Goal: Information Seeking & Learning: Compare options

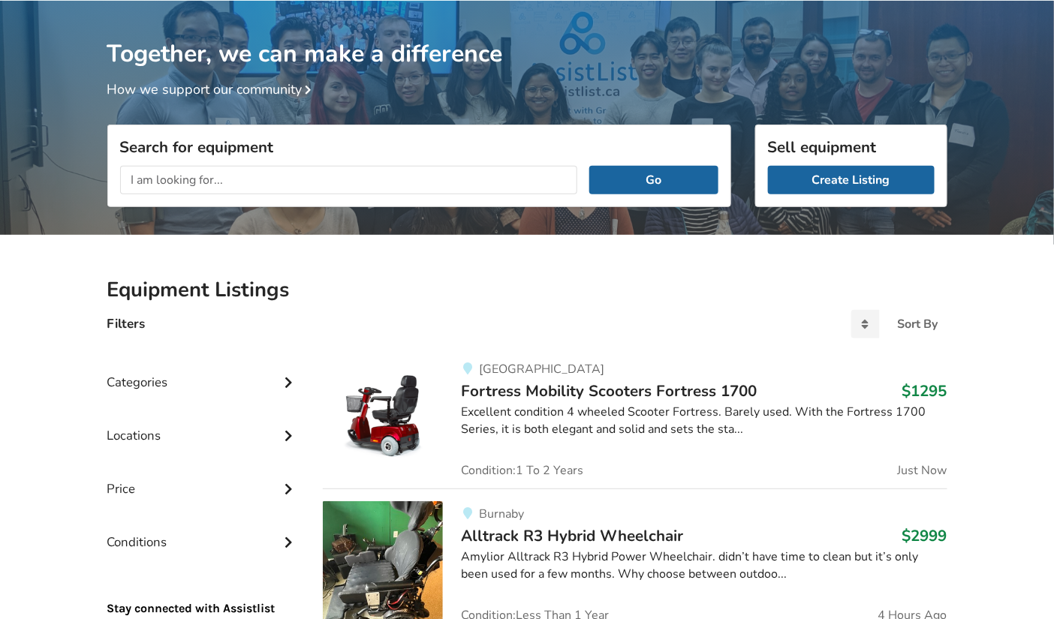
click at [254, 180] on input "text" at bounding box center [349, 180] width 458 height 29
click at [343, 327] on div "Filters Sort By Most recent Price ascending Price descending" at bounding box center [527, 330] width 864 height 29
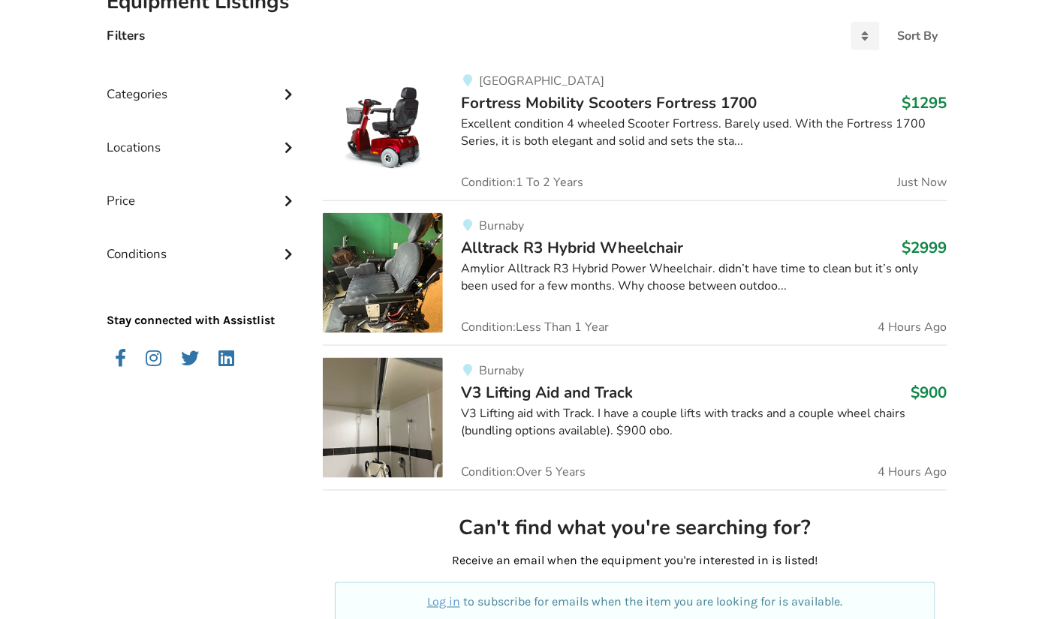
scroll to position [367, 0]
click at [532, 389] on span "V3 Lifting Aid and Track" at bounding box center [547, 391] width 172 height 21
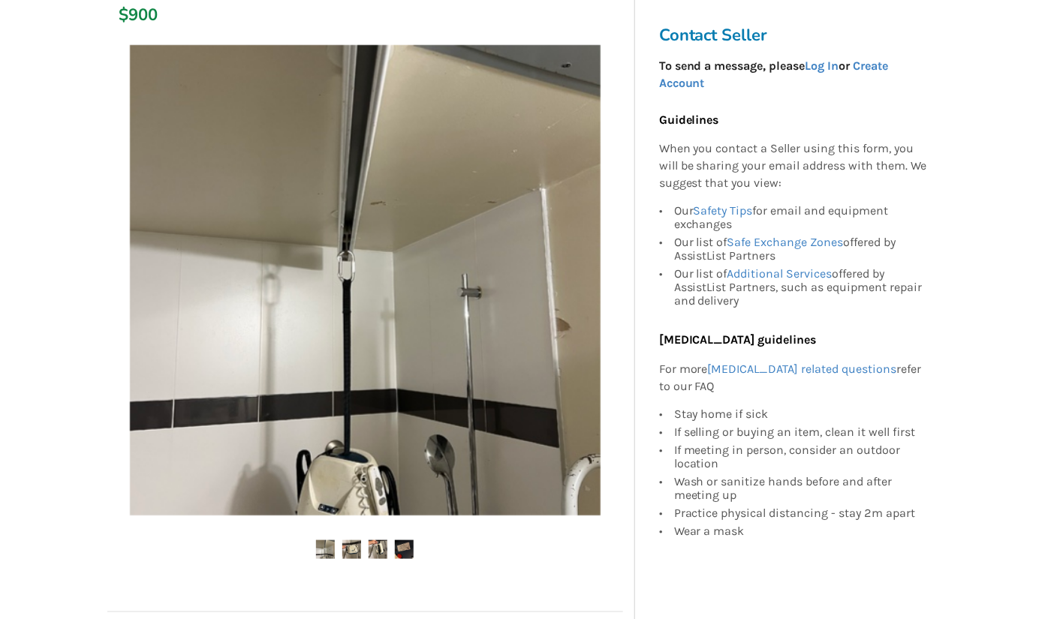
scroll to position [231, 0]
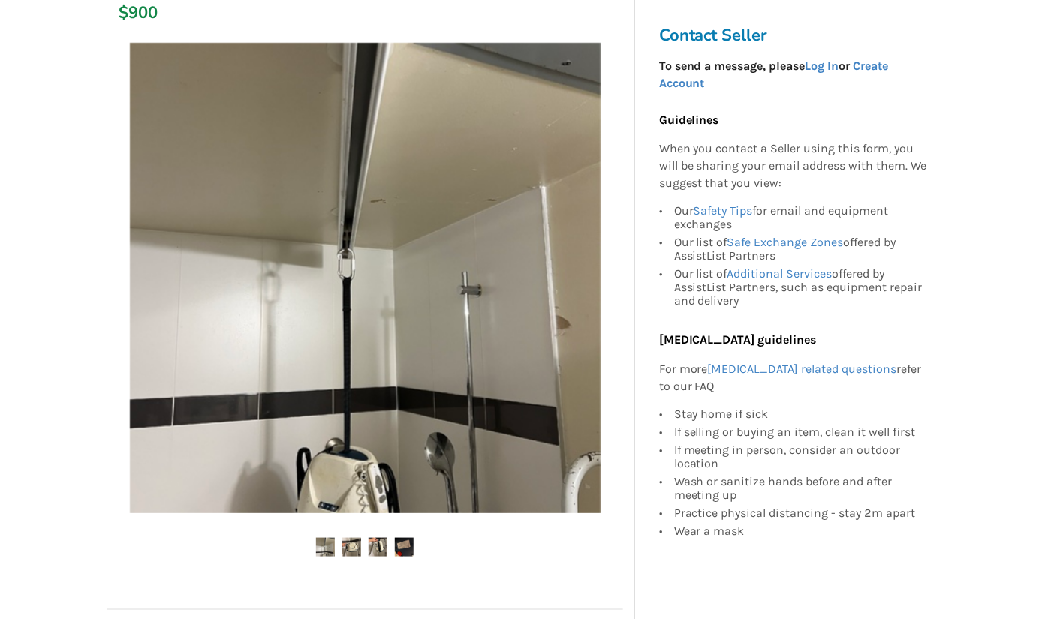
click at [349, 550] on img at bounding box center [351, 547] width 19 height 19
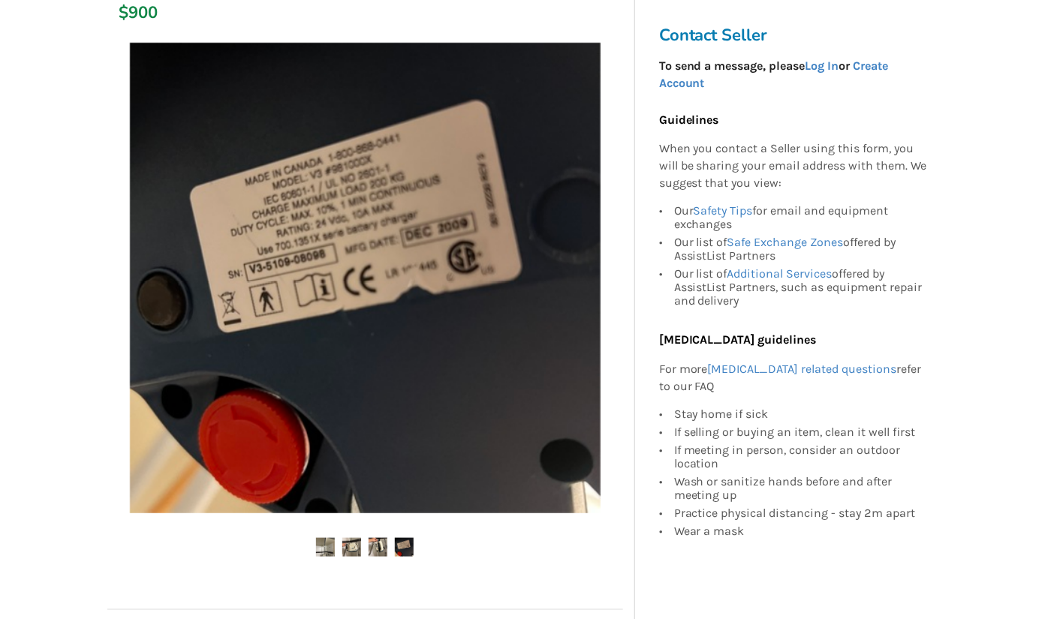
click at [380, 547] on img at bounding box center [378, 547] width 19 height 19
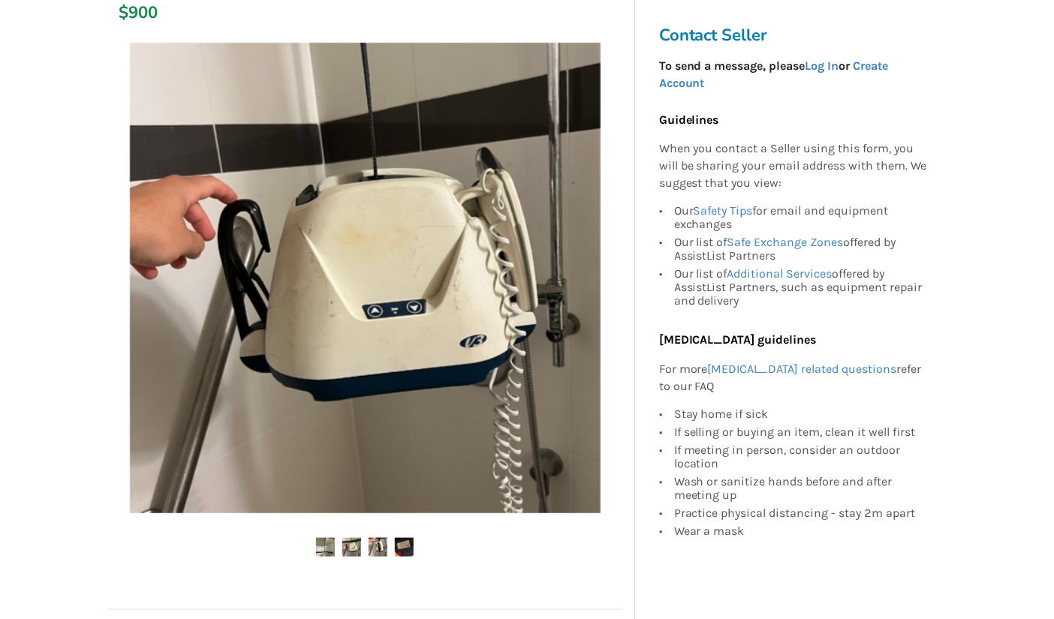
click at [404, 550] on img at bounding box center [404, 547] width 19 height 19
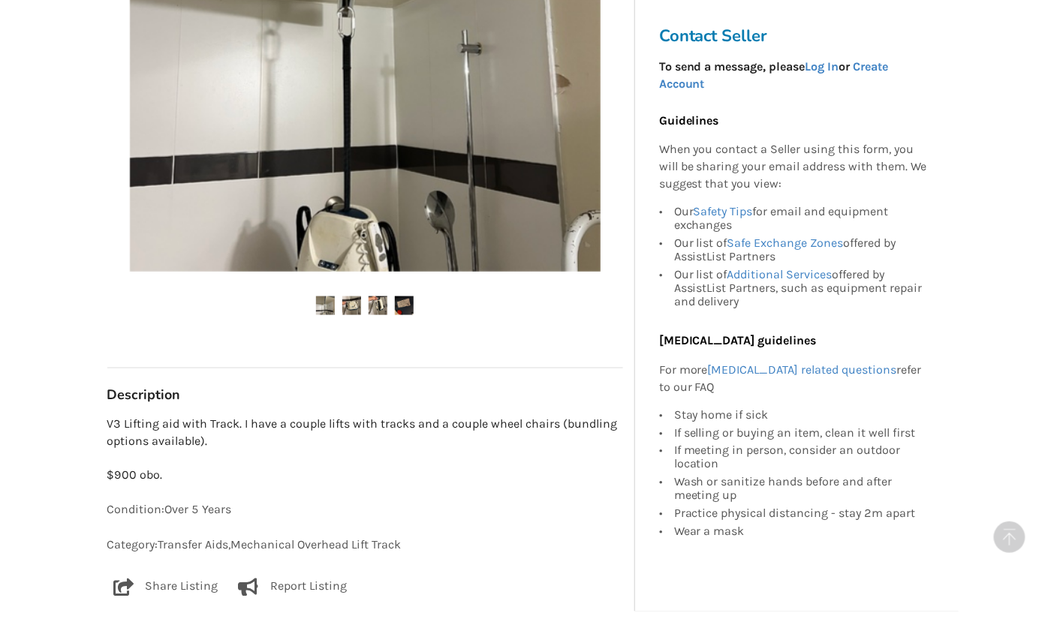
scroll to position [474, 0]
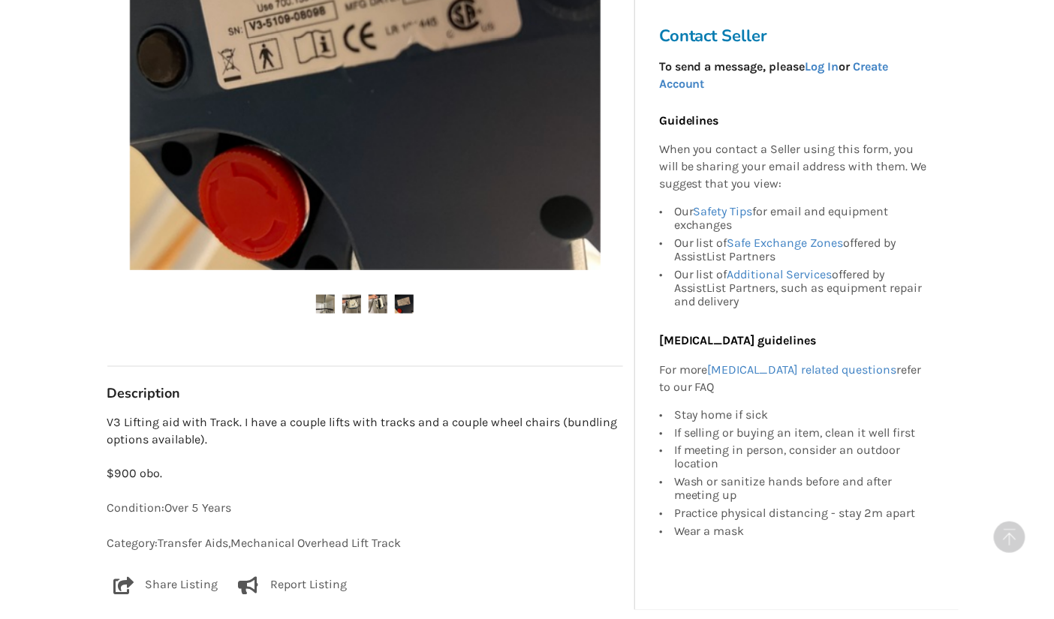
click at [467, 532] on div "Condition: Over 5 Years Category: Transfer Aids , Mechanical Overhead Lift Track" at bounding box center [365, 527] width 516 height 53
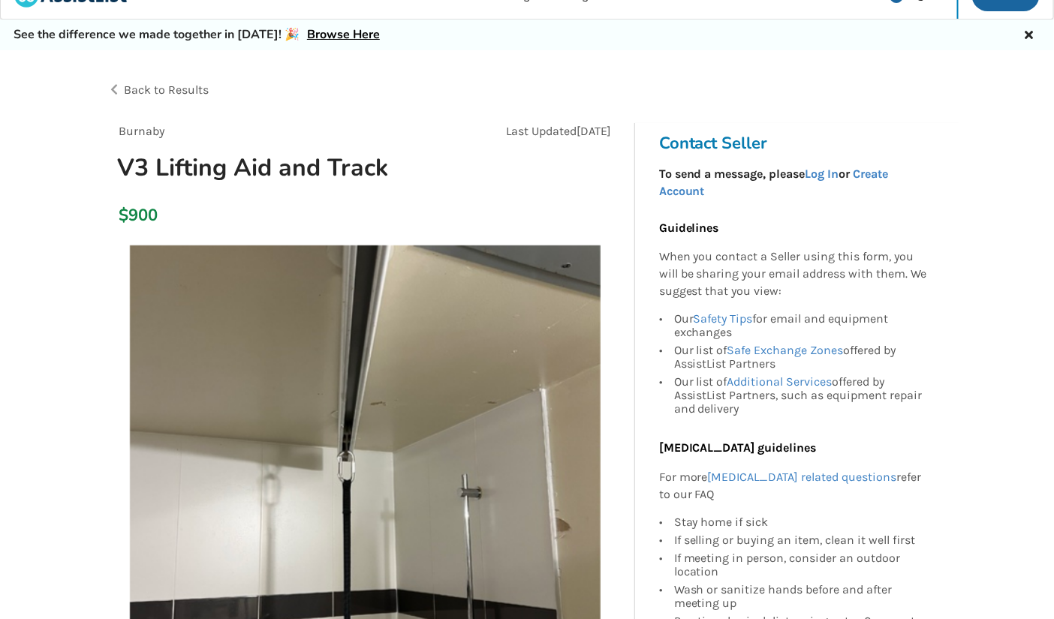
scroll to position [0, 0]
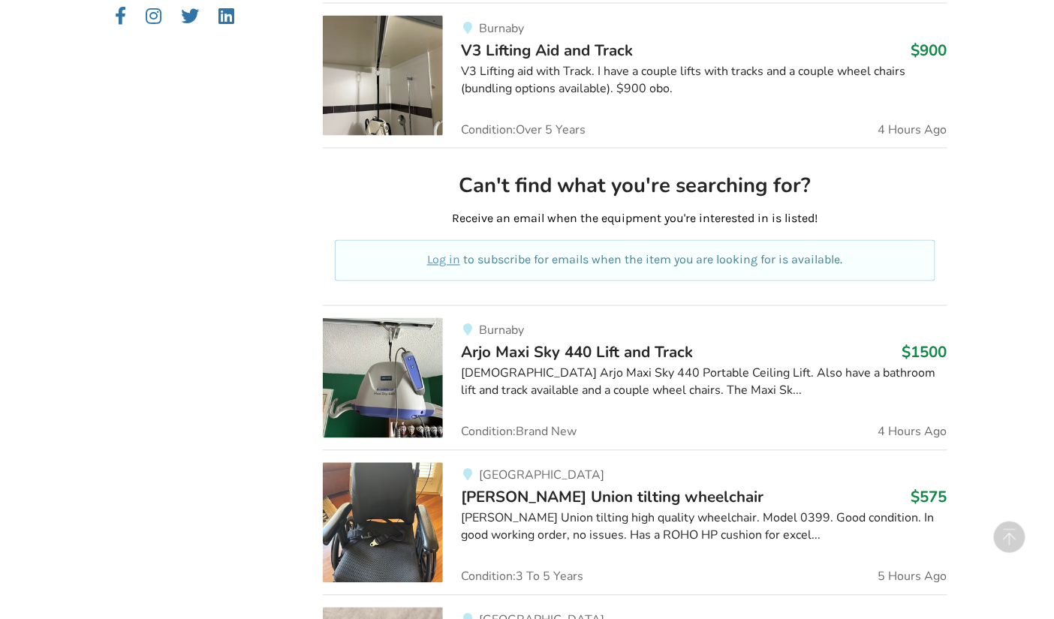
scroll to position [712, 0]
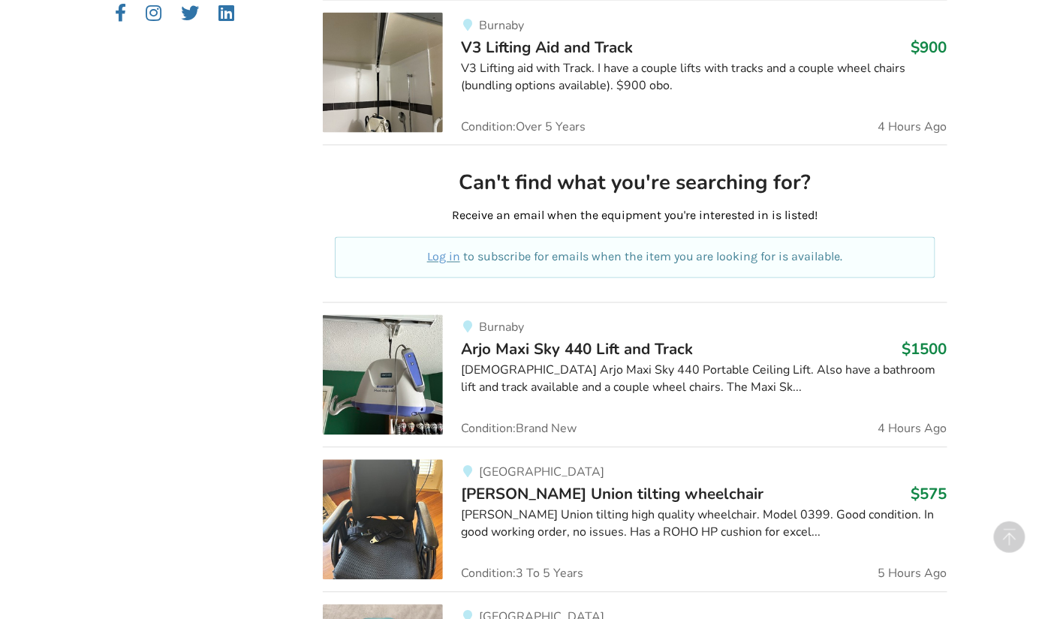
click at [496, 510] on div "[PERSON_NAME] Union tilting high quality wheelchair. Model 0399. Good condition…" at bounding box center [704, 525] width 486 height 35
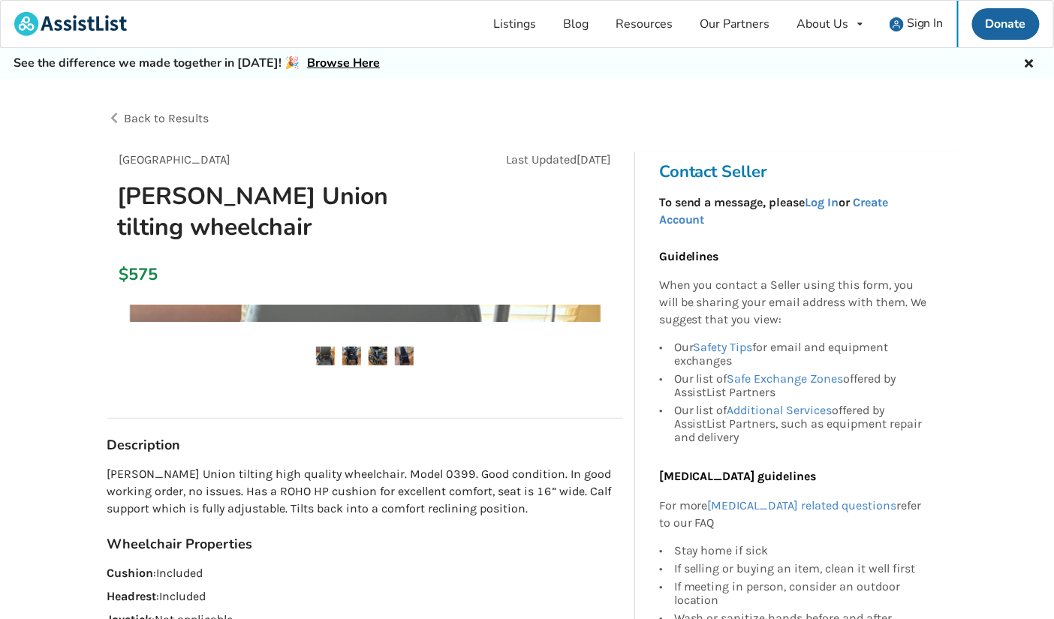
click at [496, 536] on h3 "Wheelchair Properties" at bounding box center [365, 544] width 516 height 17
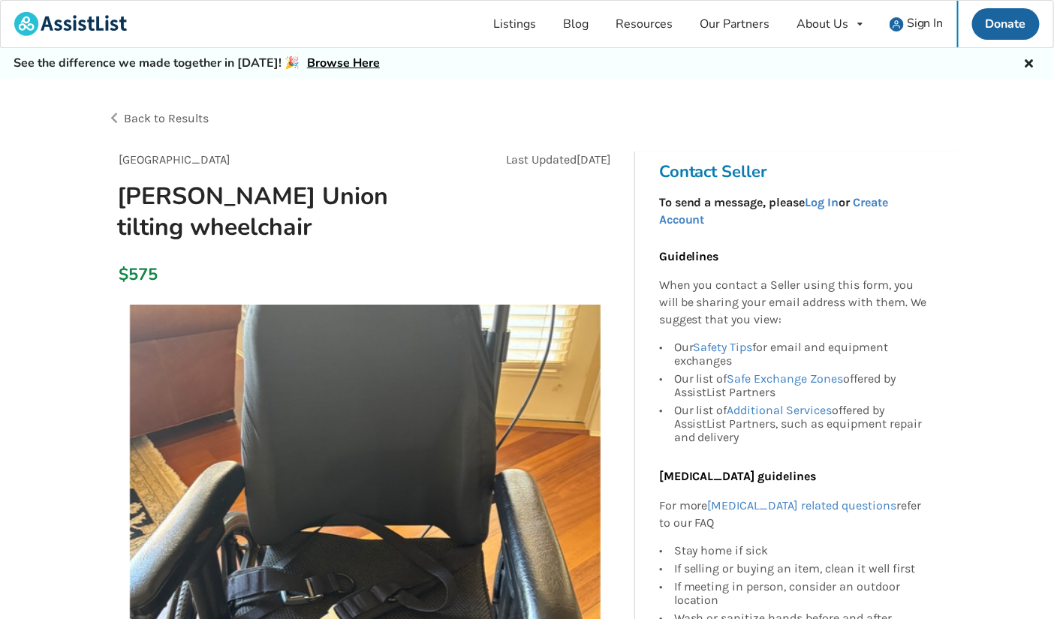
click at [496, 510] on img at bounding box center [365, 540] width 471 height 471
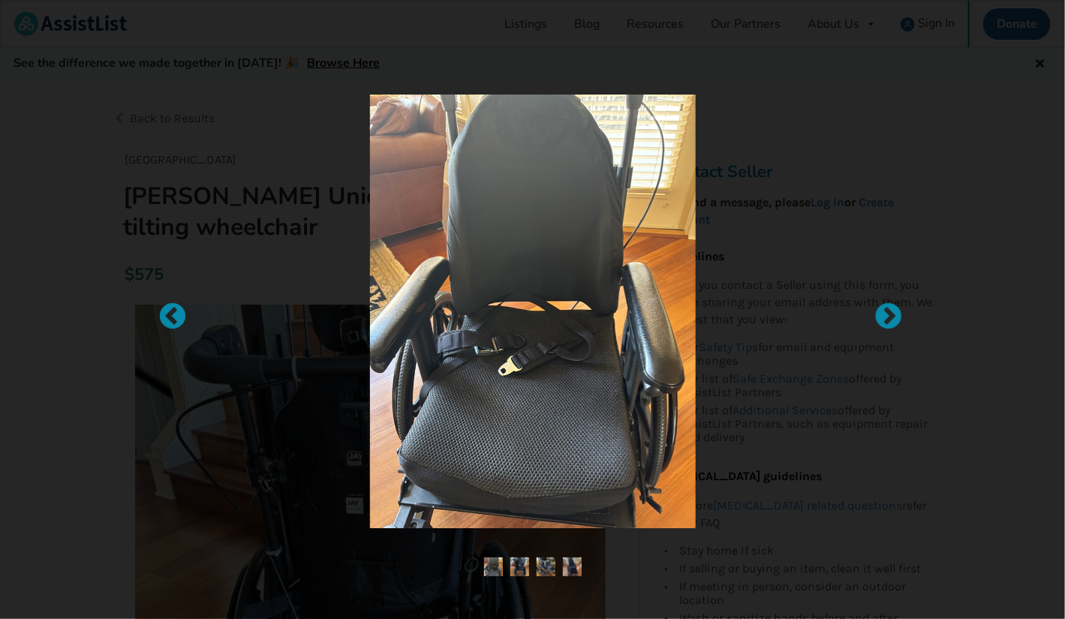
click at [496, 510] on img at bounding box center [532, 312] width 325 height 434
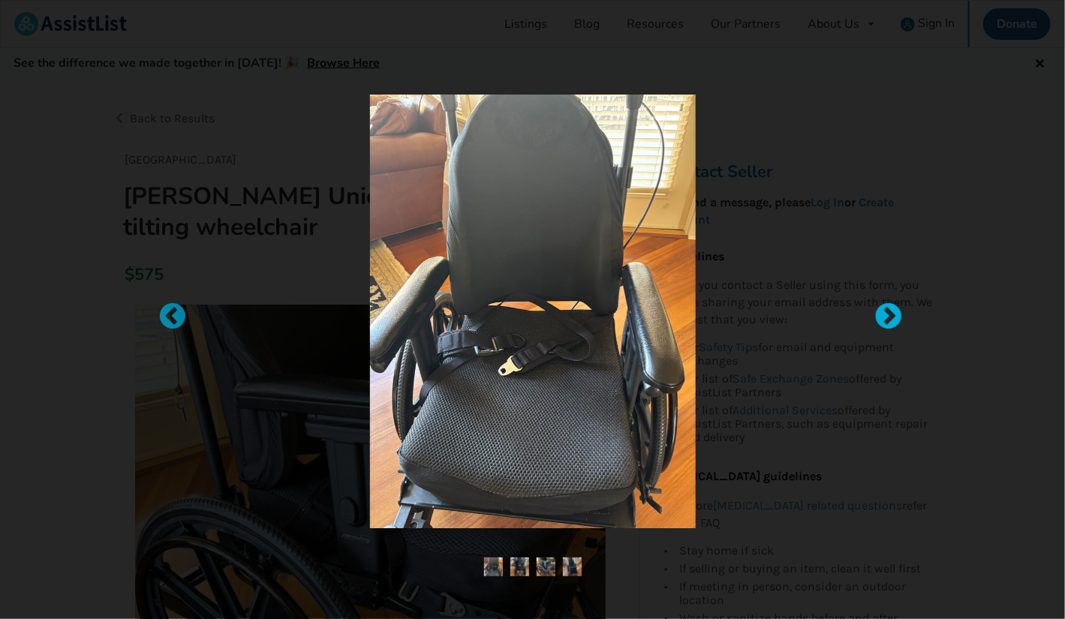
click at [884, 318] on div at bounding box center [881, 310] width 15 height 15
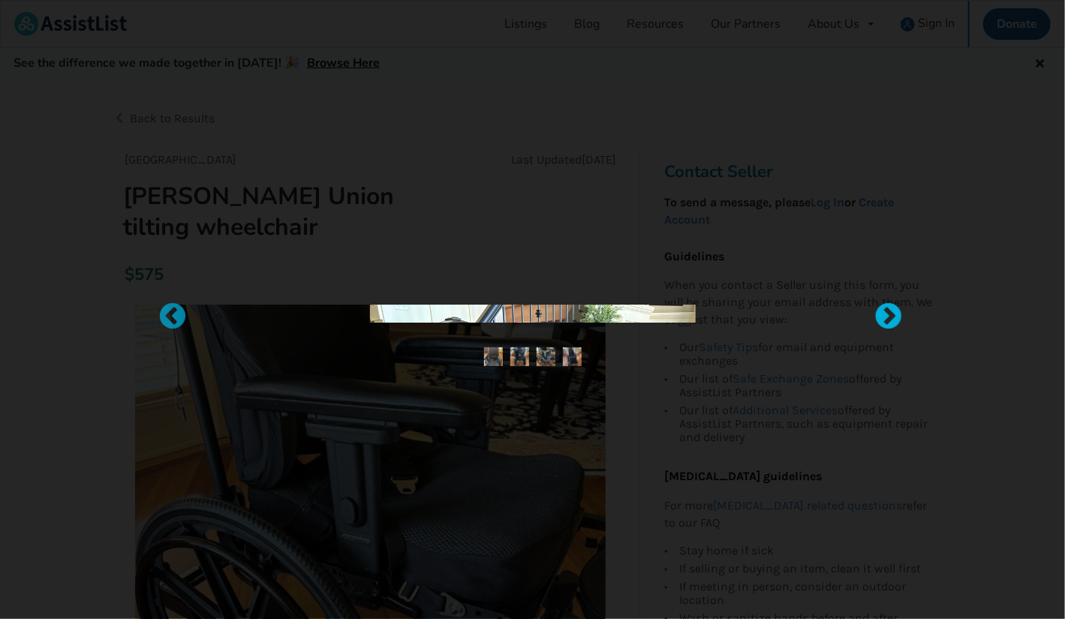
click at [884, 318] on div at bounding box center [881, 310] width 15 height 15
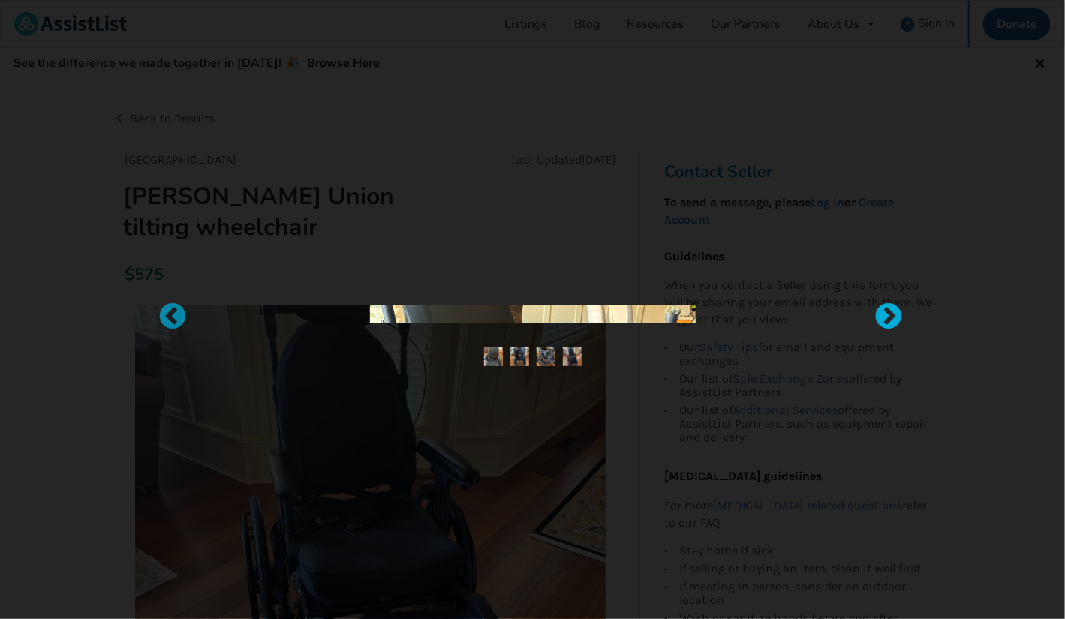
click at [884, 318] on div at bounding box center [881, 310] width 15 height 15
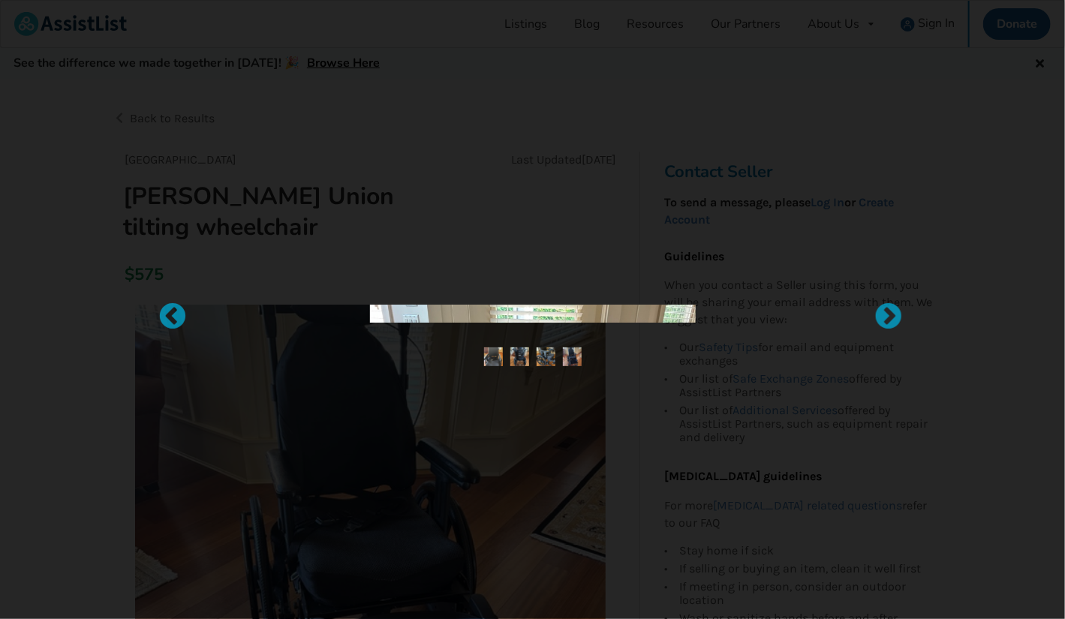
click at [574, 356] on img at bounding box center [572, 357] width 19 height 19
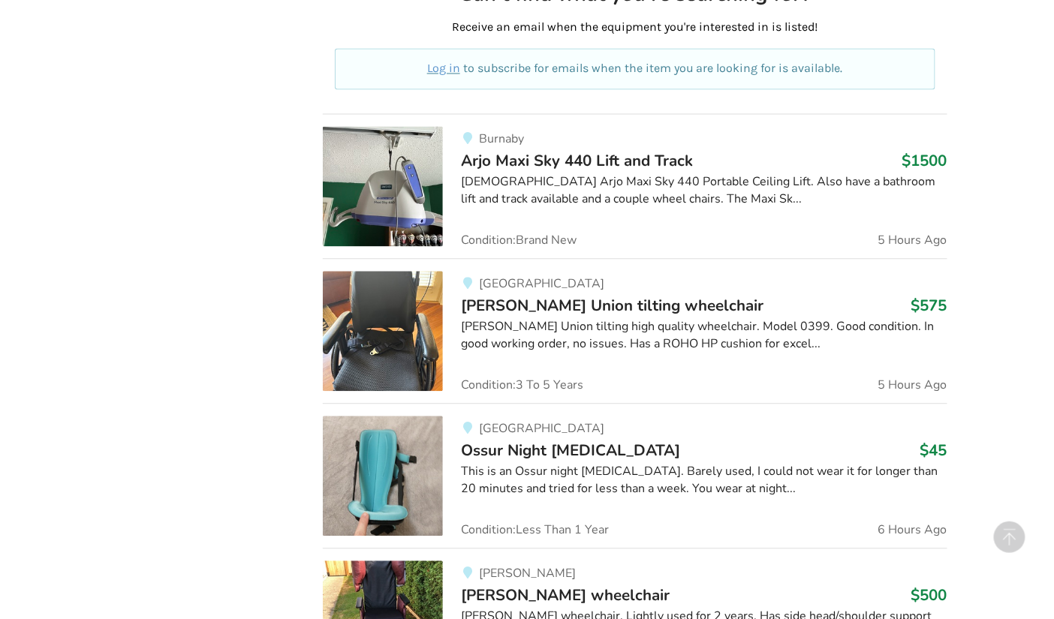
scroll to position [902, 0]
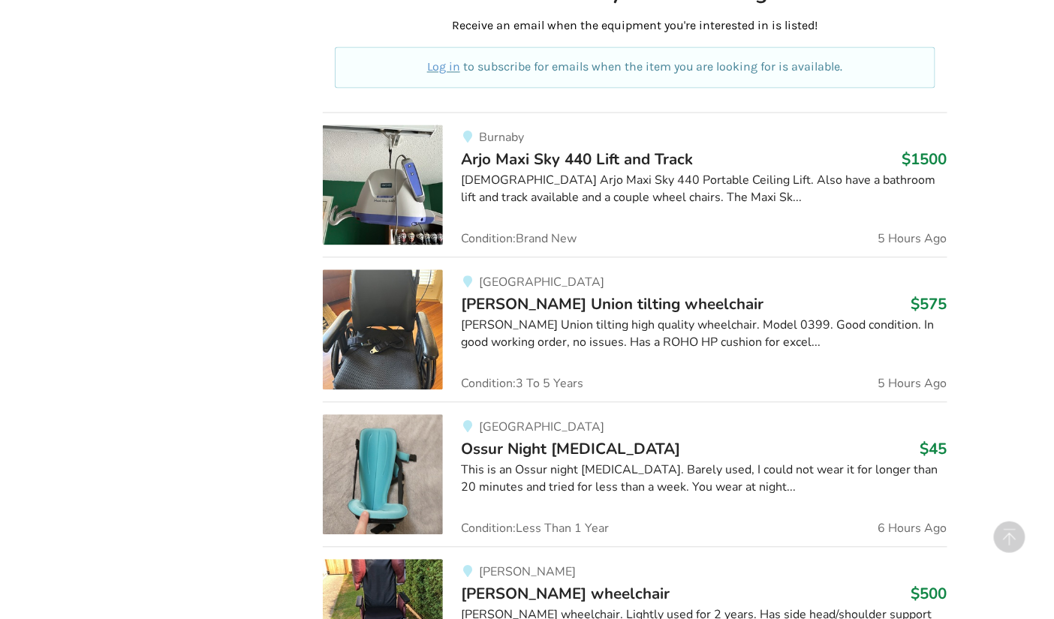
click at [536, 324] on div "[PERSON_NAME] Union tilting high quality wheelchair. Model 0399. Good condition…" at bounding box center [704, 335] width 486 height 35
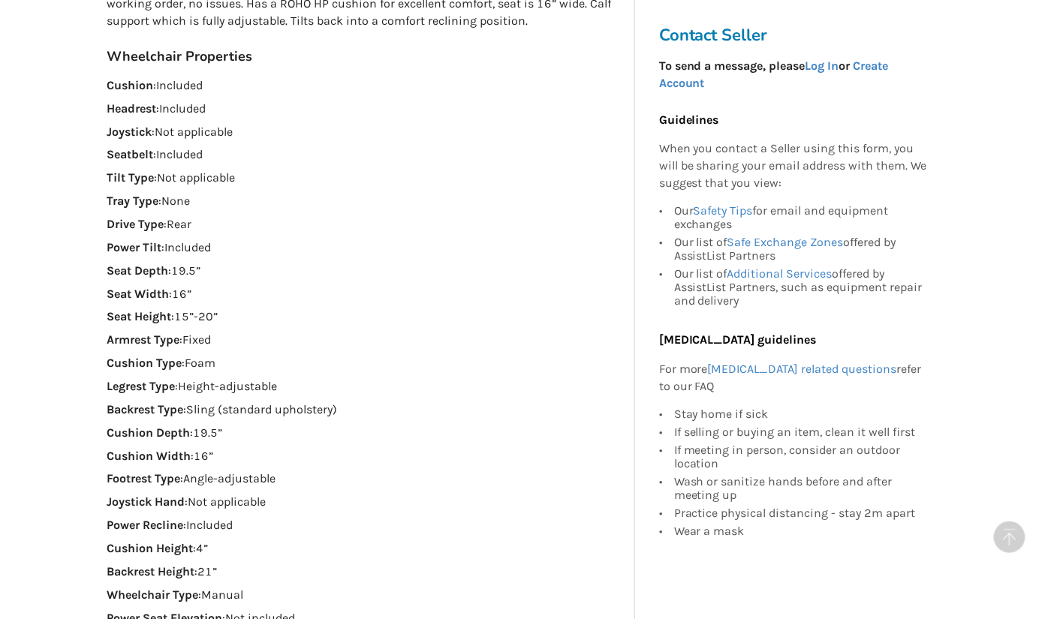
scroll to position [941, 0]
click at [480, 414] on div "Wheelchair Properties Cushion : Included Headrest : Included Joystick : Not app…" at bounding box center [365, 338] width 516 height 580
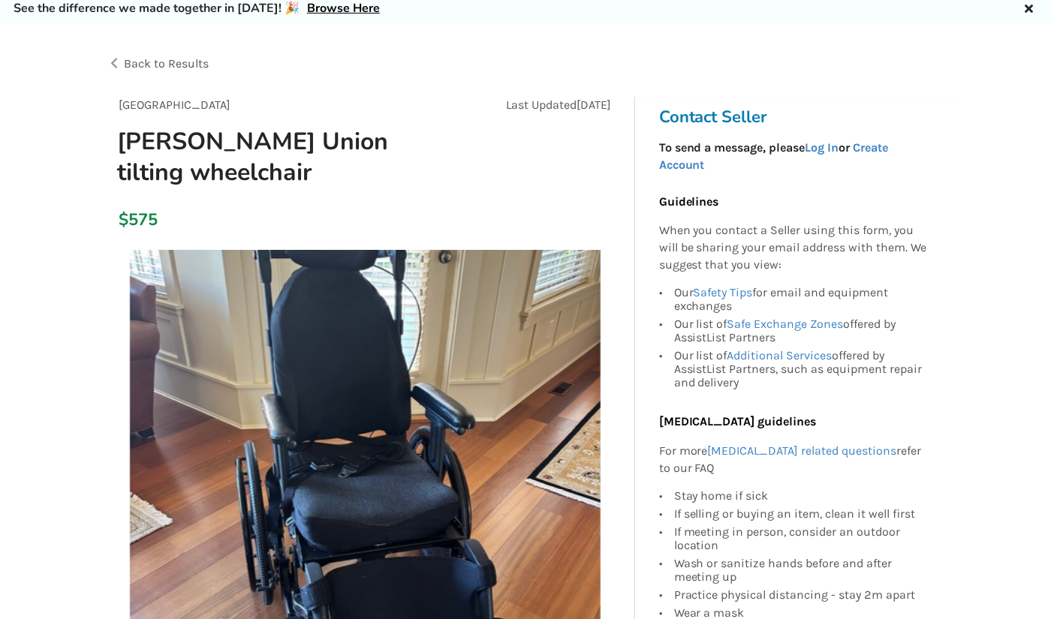
scroll to position [56, 0]
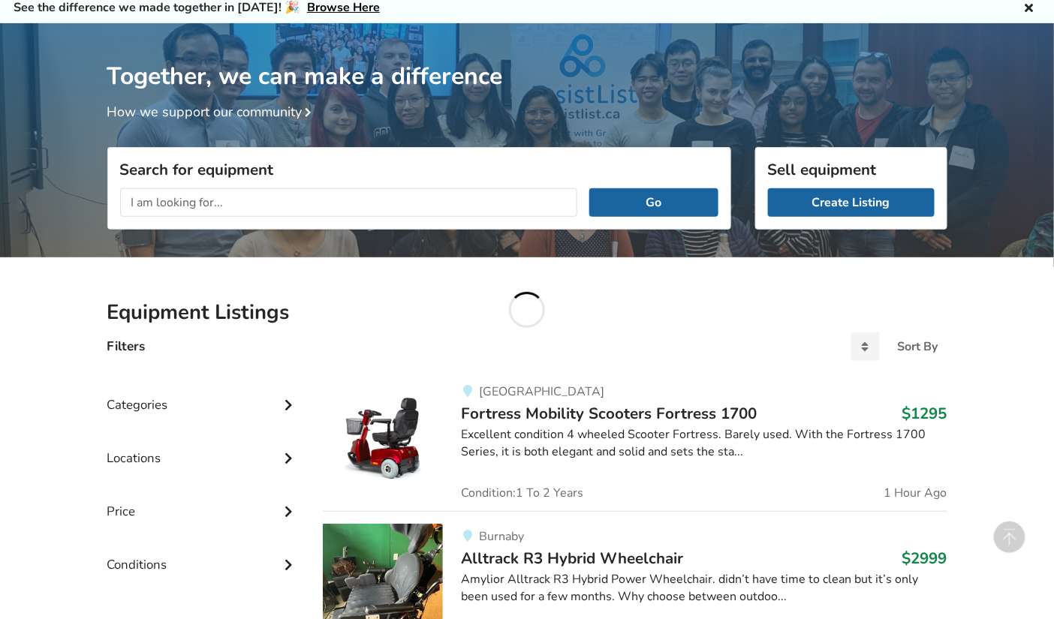
scroll to position [902, 0]
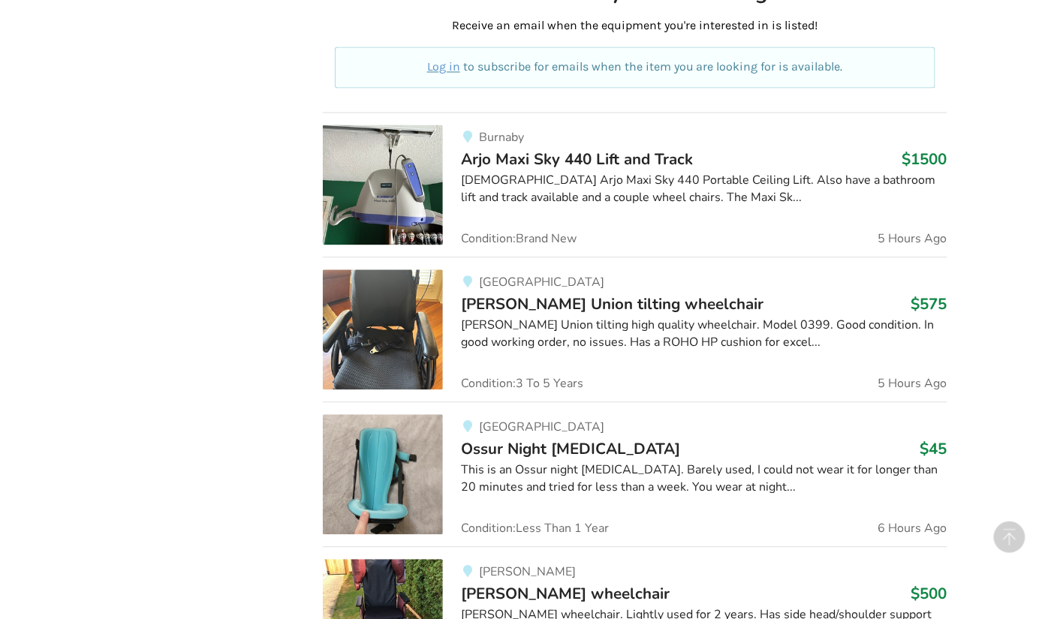
click at [473, 336] on div "[PERSON_NAME] Union tilting high quality wheelchair. Model 0399. Good condition…" at bounding box center [704, 335] width 486 height 35
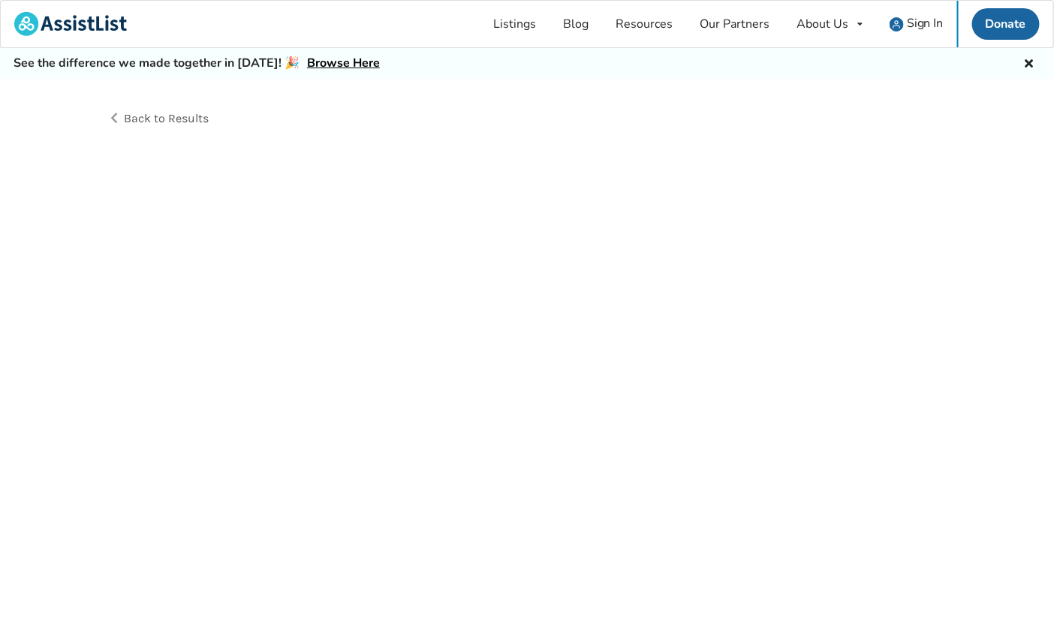
click at [473, 336] on div "Back to Results" at bounding box center [527, 366] width 1054 height 574
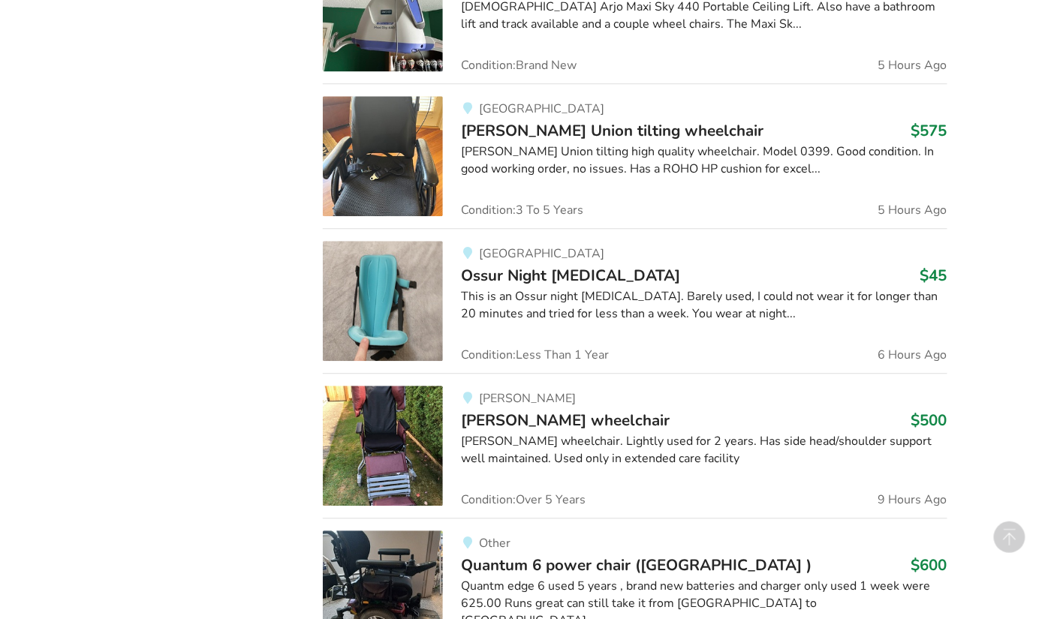
scroll to position [1078, 0]
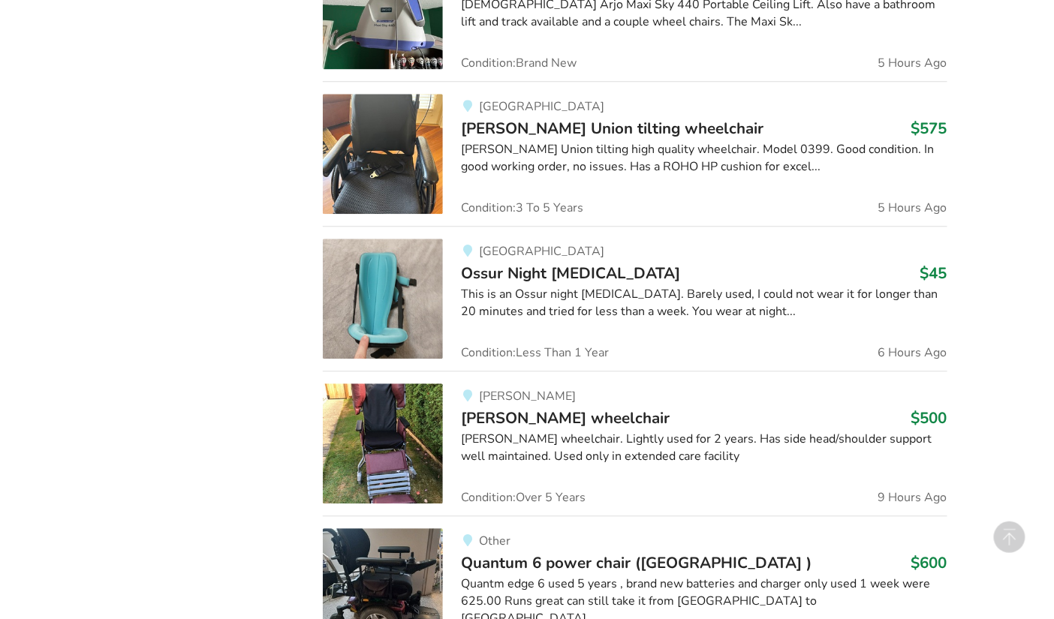
click at [655, 384] on div "Langley Broda wheelchair $500 Broda wheelchair. Lightly used for 2 years. Has s…" at bounding box center [695, 444] width 504 height 120
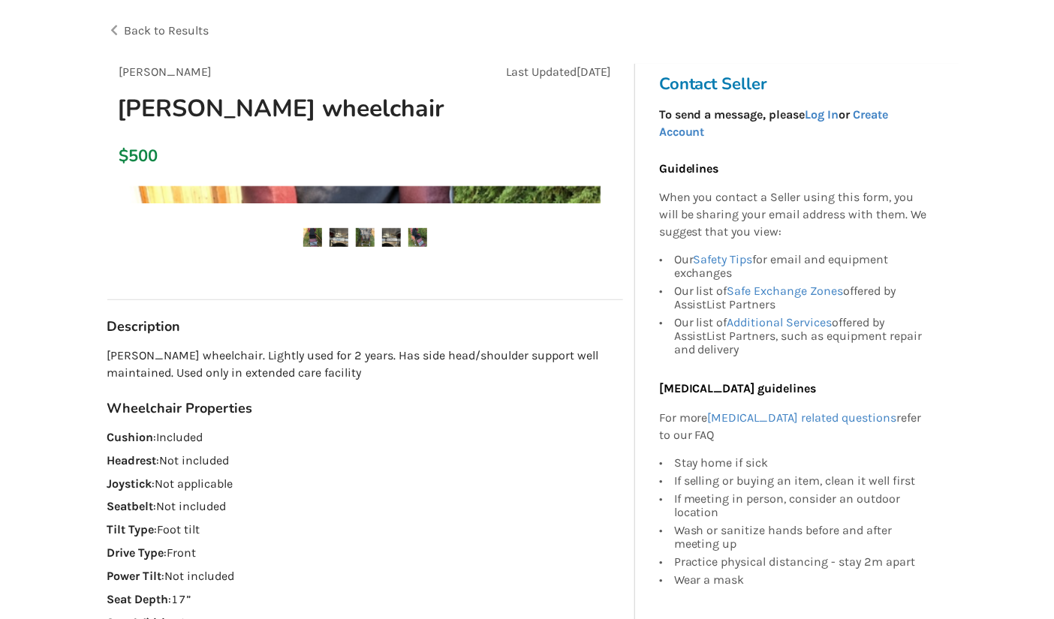
scroll to position [87, 0]
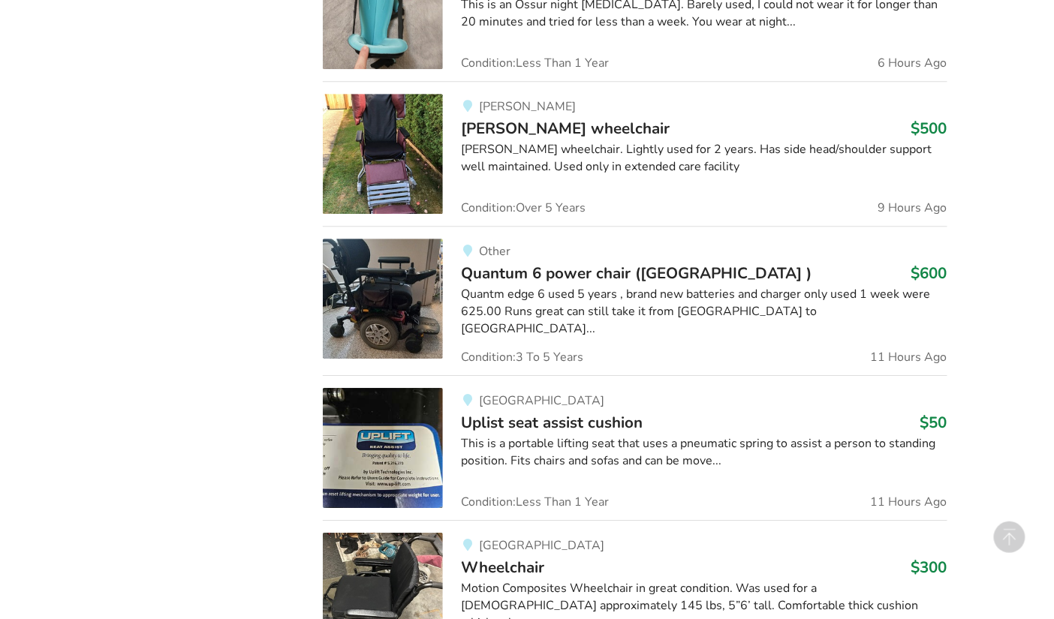
scroll to position [1369, 0]
click at [530, 419] on span "Uplist seat assist cushion" at bounding box center [552, 421] width 182 height 21
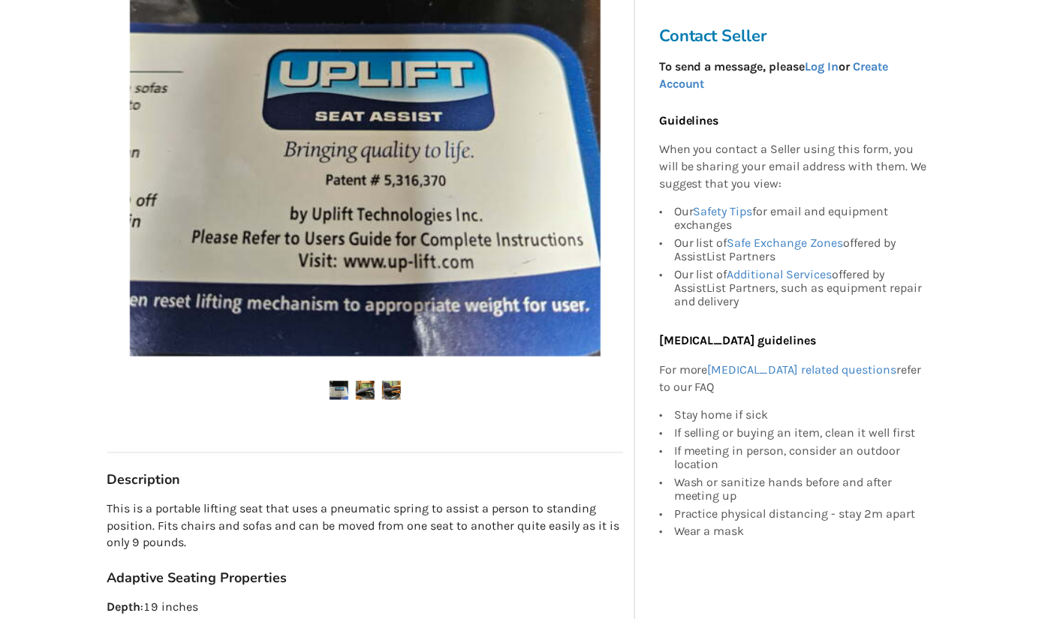
scroll to position [389, 0]
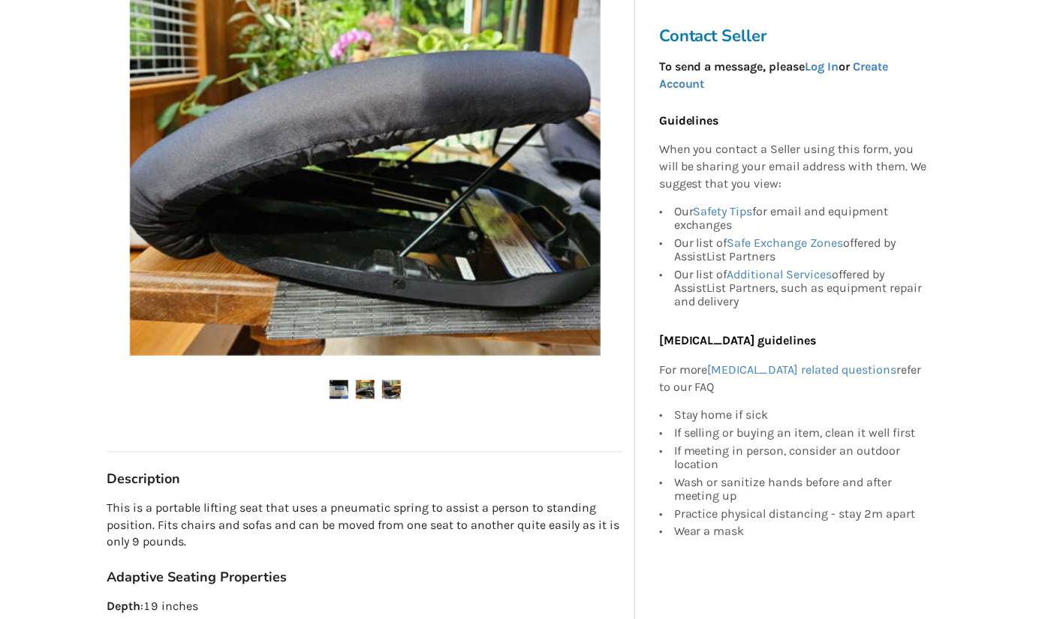
click at [438, 584] on h3 "Adaptive Seating Properties" at bounding box center [365, 578] width 516 height 17
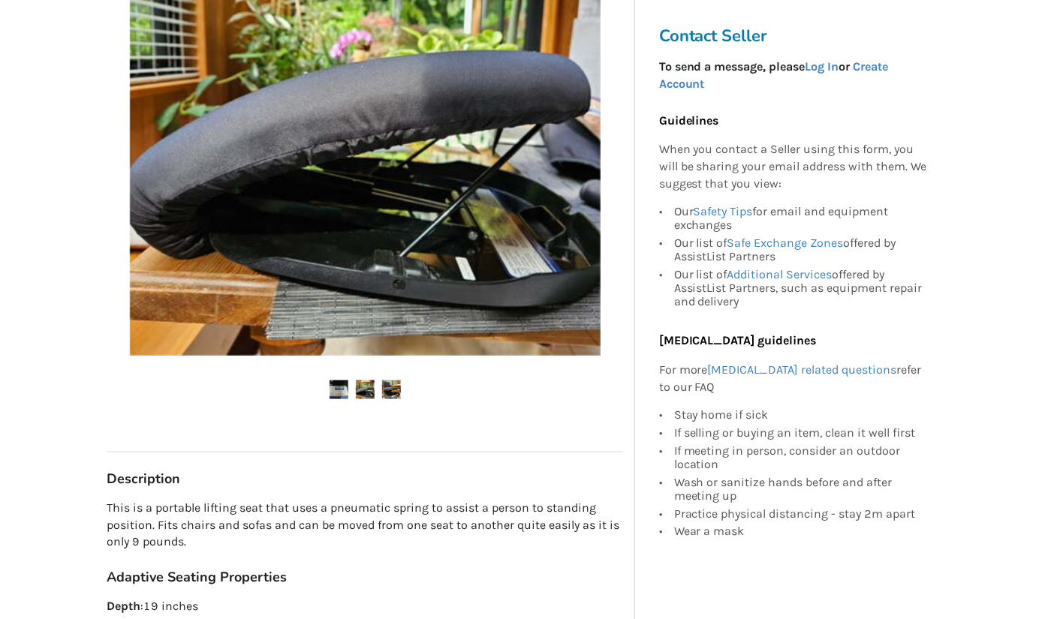
click at [438, 584] on h3 "Adaptive Seating Properties" at bounding box center [365, 578] width 516 height 17
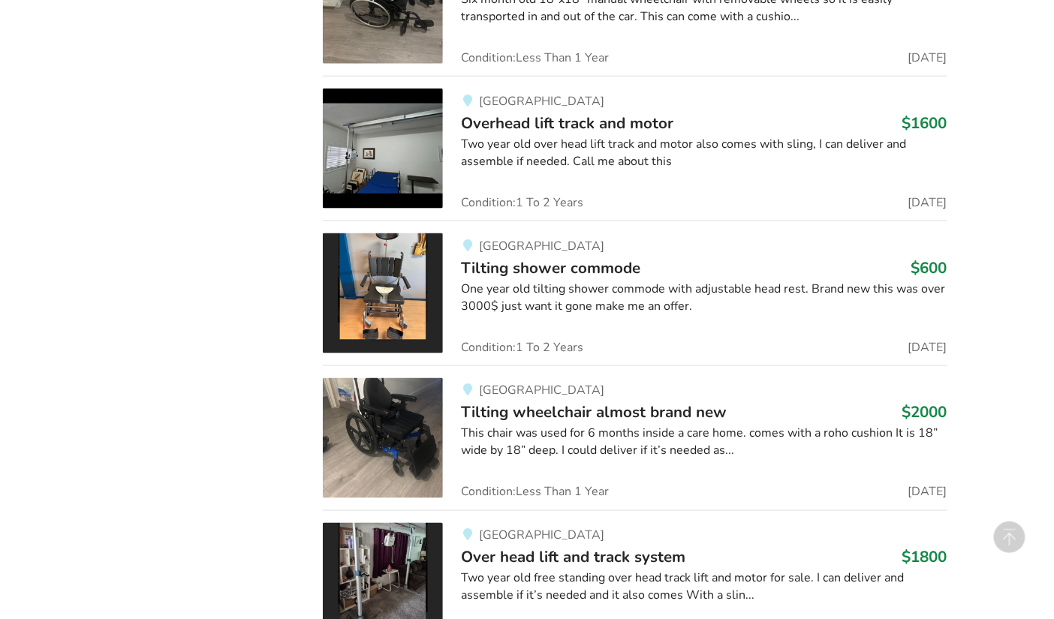
scroll to position [2397, 0]
click at [520, 552] on div "Maple Ridge Over head lift and track system $1800 Two year old free standing ov…" at bounding box center [695, 583] width 504 height 120
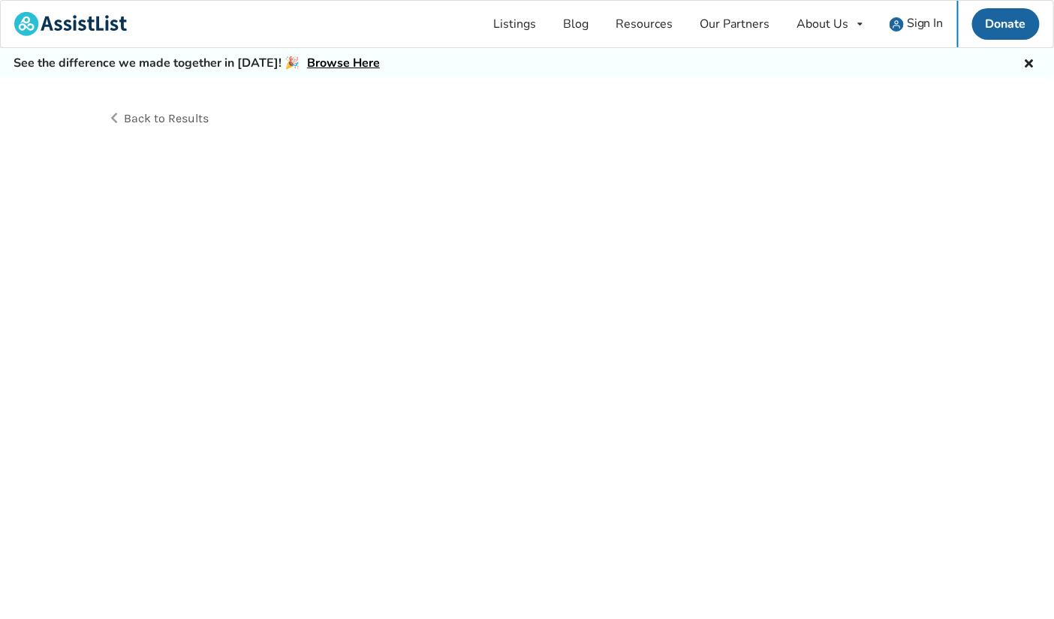
click at [520, 552] on div "Back to Results" at bounding box center [527, 366] width 1054 height 574
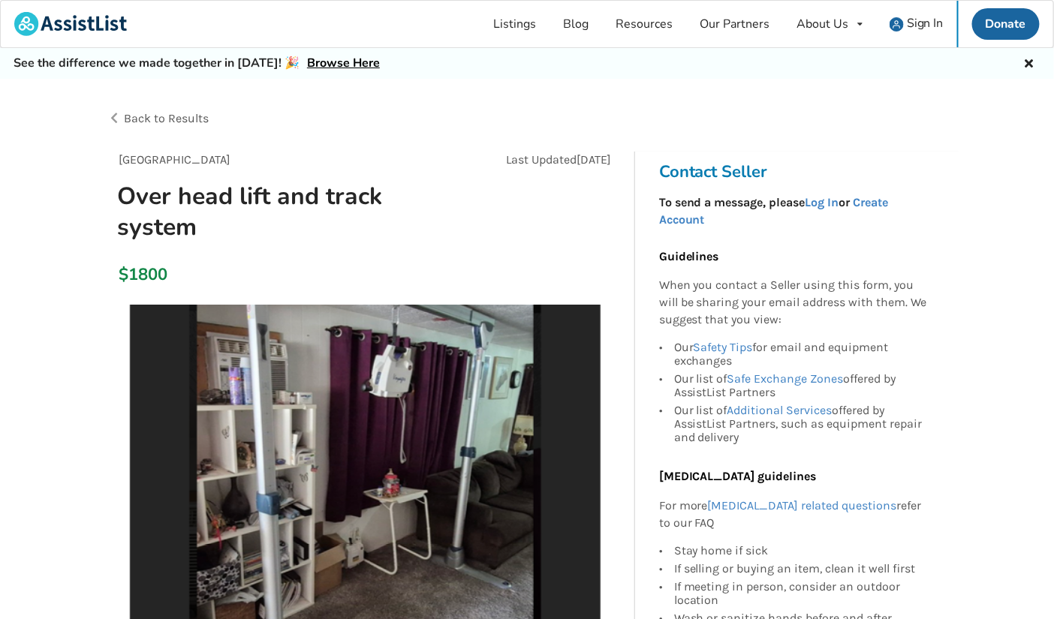
click at [520, 552] on img at bounding box center [365, 540] width 471 height 471
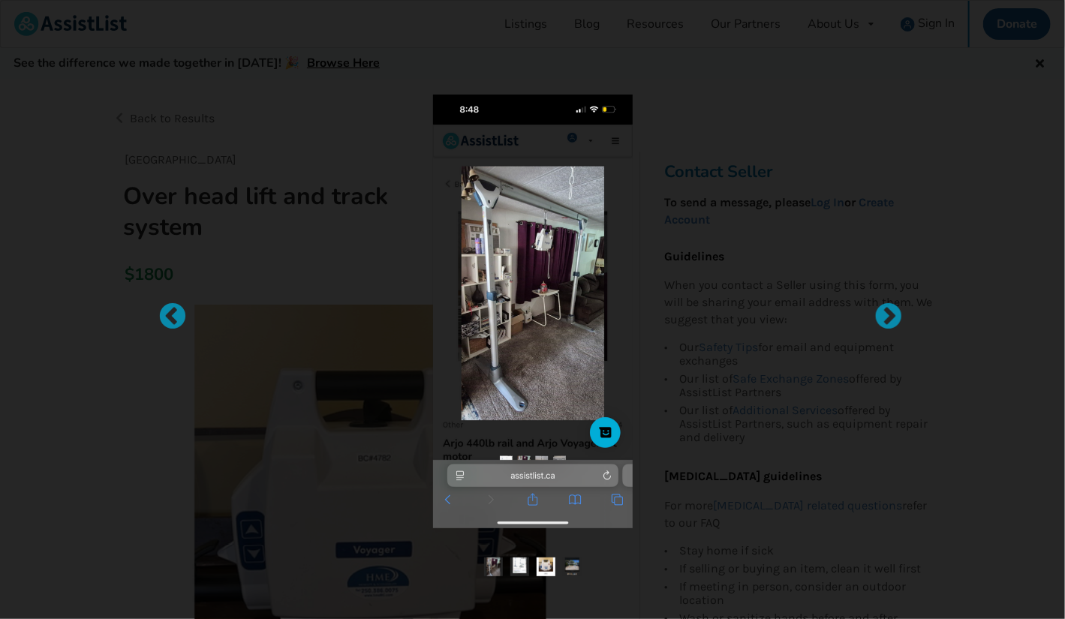
click at [568, 559] on img at bounding box center [572, 567] width 19 height 19
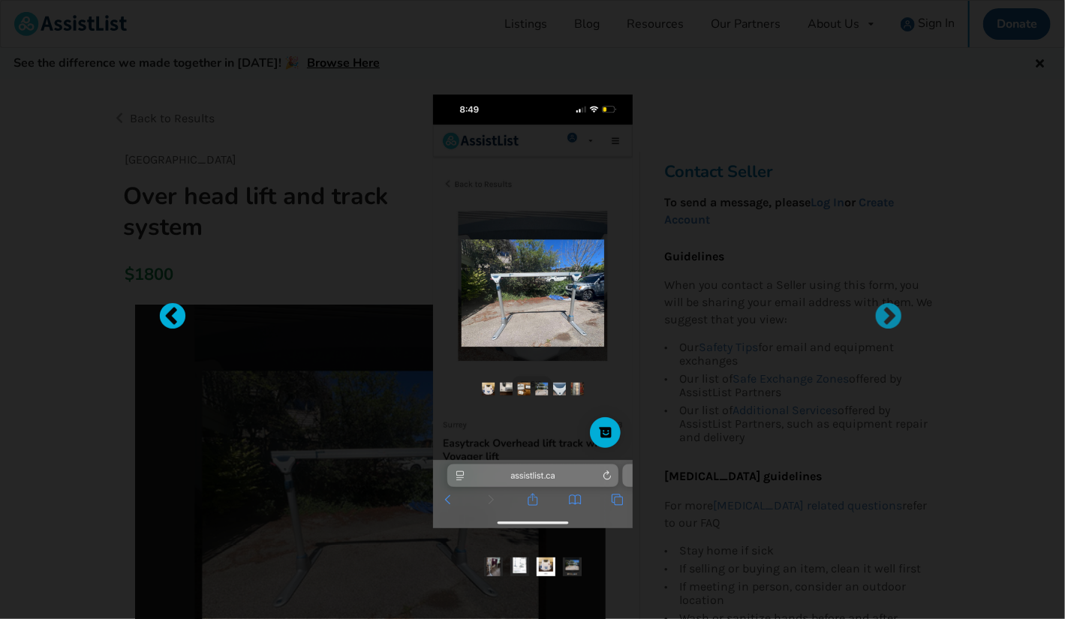
click at [167, 306] on div at bounding box center [165, 310] width 15 height 15
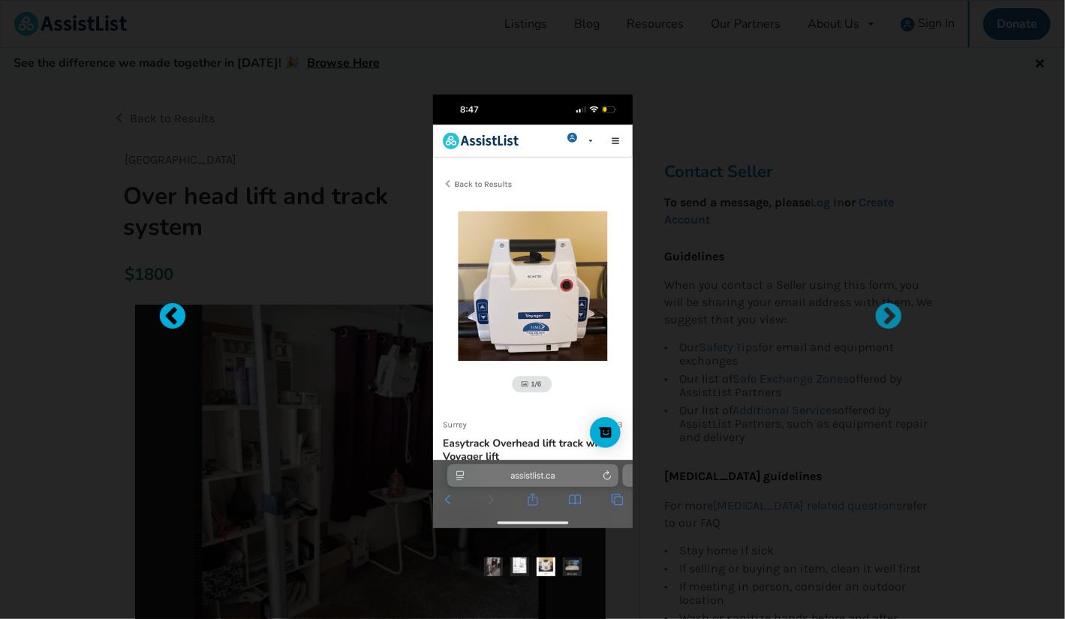
click at [168, 317] on div at bounding box center [165, 310] width 15 height 15
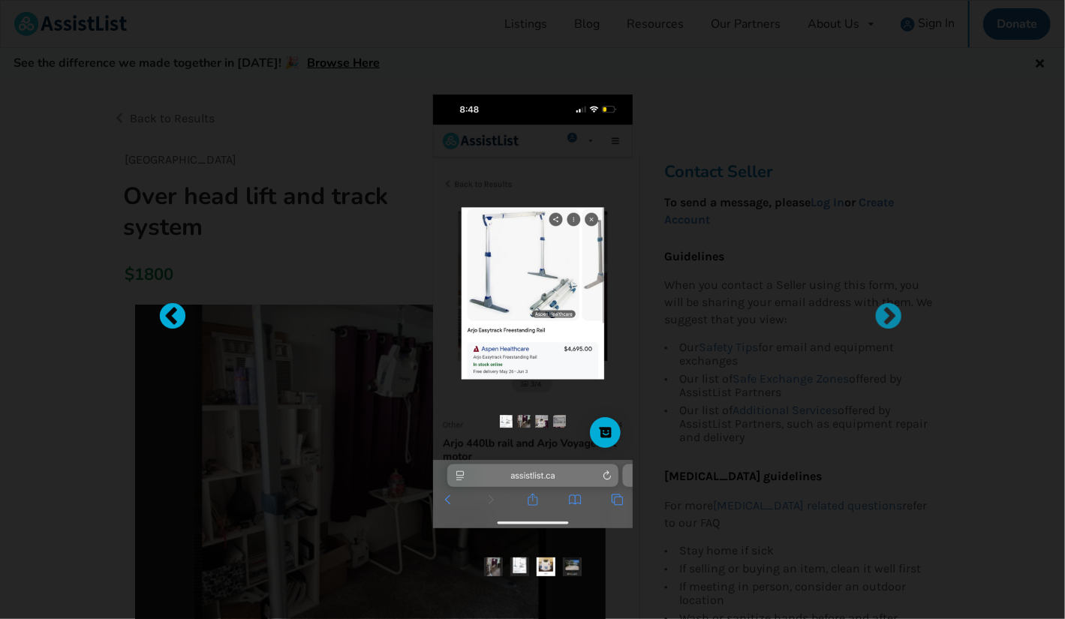
click at [168, 317] on div at bounding box center [165, 310] width 15 height 15
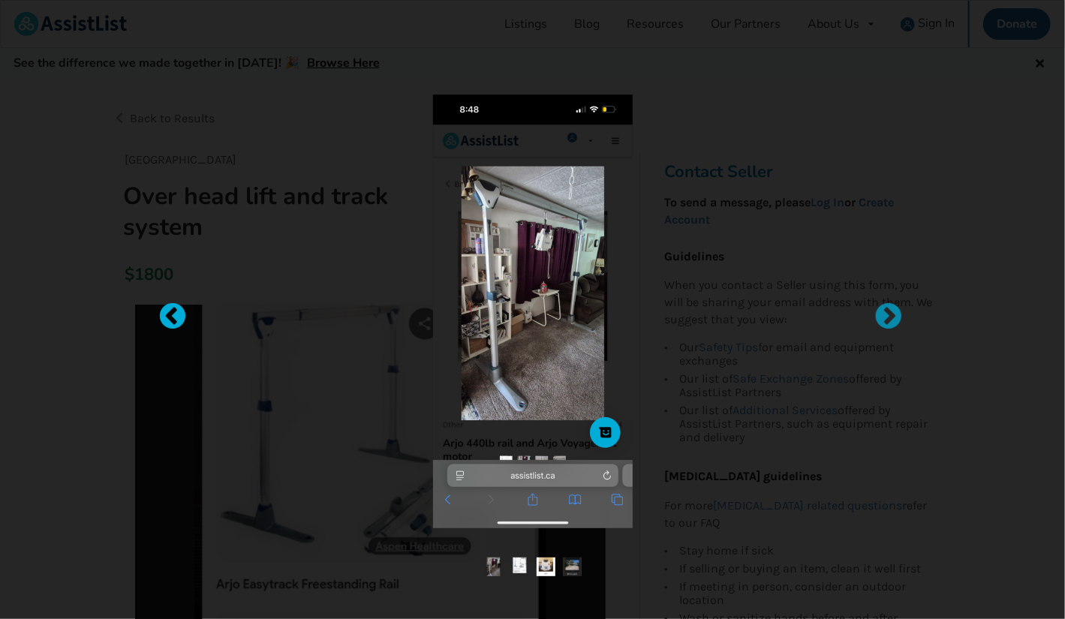
click at [168, 317] on div at bounding box center [165, 310] width 15 height 15
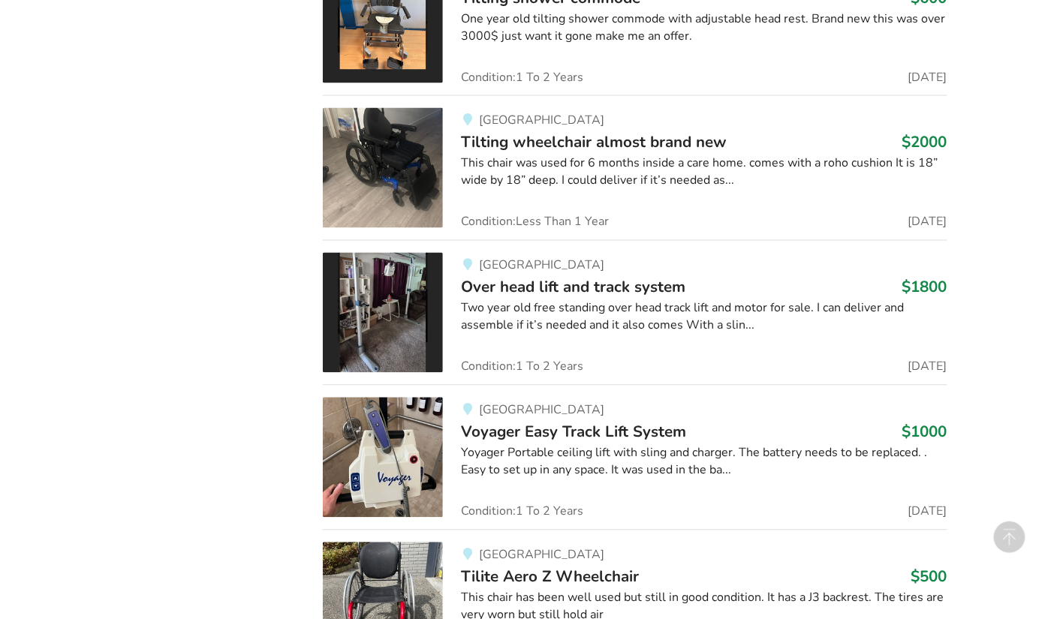
scroll to position [2669, 0]
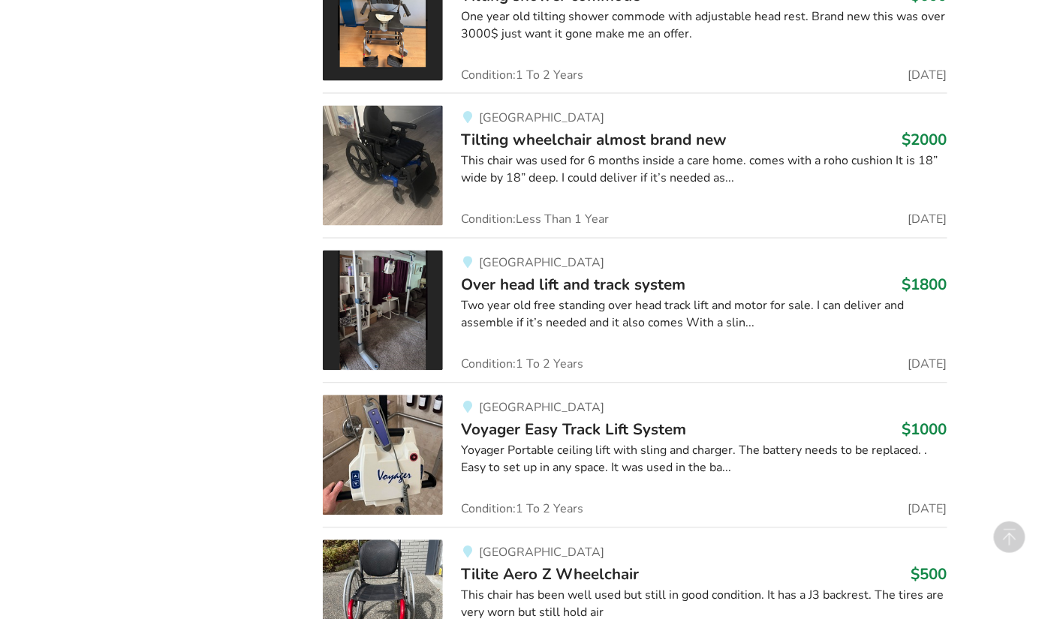
click at [391, 505] on link "North Vancouver Voyager Easy Track Lift System $1000 Yoyager Portable ceiling l…" at bounding box center [635, 455] width 624 height 145
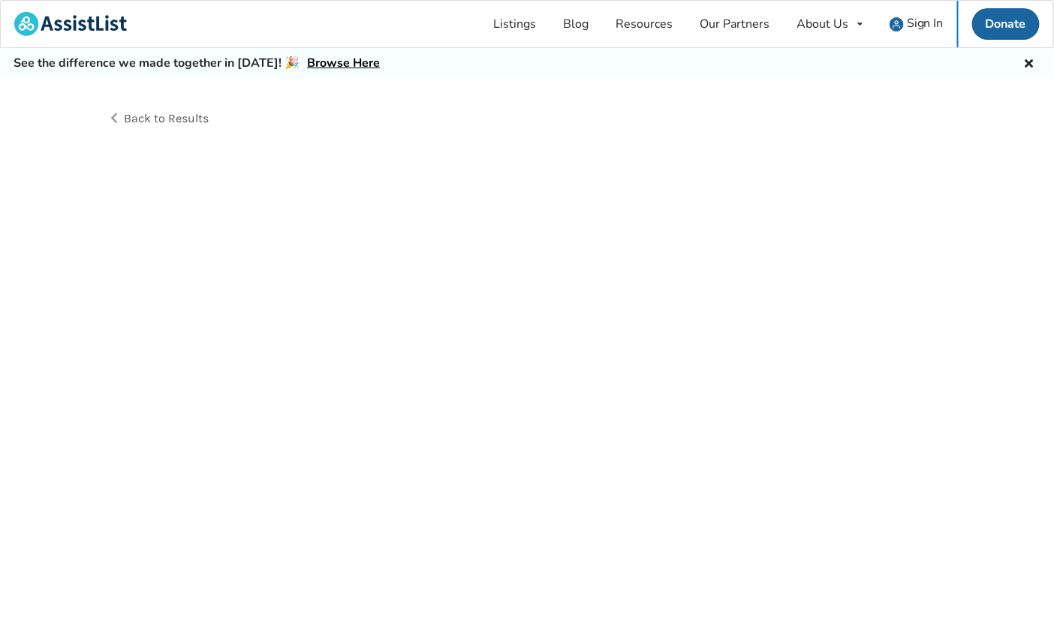
click at [391, 505] on div "Back to Results" at bounding box center [527, 366] width 1054 height 574
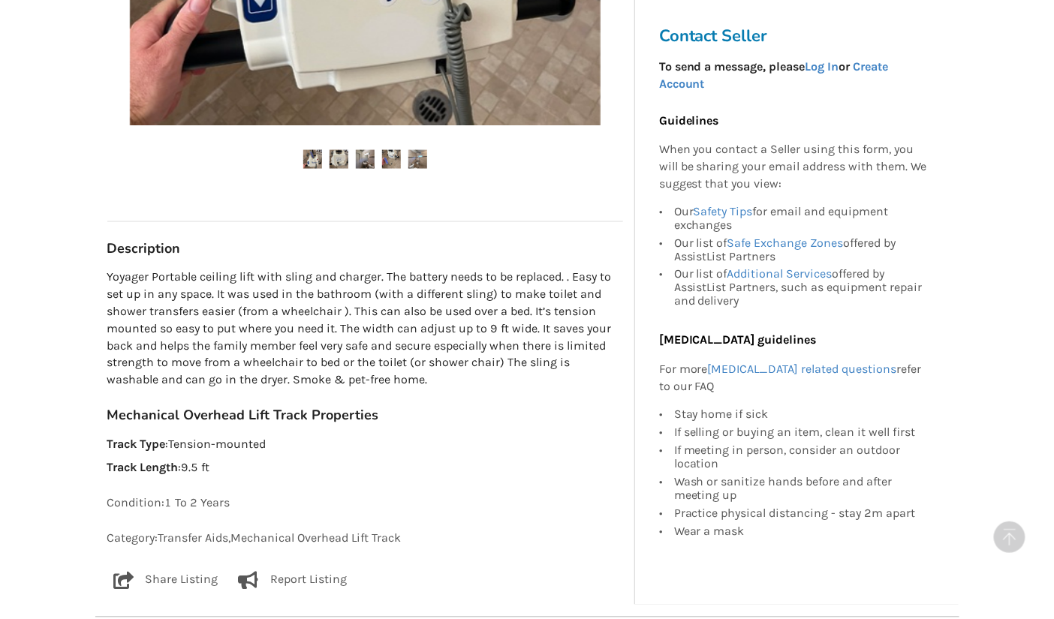
scroll to position [655, 0]
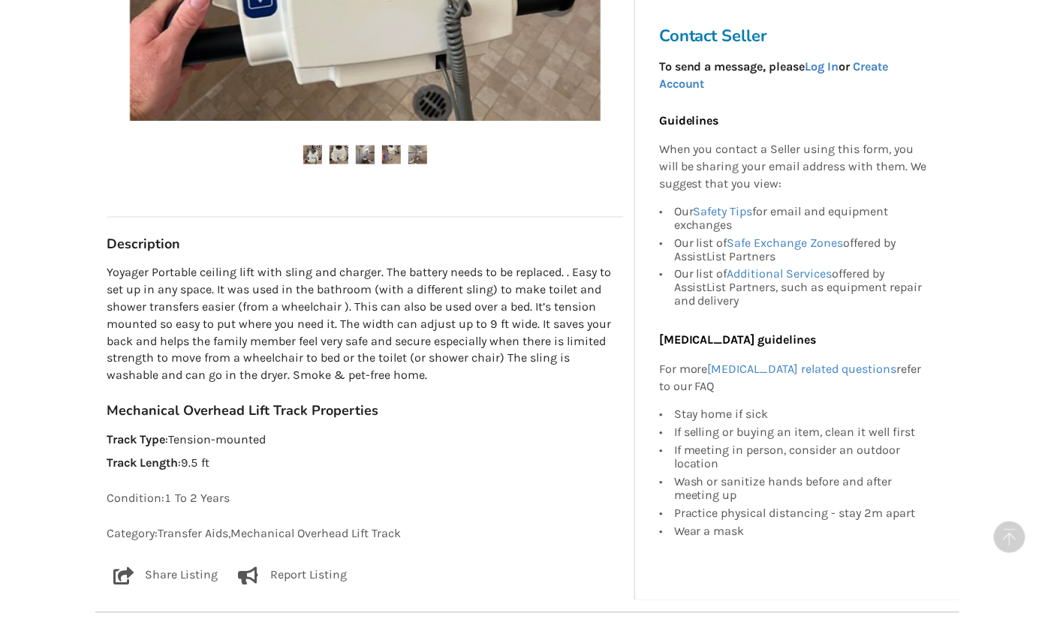
click at [244, 200] on div "North Vancouver Aug 18 Voyager Easy Track Lift System $1000" at bounding box center [365, 205] width 540 height 24
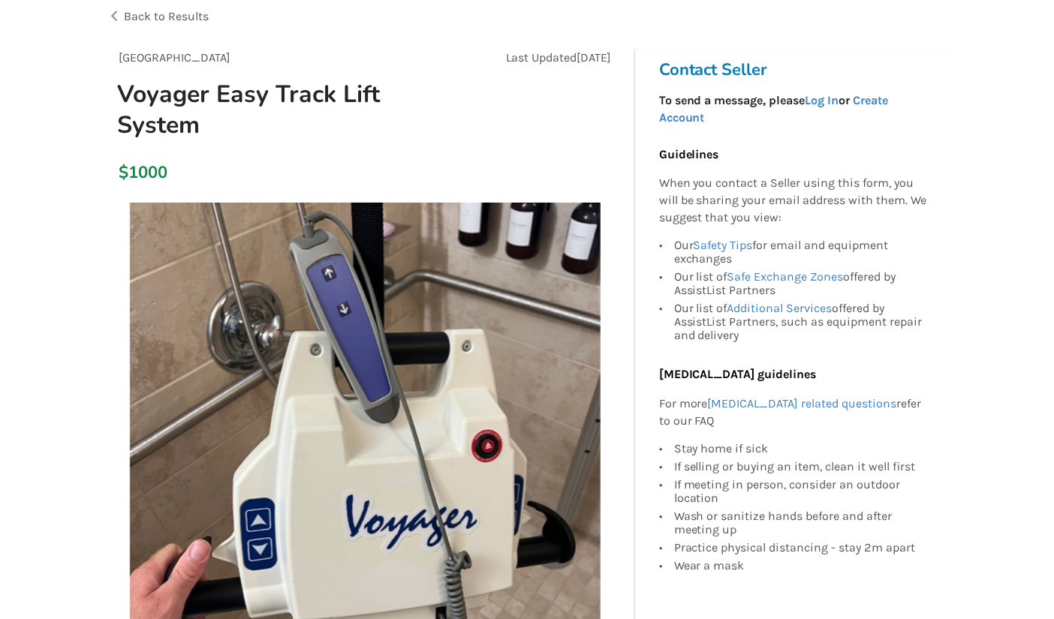
scroll to position [102, 0]
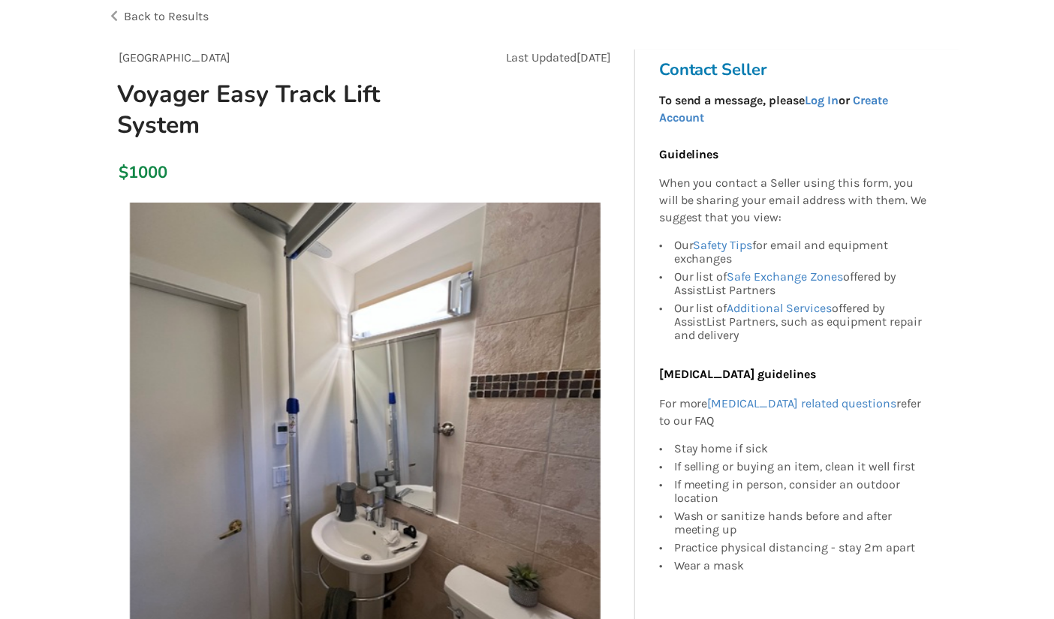
click at [244, 200] on div at bounding box center [365, 434] width 516 height 478
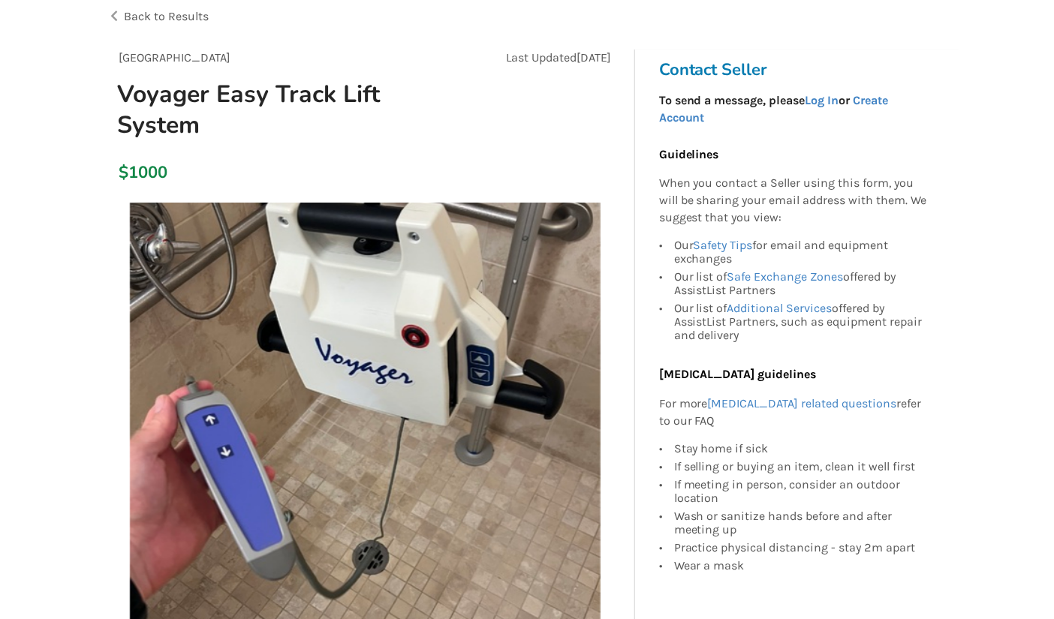
click at [244, 200] on div at bounding box center [365, 434] width 516 height 478
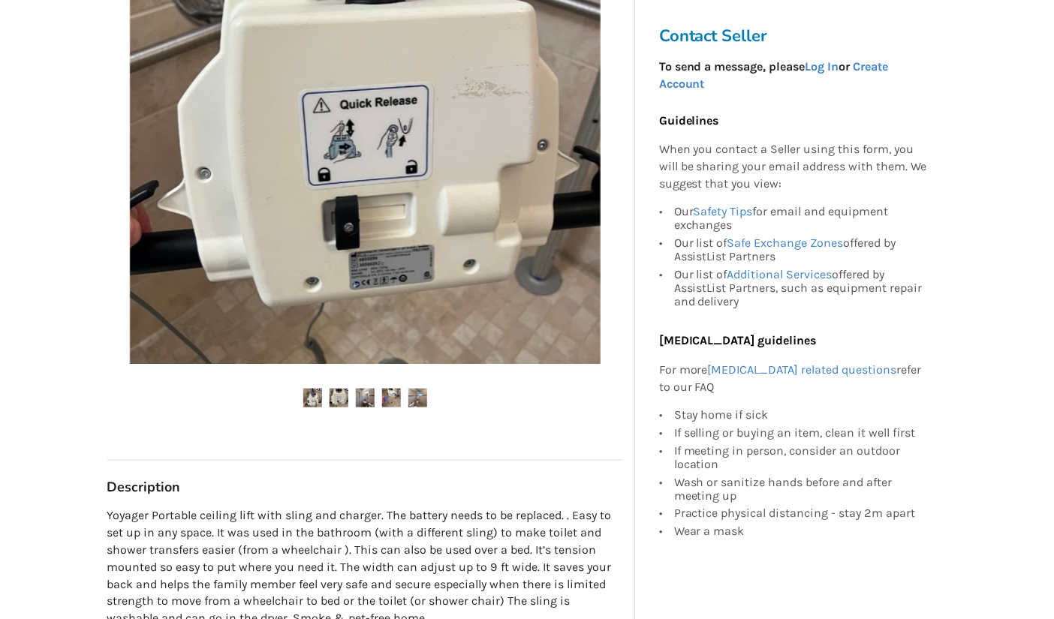
scroll to position [413, 0]
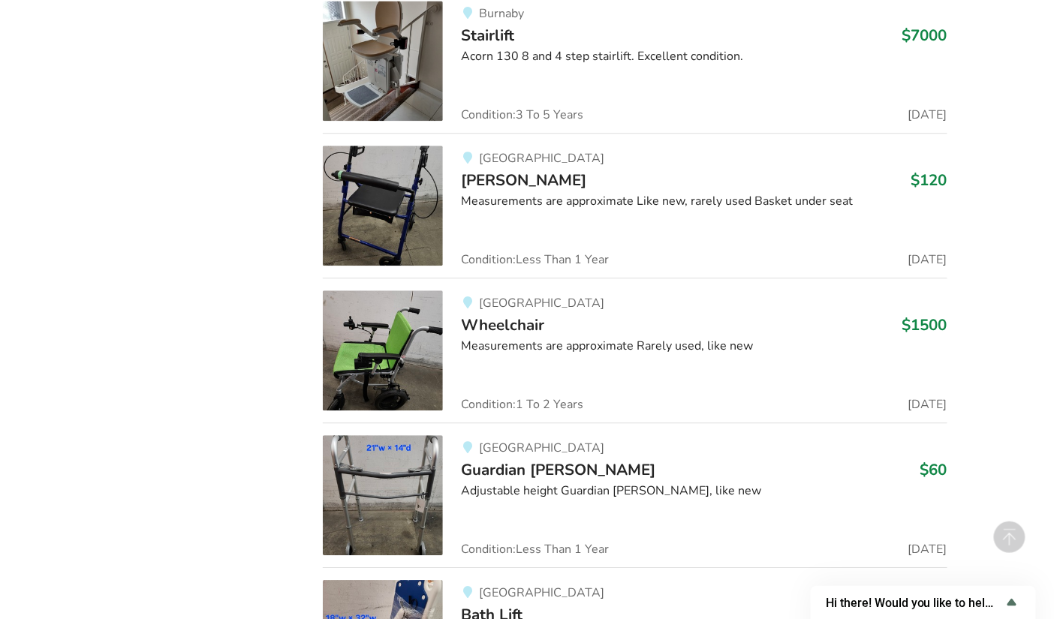
scroll to position [4891, 0]
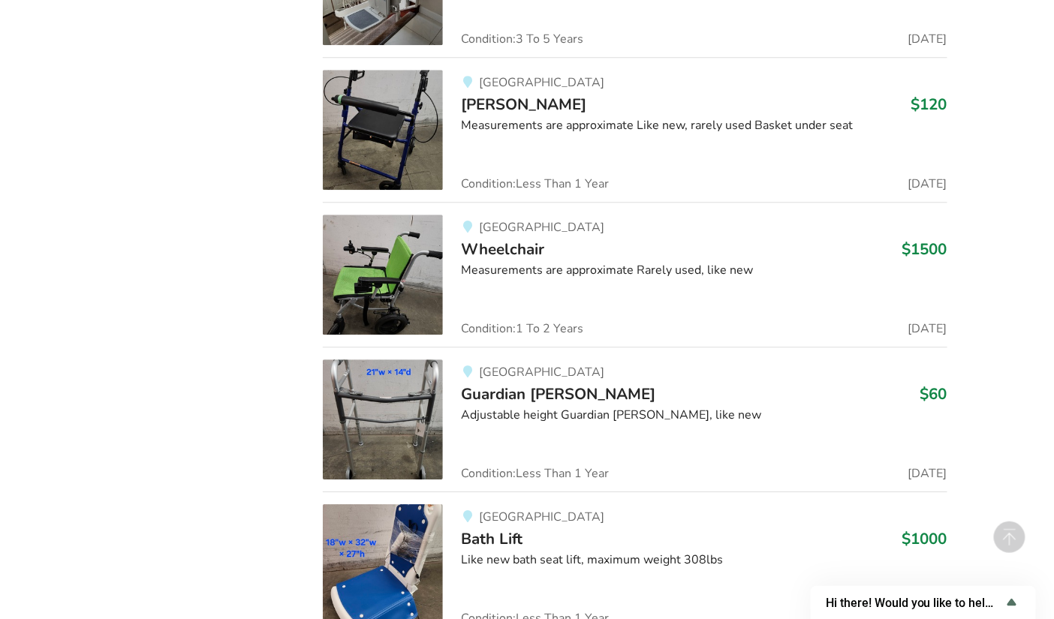
click at [478, 529] on span "Bath Lift" at bounding box center [492, 539] width 62 height 21
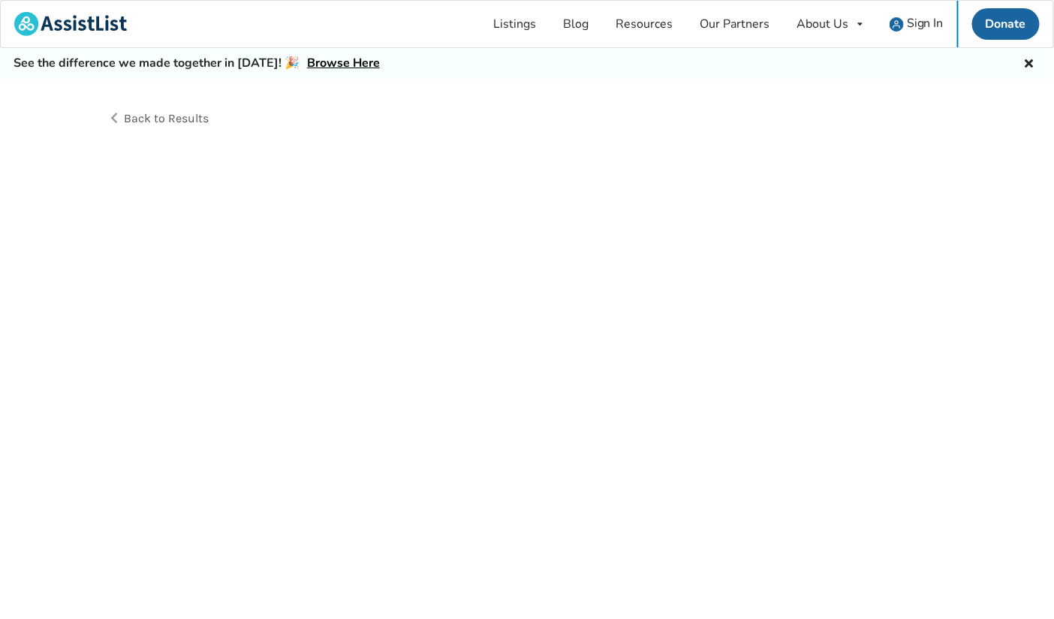
click at [478, 523] on div "Back to Results" at bounding box center [527, 366] width 1054 height 574
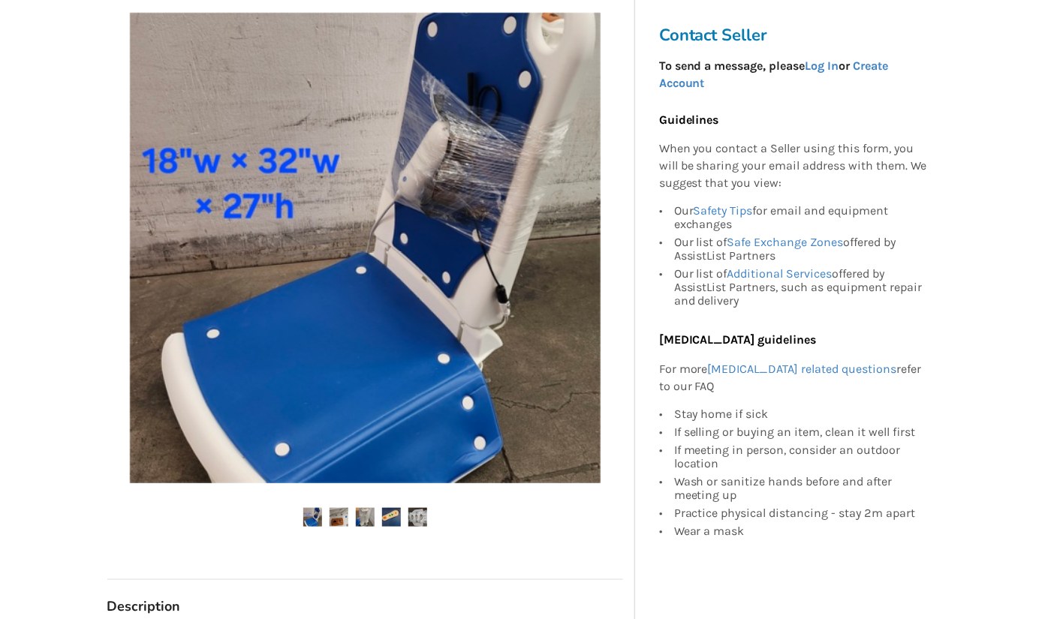
scroll to position [271, 0]
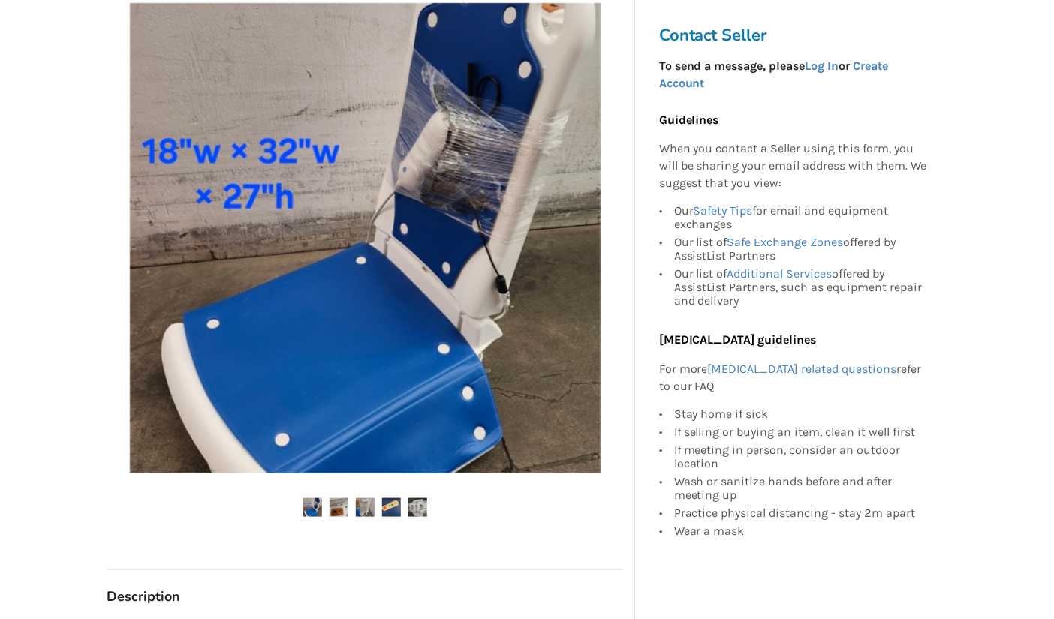
click at [333, 504] on img at bounding box center [339, 508] width 19 height 19
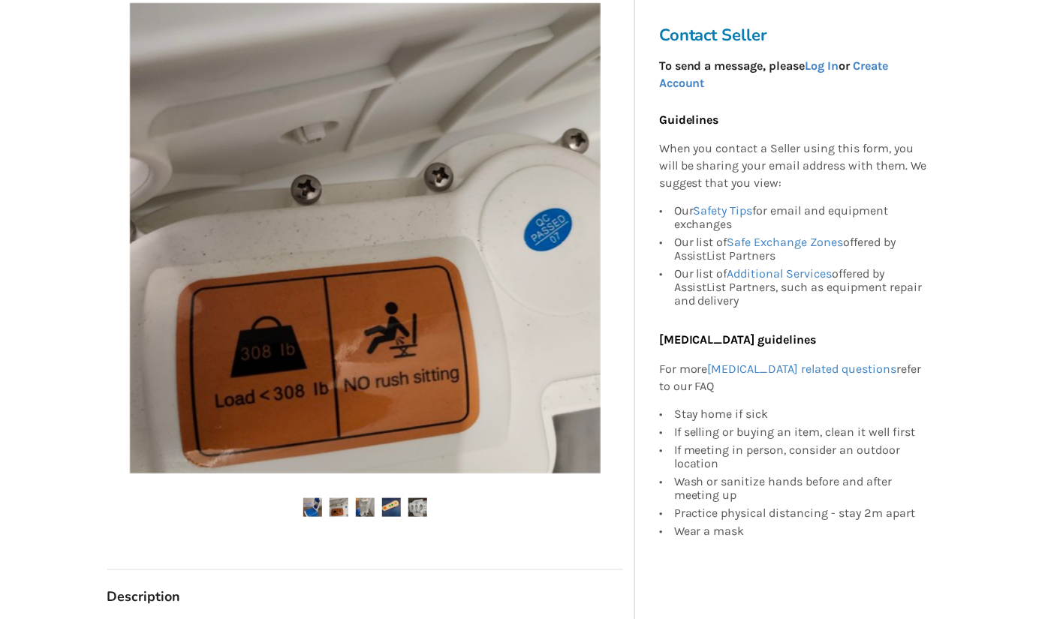
click at [360, 509] on img at bounding box center [365, 508] width 19 height 19
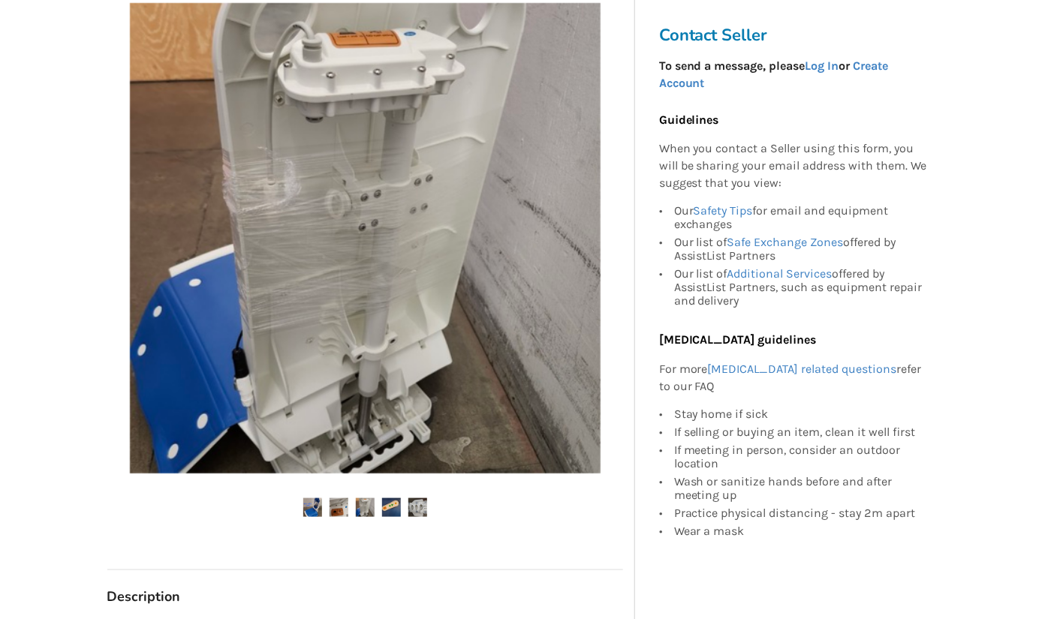
click at [357, 506] on img at bounding box center [365, 508] width 19 height 19
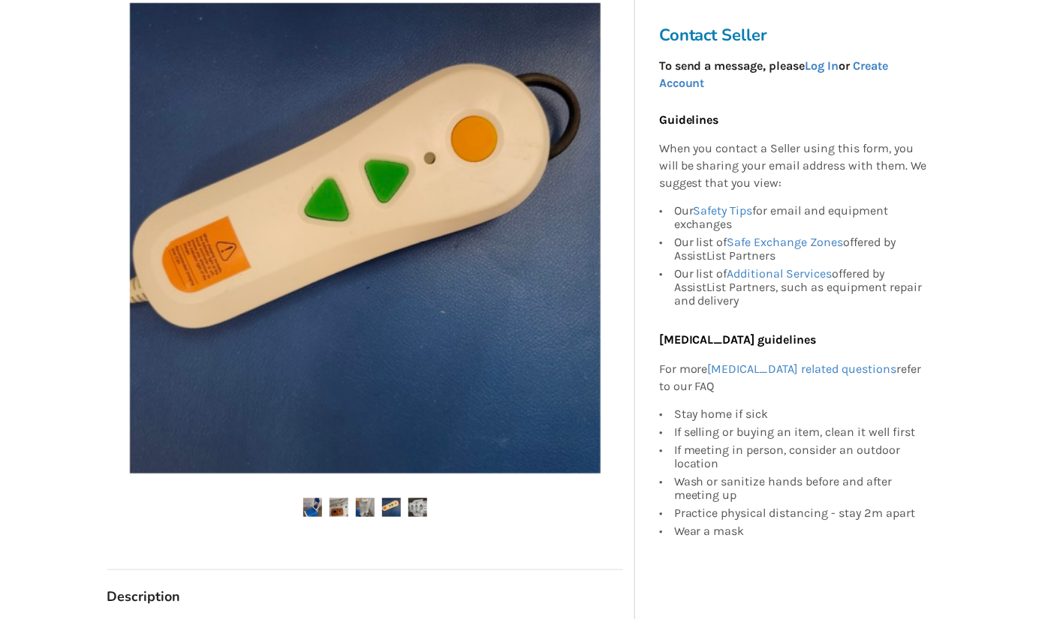
click at [392, 511] on img at bounding box center [391, 508] width 19 height 19
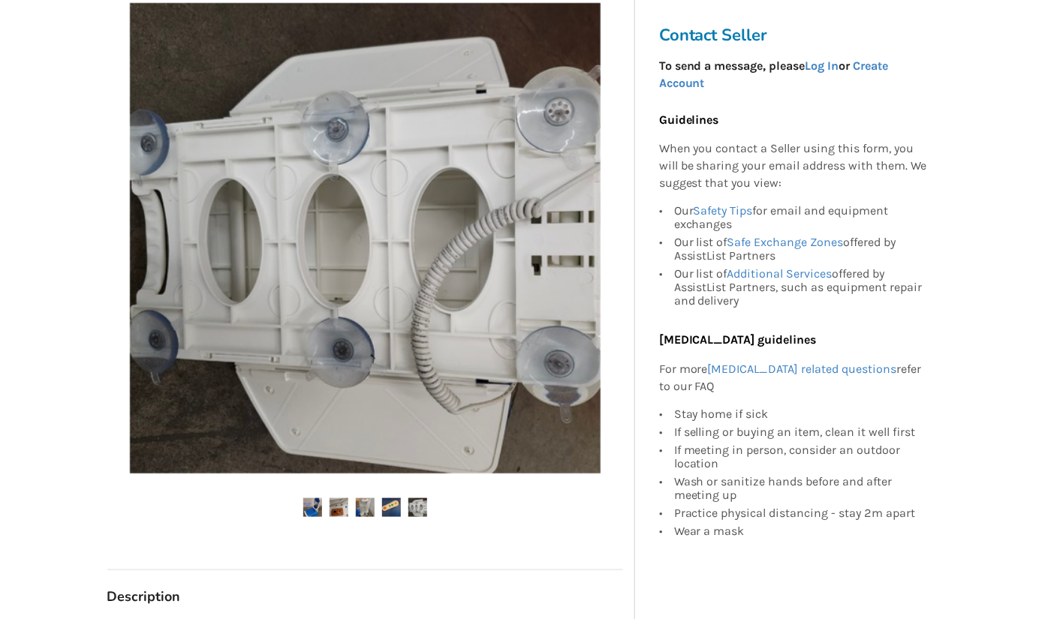
click at [417, 517] on ul at bounding box center [365, 509] width 516 height 20
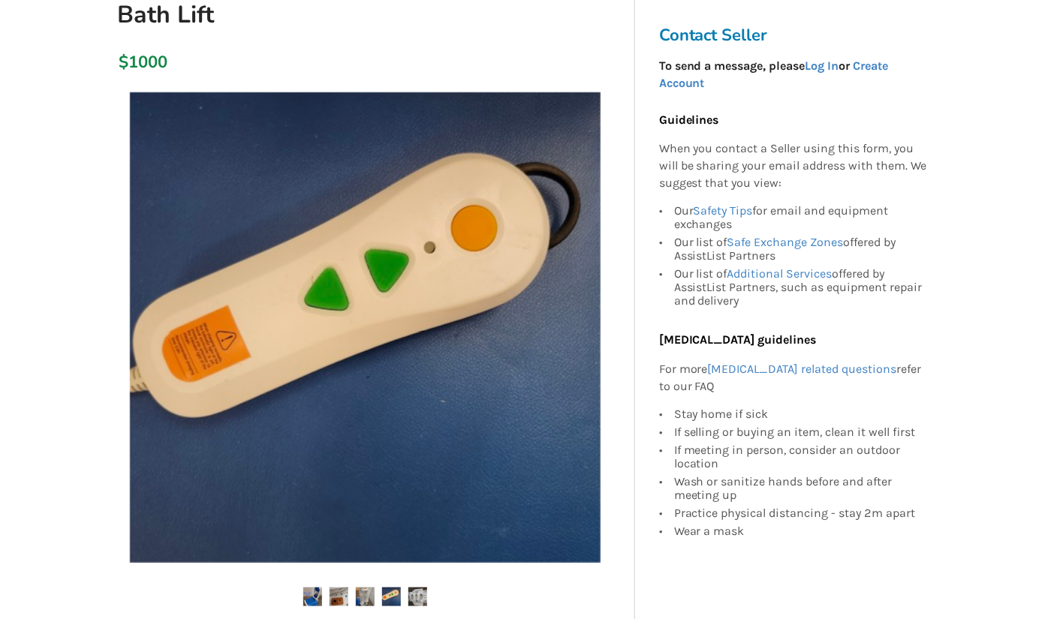
scroll to position [167, 0]
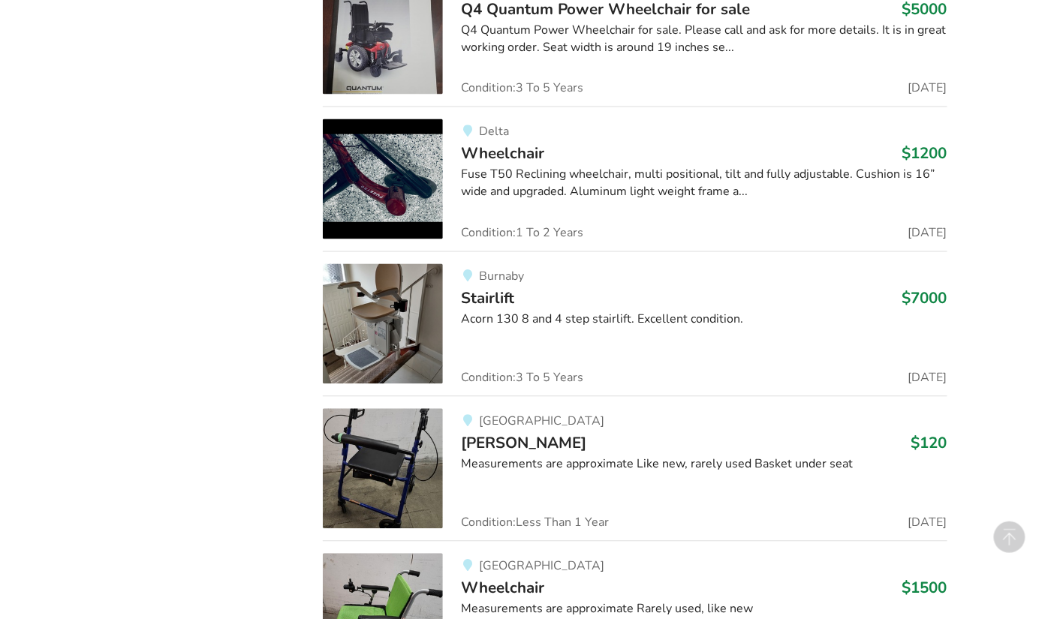
scroll to position [4891, 0]
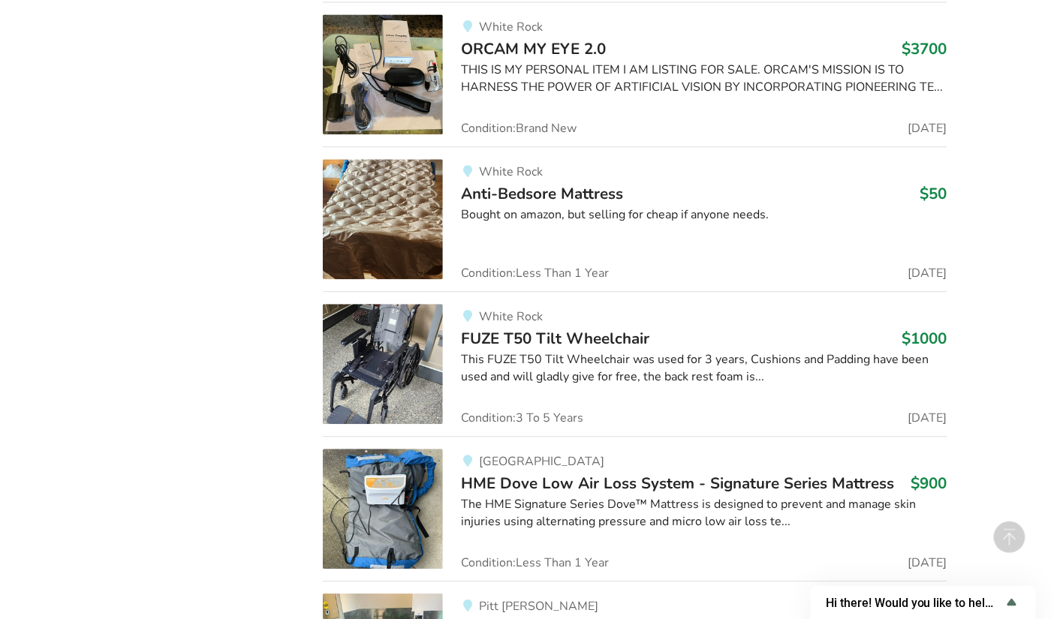
scroll to position [6573, 0]
click at [486, 542] on div at bounding box center [704, 543] width 486 height 2
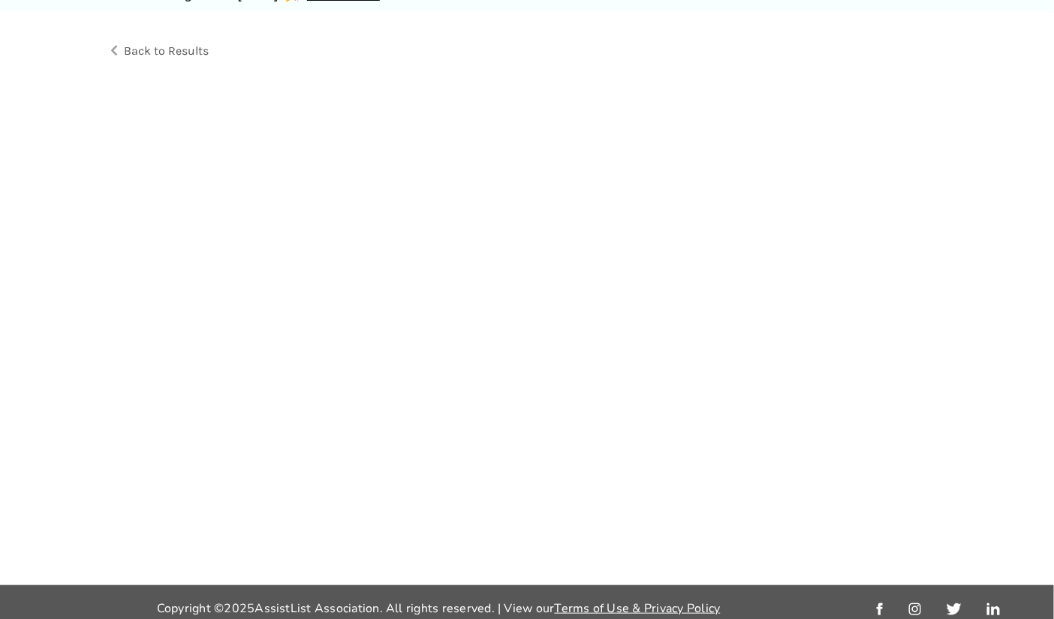
scroll to position [72, 0]
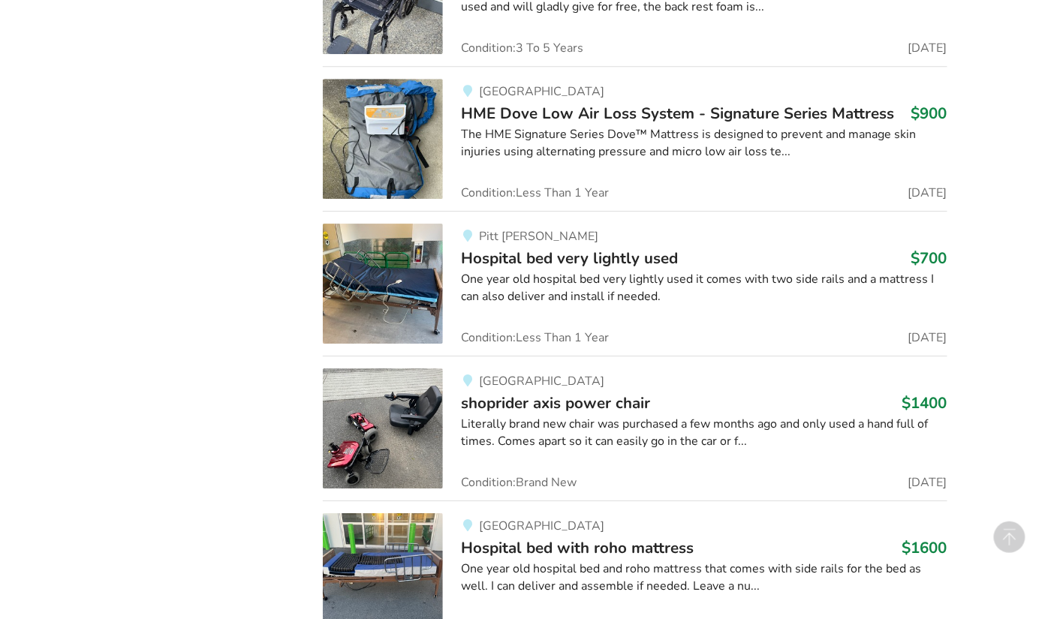
scroll to position [6944, 0]
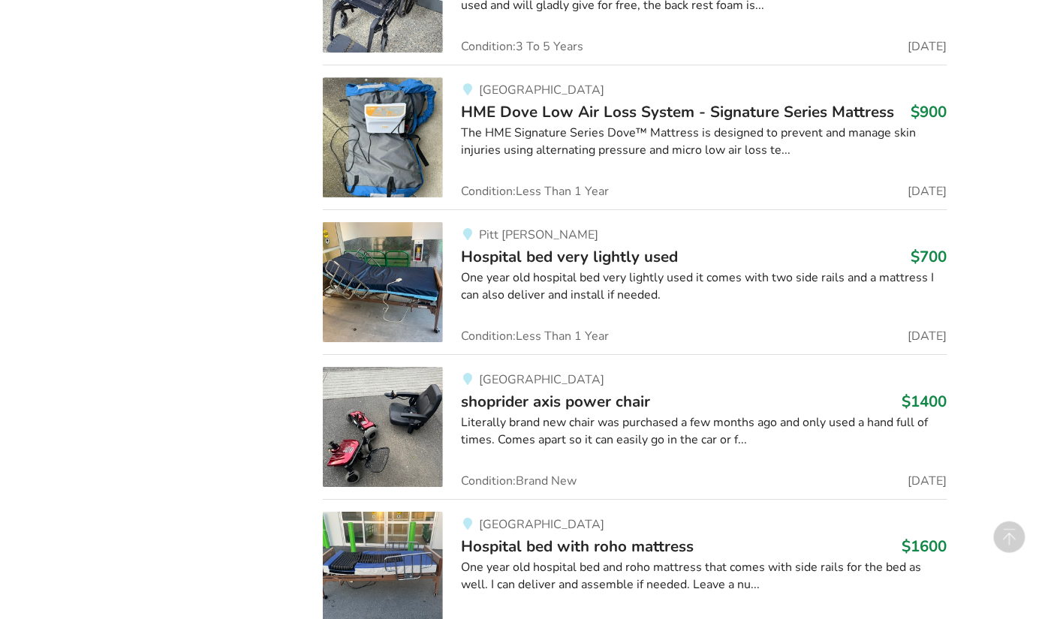
click at [487, 559] on div "One year old hospital bed and roho mattress that comes with side rails for the …" at bounding box center [704, 576] width 486 height 35
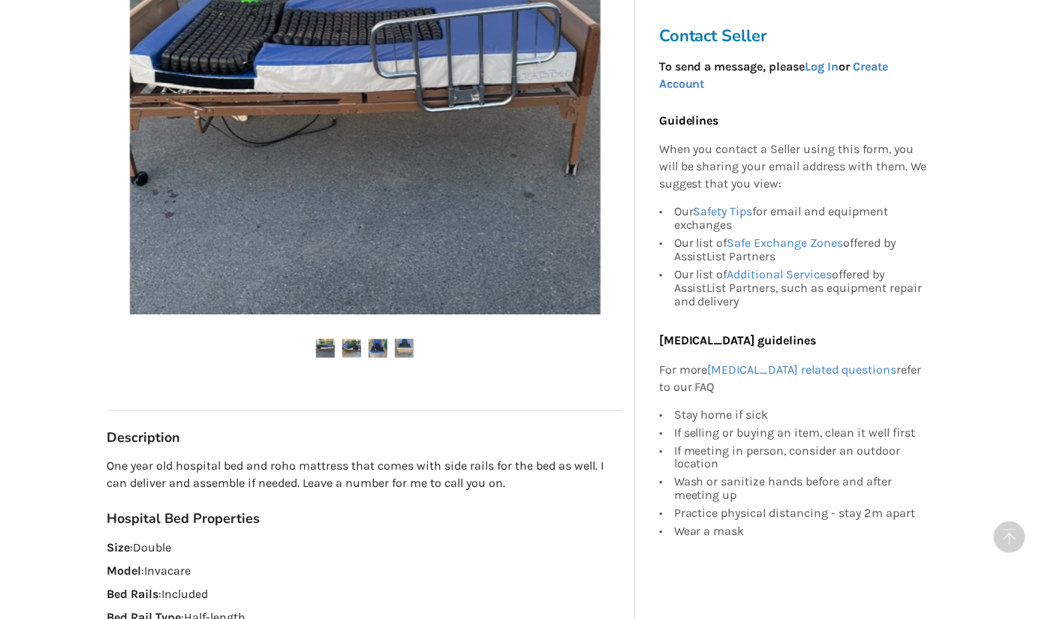
scroll to position [463, 0]
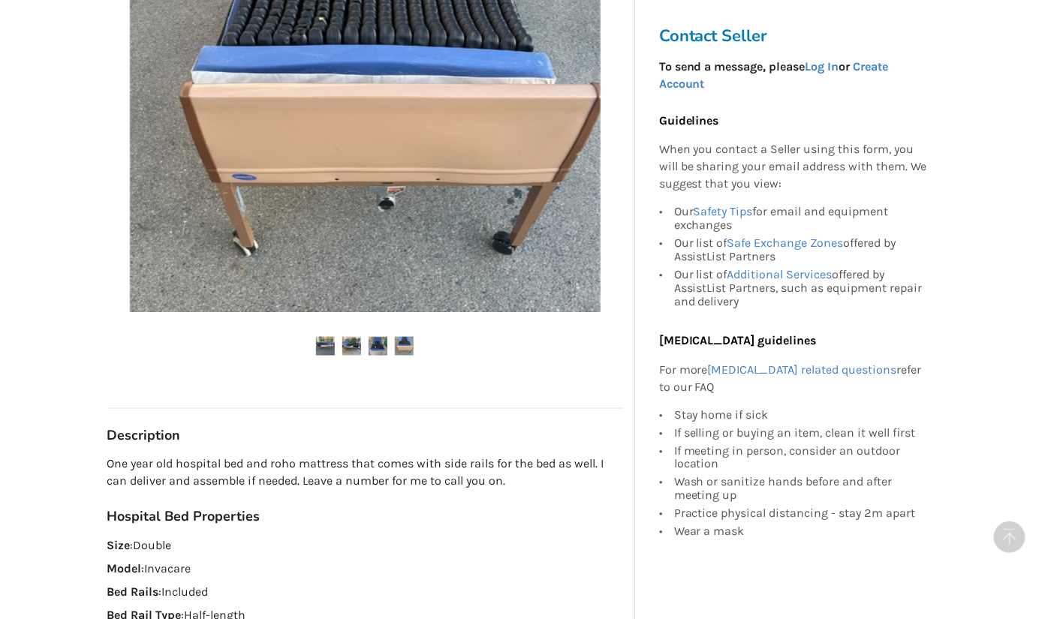
click at [351, 350] on img at bounding box center [351, 346] width 19 height 19
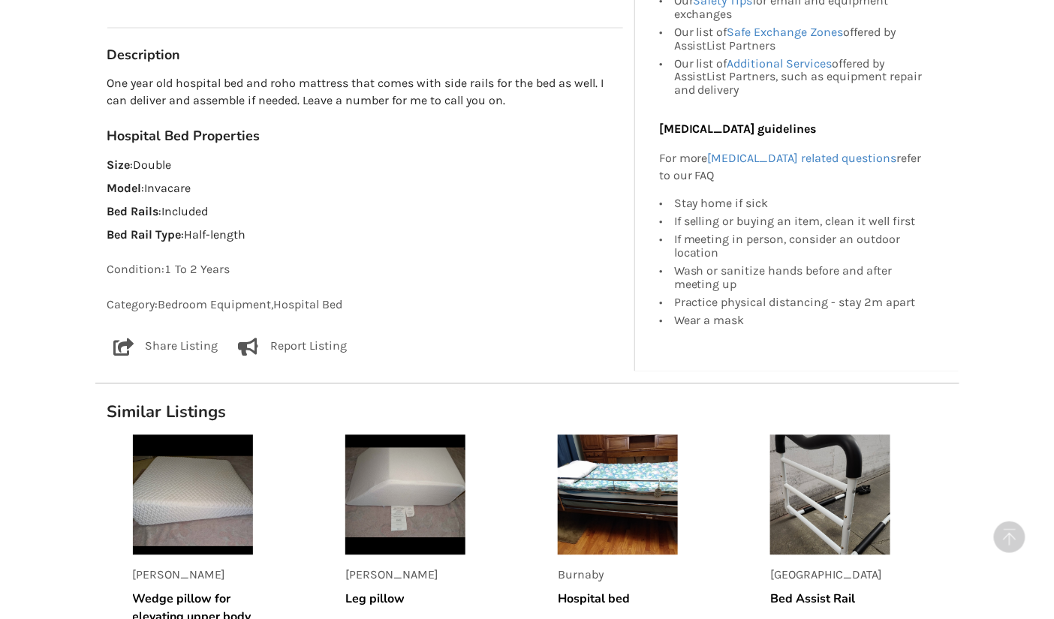
scroll to position [845, 0]
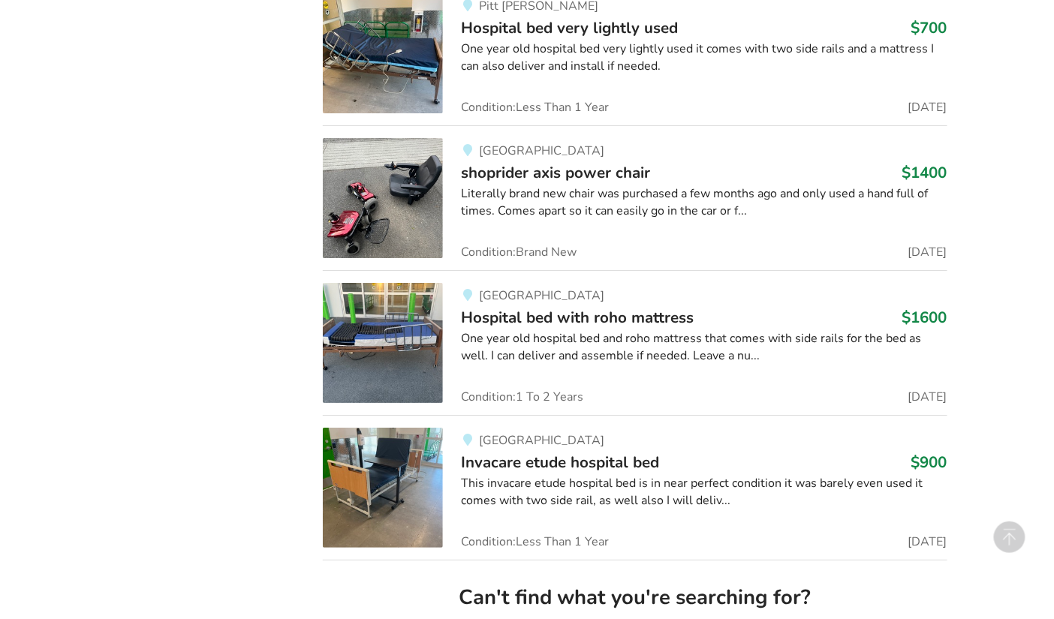
scroll to position [7174, 0]
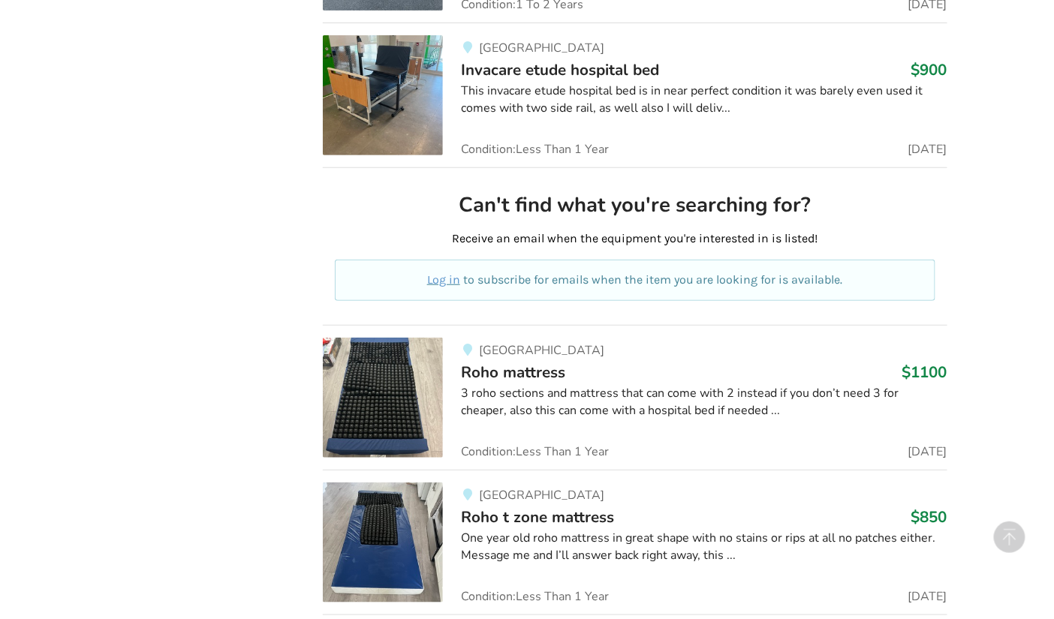
scroll to position [7575, 0]
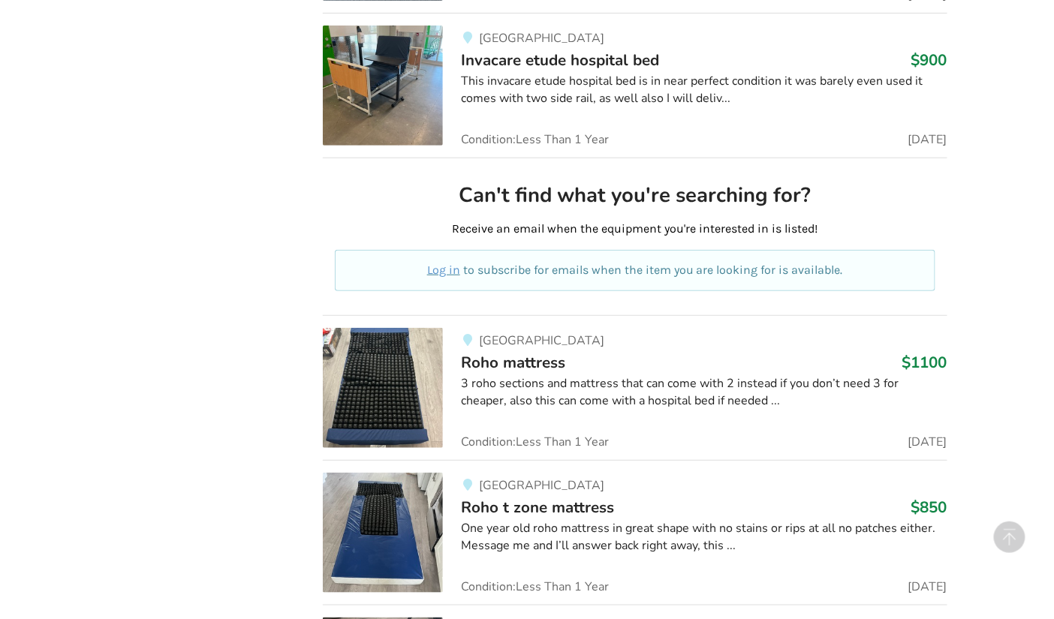
click at [384, 476] on img at bounding box center [383, 533] width 120 height 120
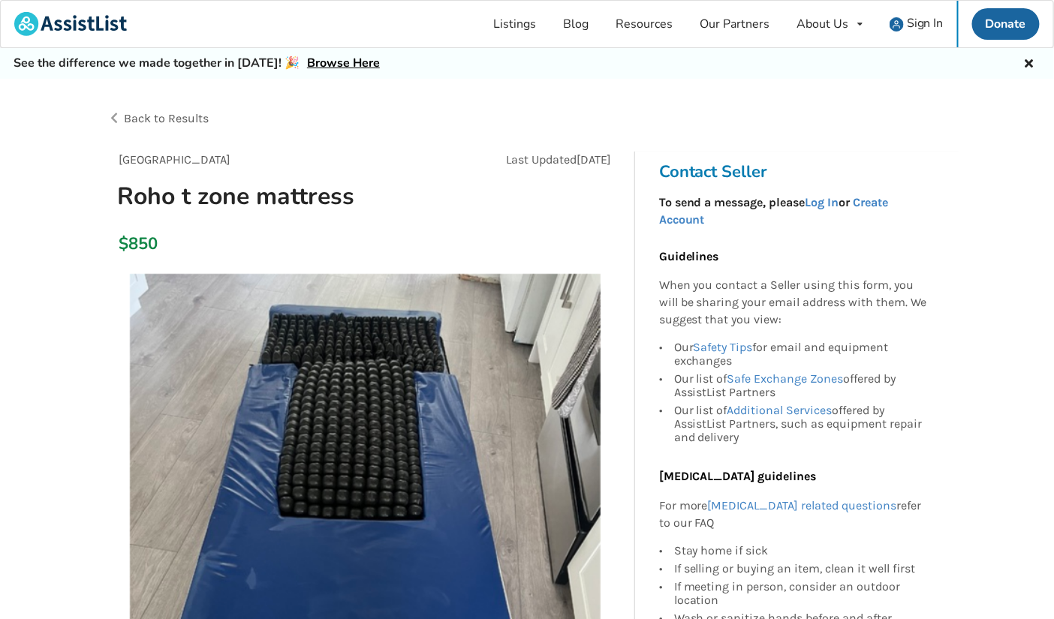
click at [384, 477] on img at bounding box center [365, 509] width 471 height 471
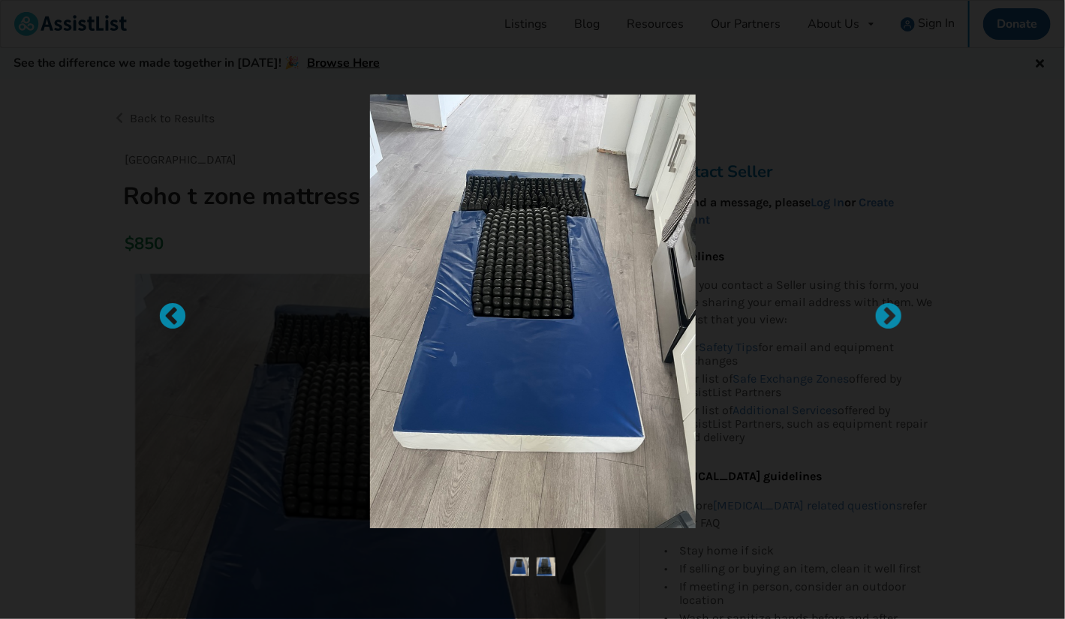
click at [384, 477] on div at bounding box center [532, 309] width 1065 height 619
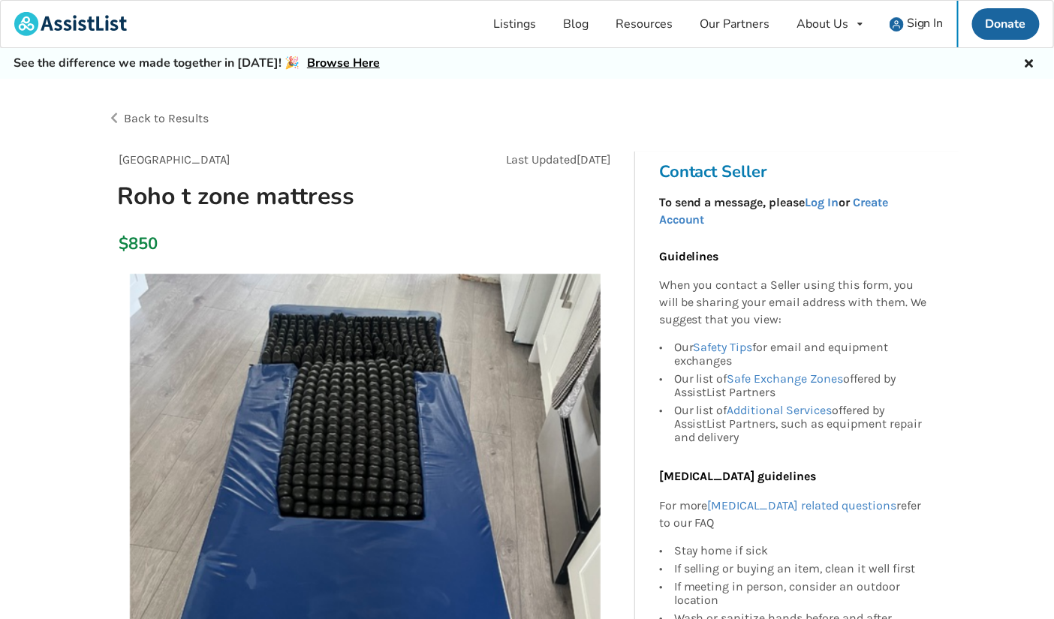
click at [384, 477] on img at bounding box center [365, 509] width 471 height 471
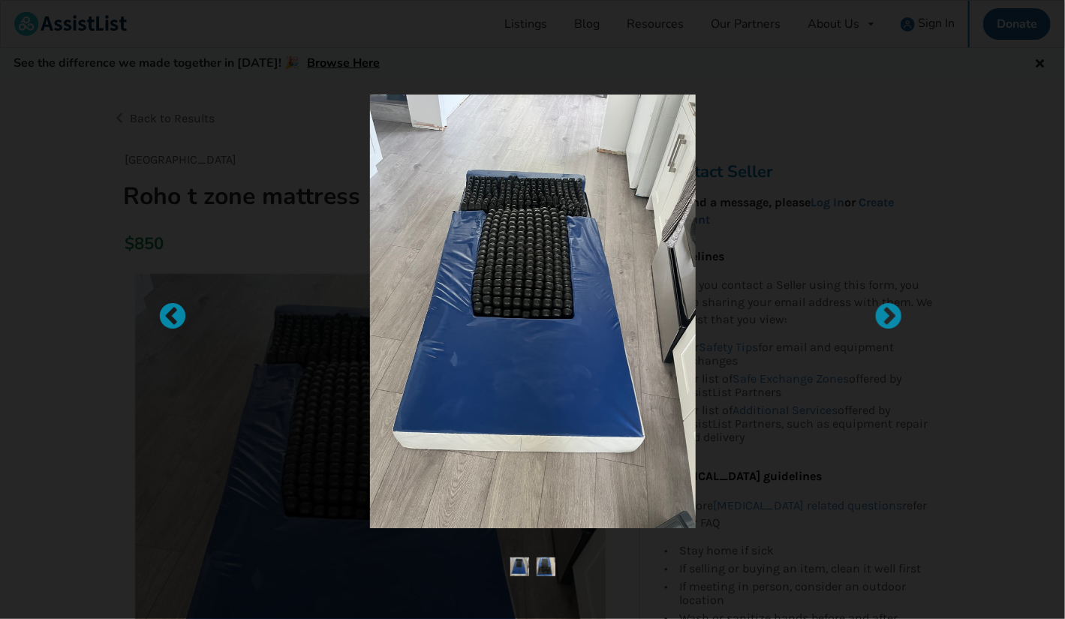
click at [384, 477] on img at bounding box center [532, 312] width 325 height 434
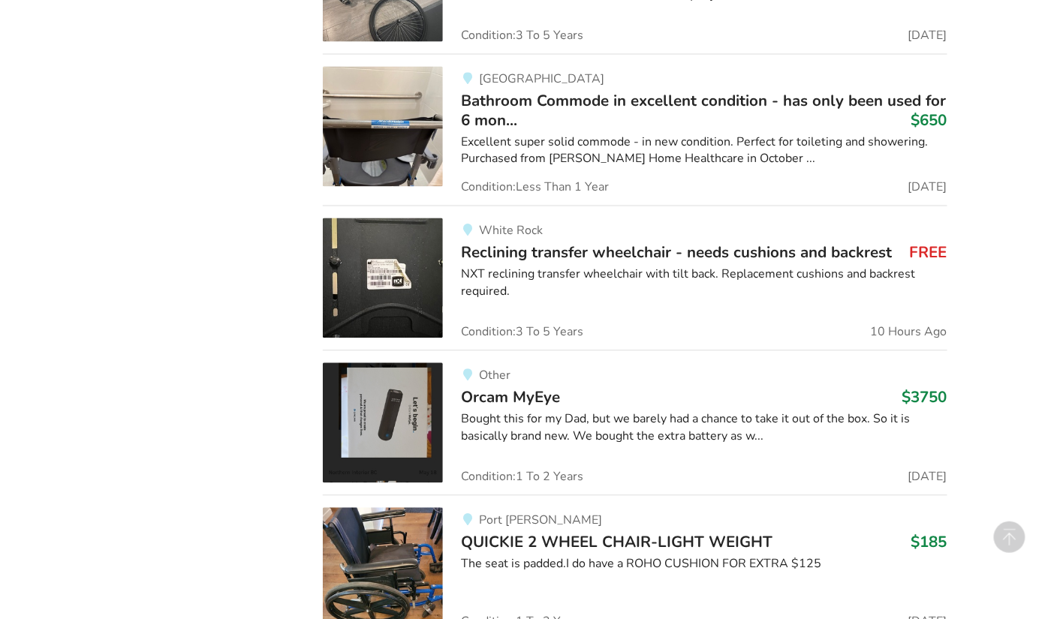
scroll to position [8274, 0]
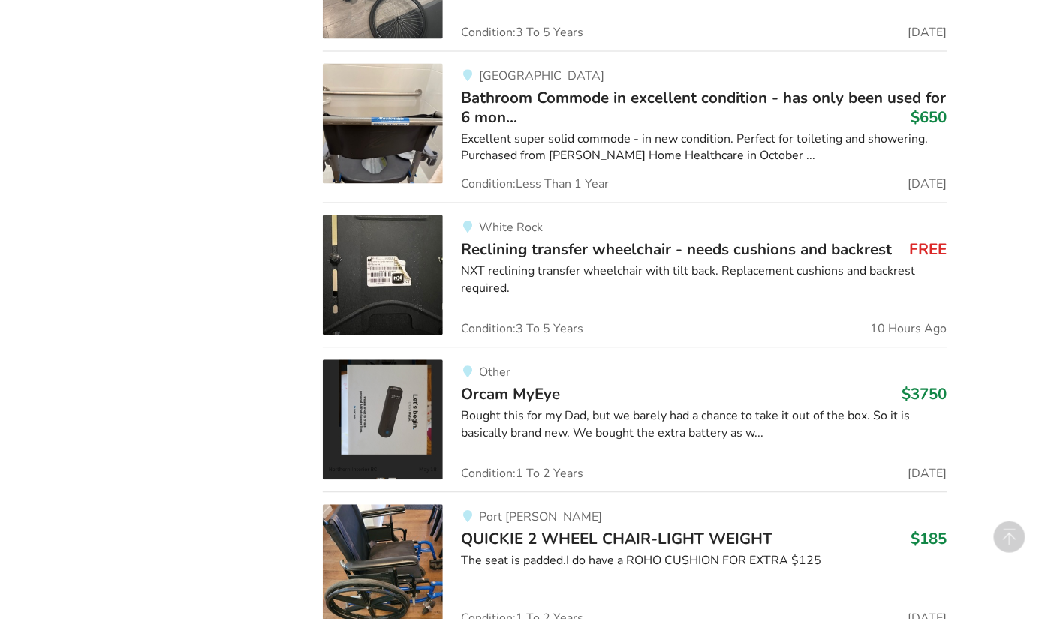
click at [537, 561] on div "Port Moody QUICKIE 2 WHEEL CHAIR-LIGHT WEIGHT $185 The seat is padded.I do have…" at bounding box center [695, 565] width 504 height 120
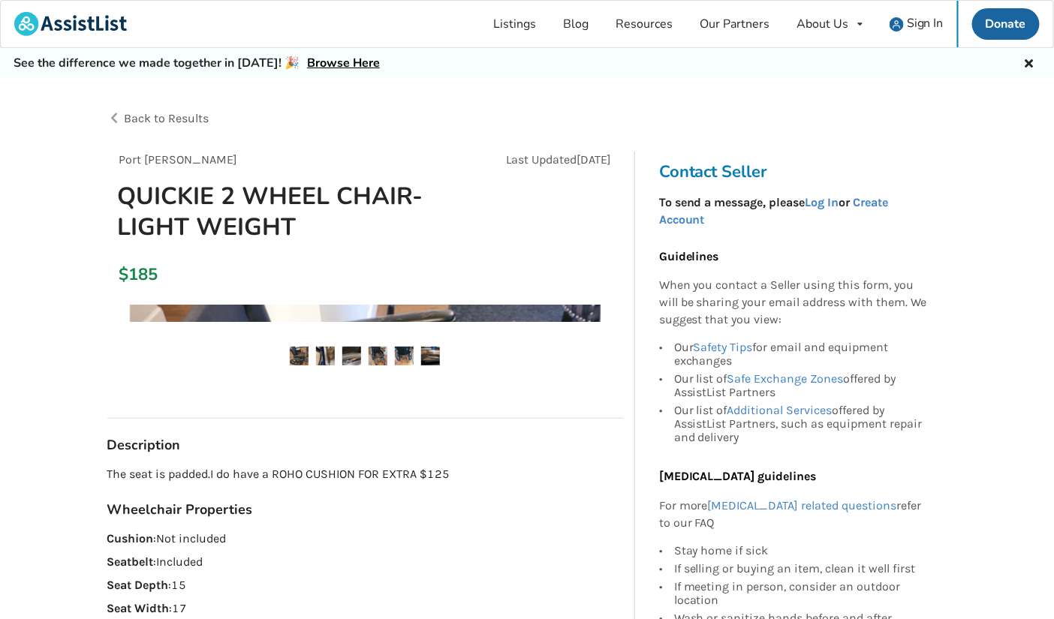
click at [537, 561] on p "Seatbelt : Included" at bounding box center [365, 562] width 516 height 17
click at [537, 561] on div "Port Moody Last Updated Aug 16 QUICKIE 2 WHEEL CHAIR-LIGHT WEIGHT $185 Port Moo…" at bounding box center [365, 512] width 516 height 721
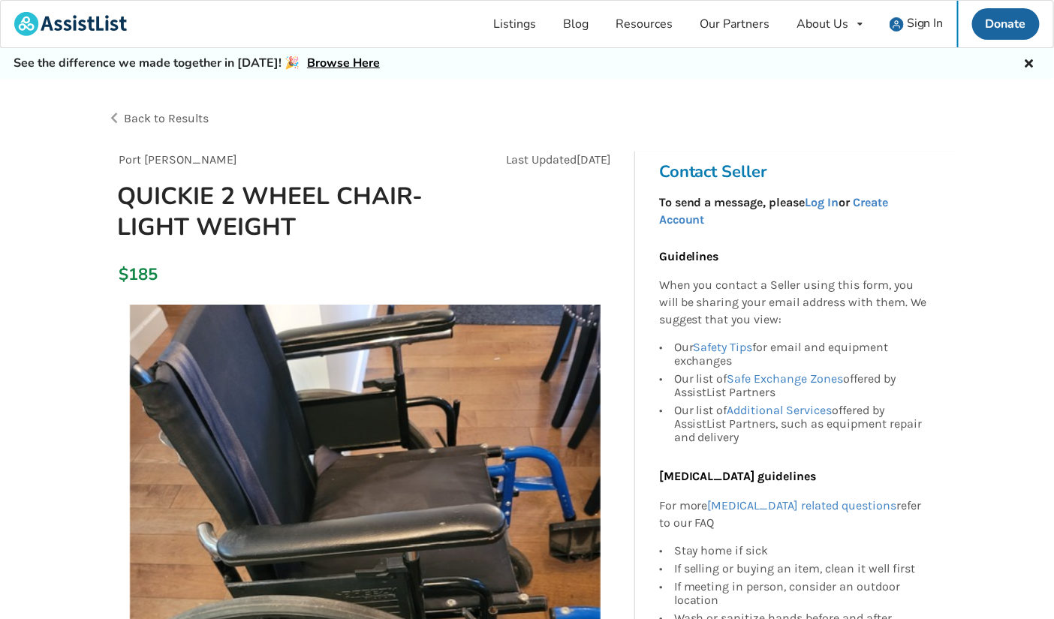
click at [537, 561] on img at bounding box center [365, 540] width 471 height 471
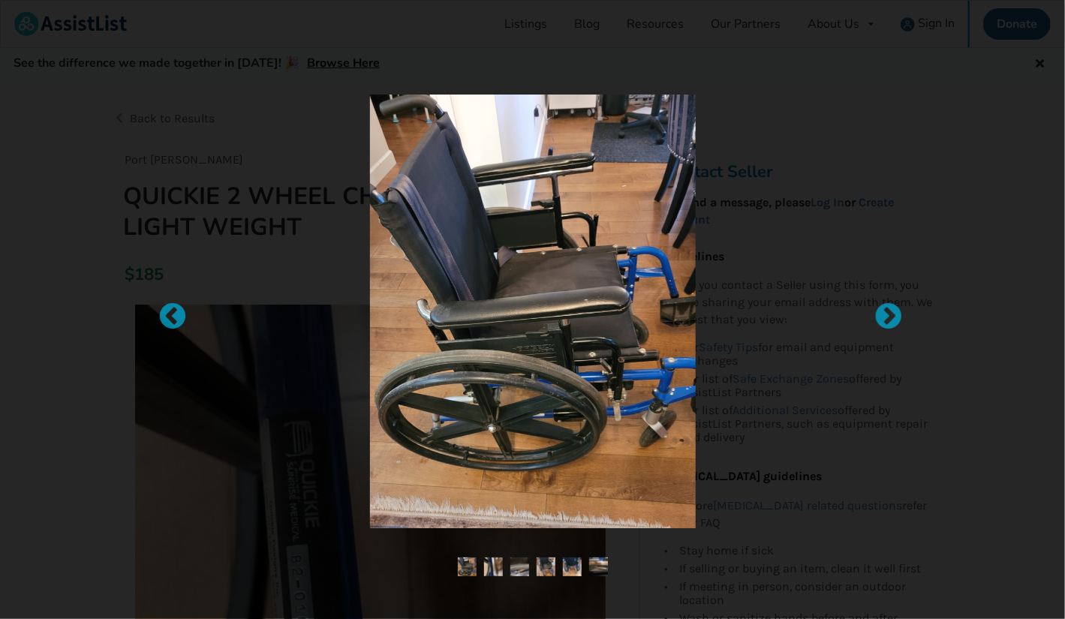
click at [537, 561] on div at bounding box center [532, 309] width 1065 height 619
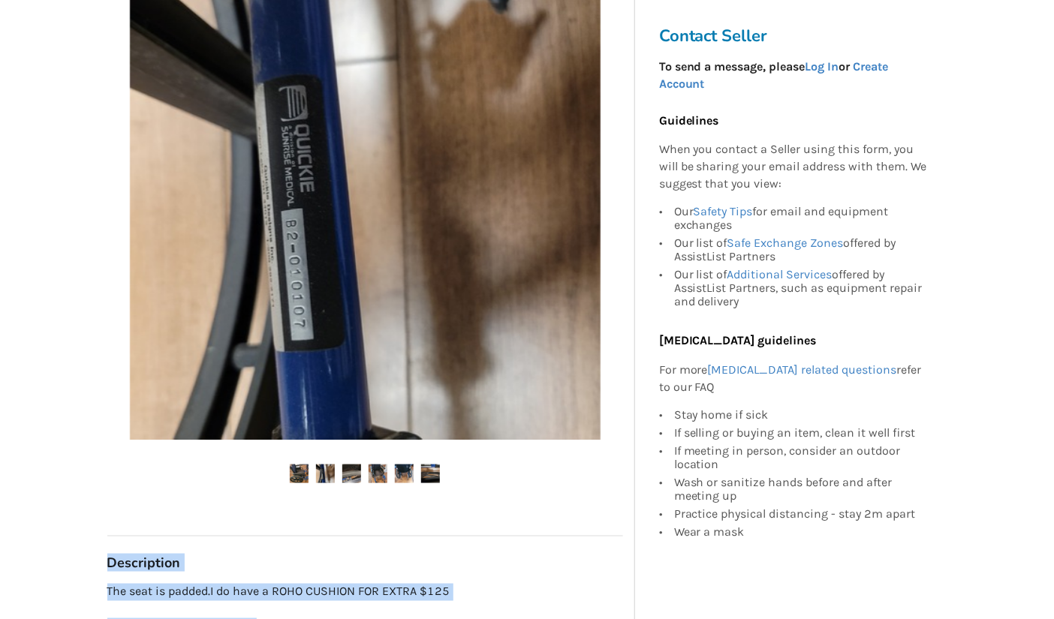
scroll to position [408, 0]
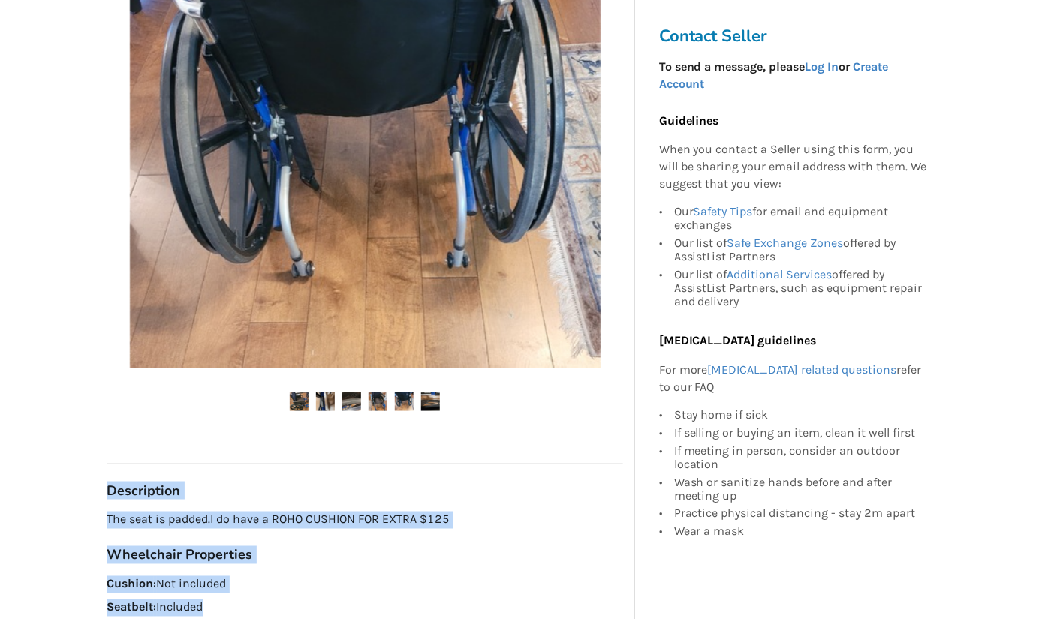
click at [535, 556] on h3 "Wheelchair Properties" at bounding box center [365, 555] width 516 height 17
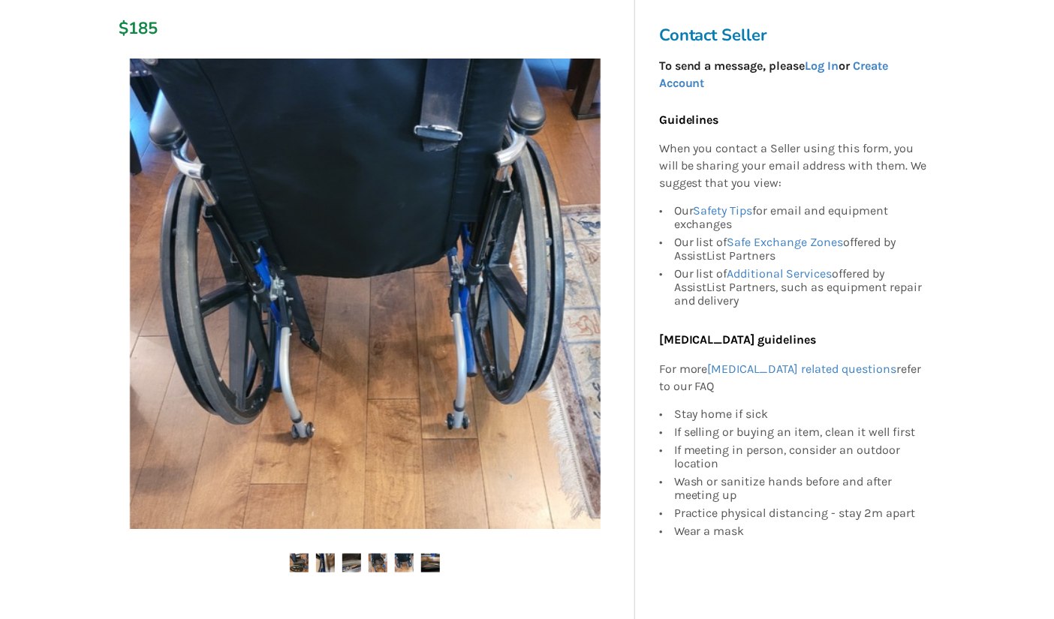
scroll to position [247, 0]
click at [296, 562] on img at bounding box center [299, 562] width 19 height 19
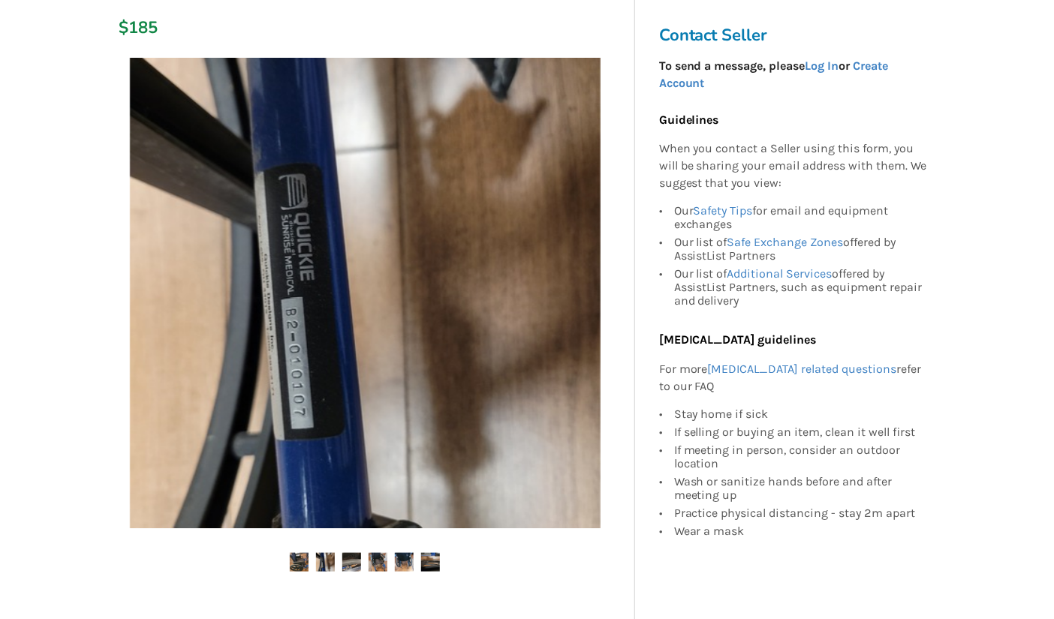
click at [299, 569] on img at bounding box center [299, 562] width 19 height 19
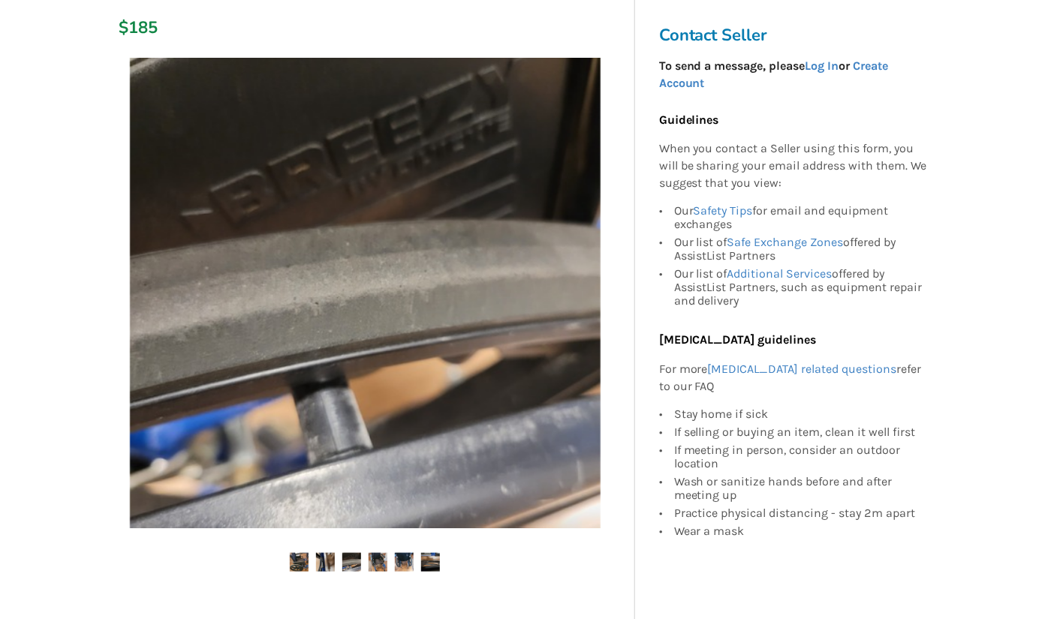
click at [304, 565] on img at bounding box center [299, 562] width 19 height 19
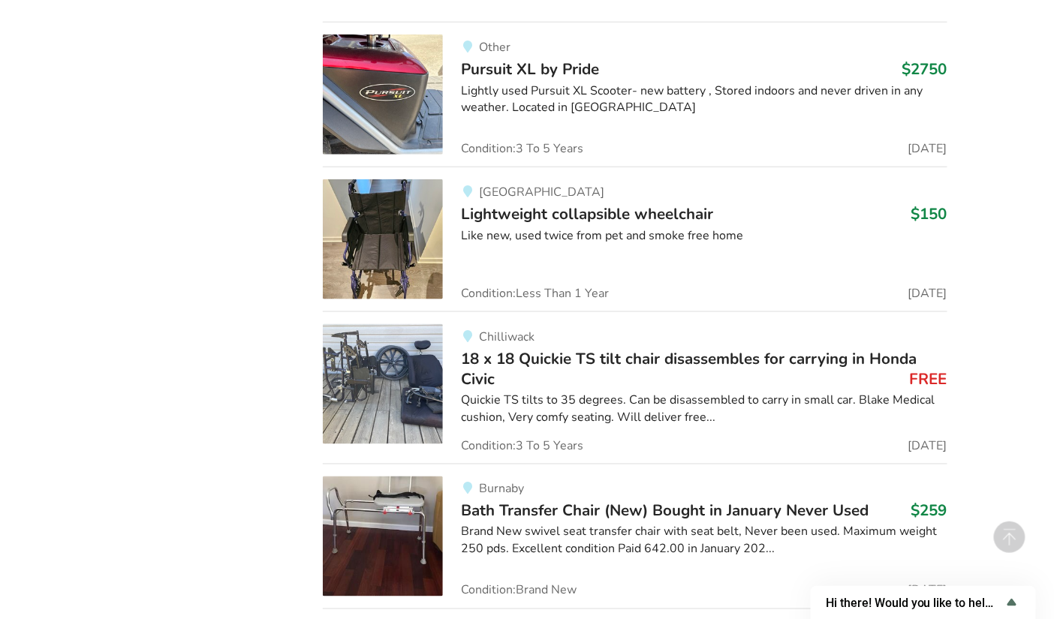
scroll to position [11533, 0]
click at [443, 538] on link "Burnaby Bath Transfer Chair (New) Bought in January Never Used $259 Brand New s…" at bounding box center [635, 535] width 624 height 145
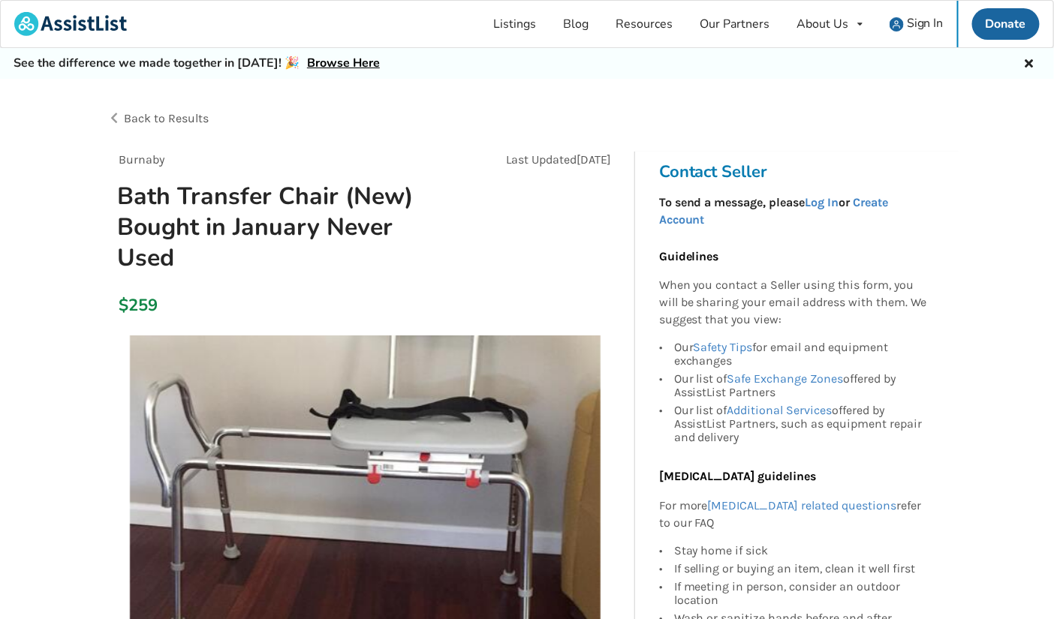
click at [443, 538] on img at bounding box center [365, 571] width 471 height 471
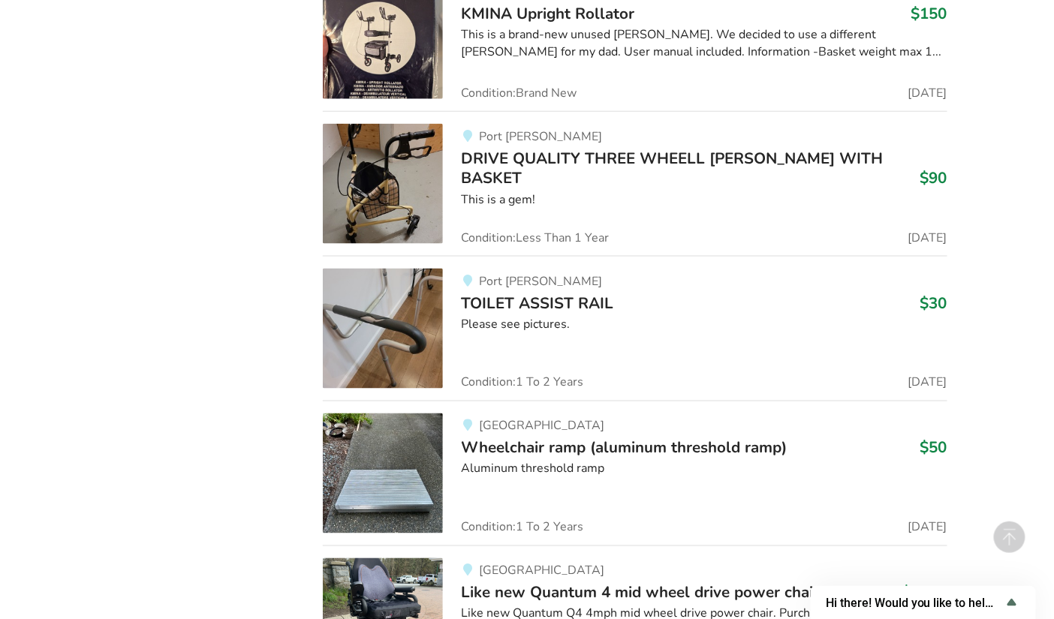
scroll to position [13481, 0]
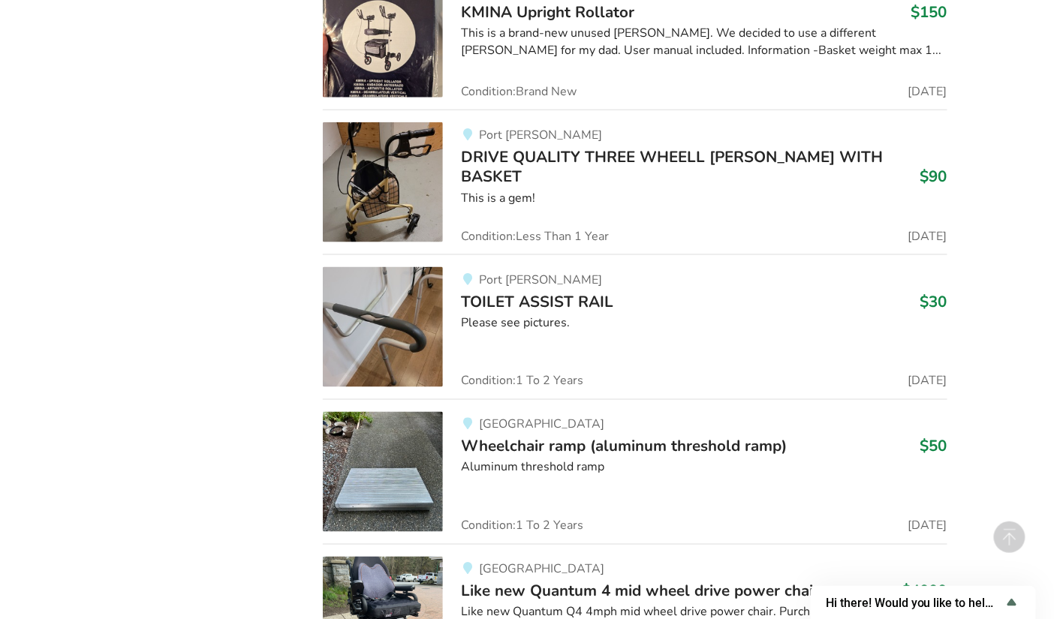
click at [372, 425] on img at bounding box center [383, 472] width 120 height 120
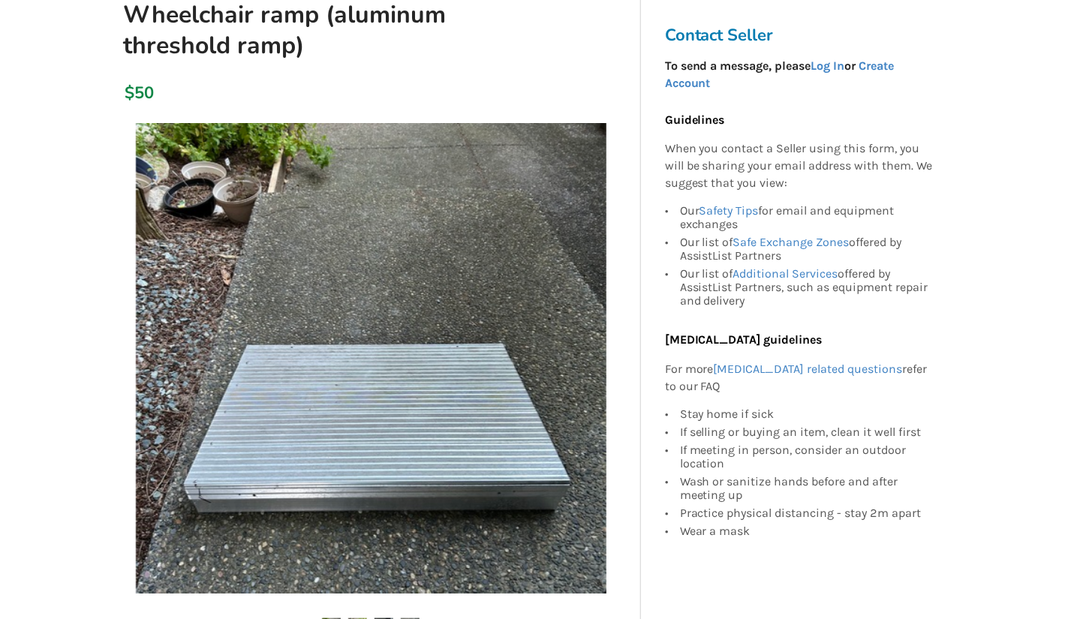
scroll to position [183, 0]
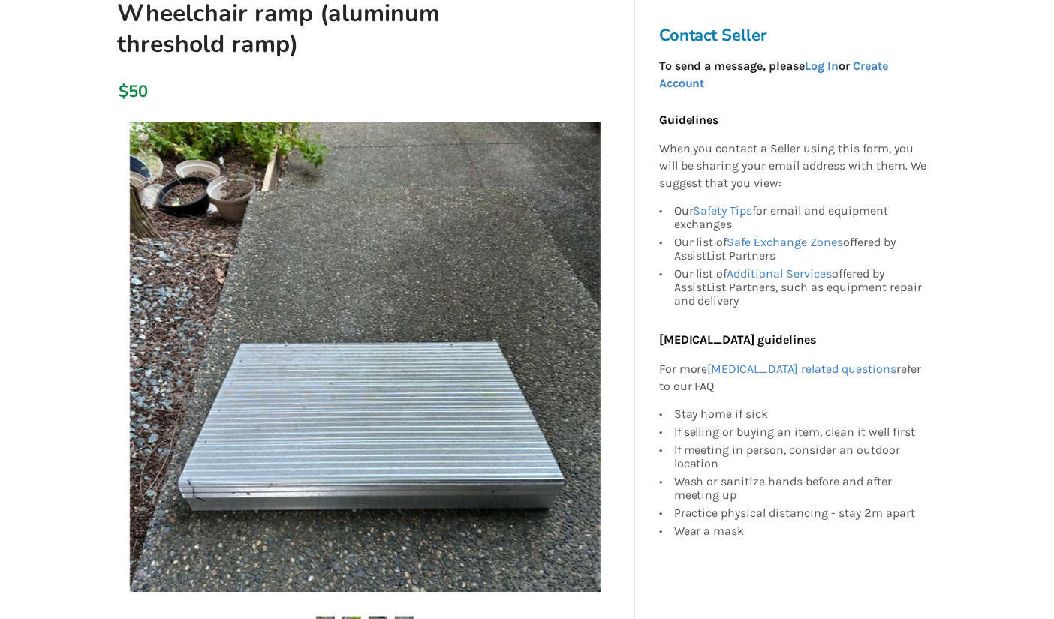
click at [372, 425] on img at bounding box center [365, 357] width 471 height 471
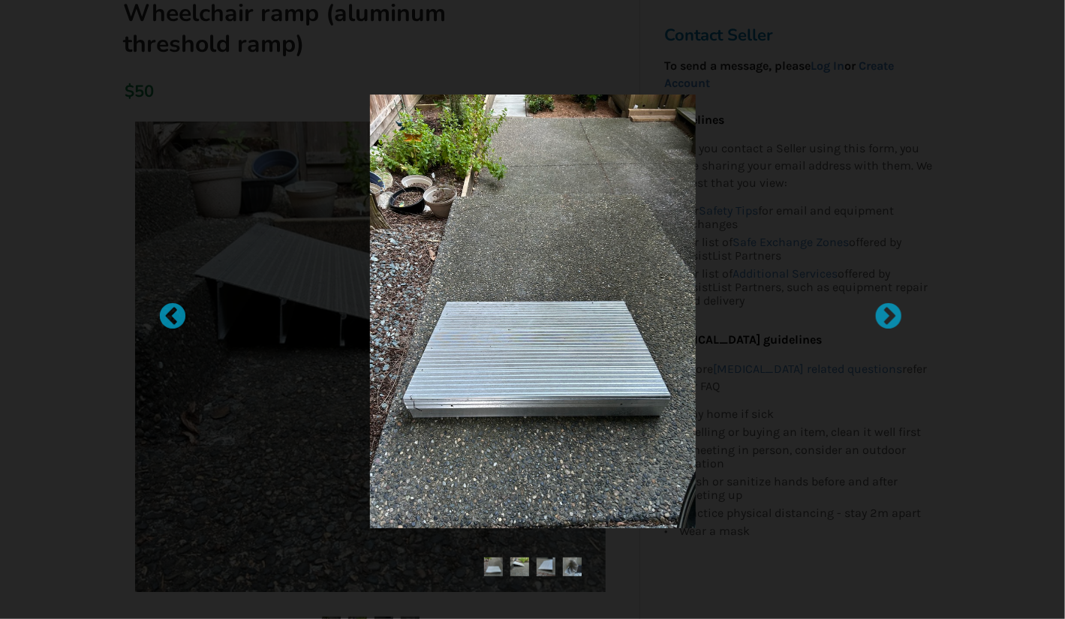
click at [516, 562] on img at bounding box center [520, 567] width 19 height 19
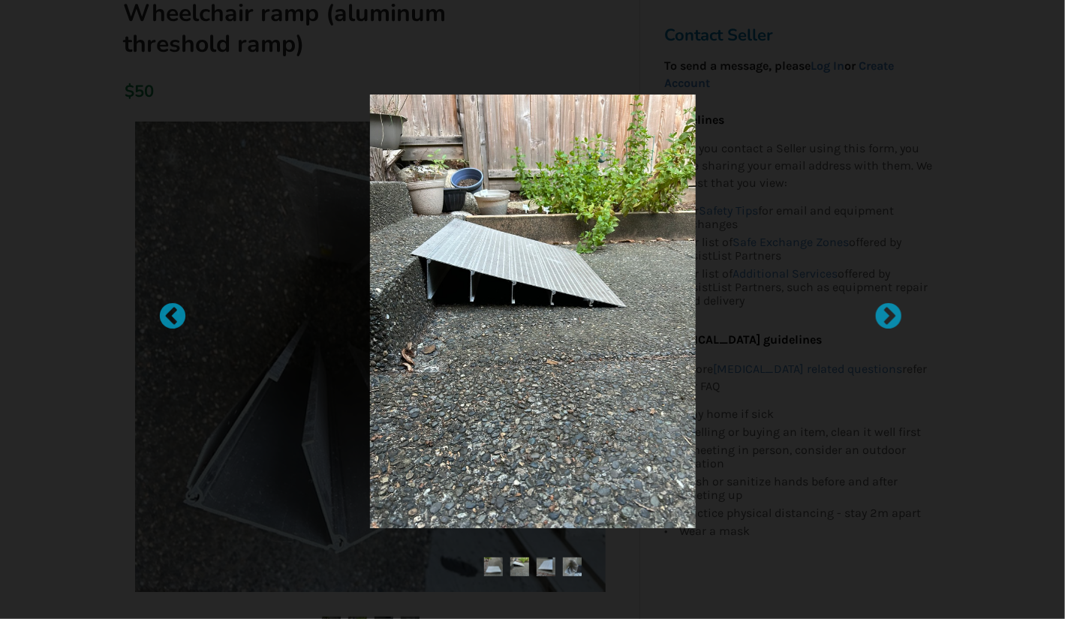
click at [547, 573] on img at bounding box center [546, 567] width 19 height 19
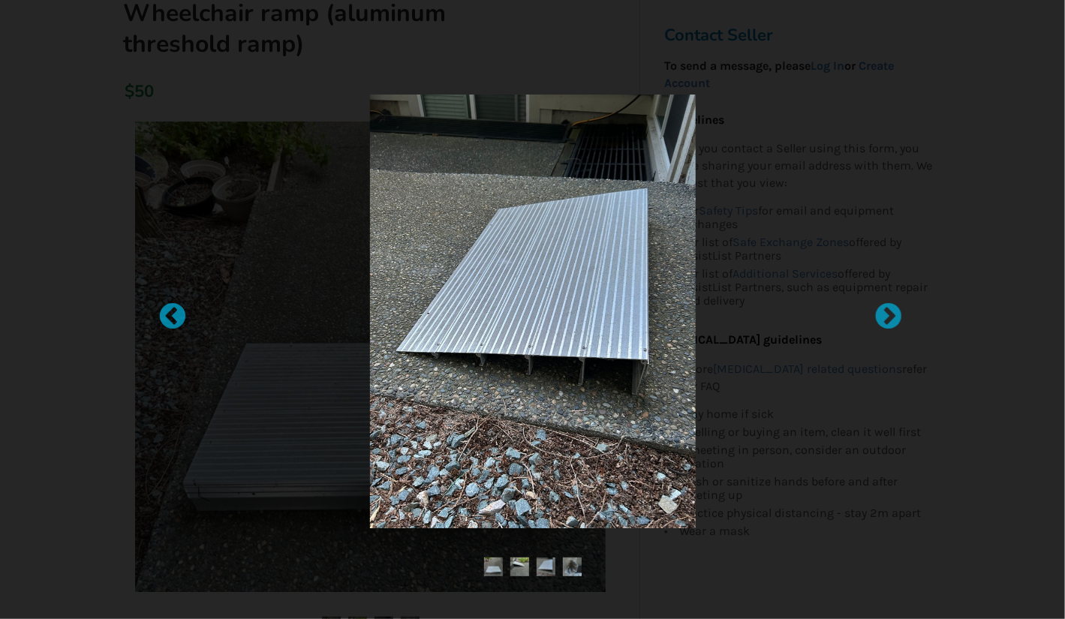
click at [571, 568] on img at bounding box center [572, 567] width 19 height 19
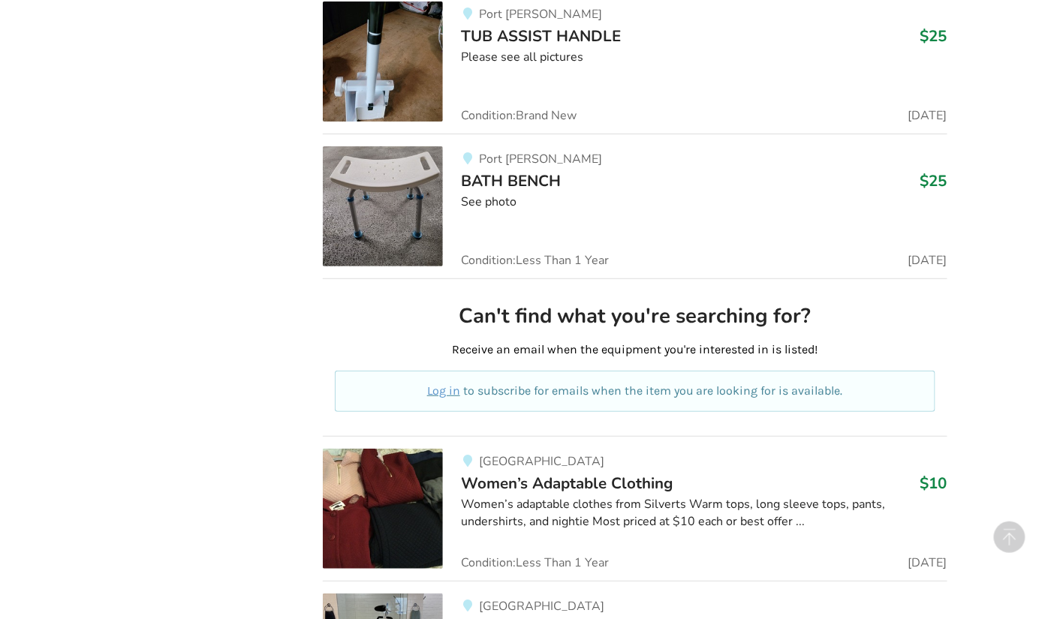
scroll to position [14762, 0]
click at [511, 472] on span "Women’s Adaptable Clothing" at bounding box center [567, 482] width 212 height 21
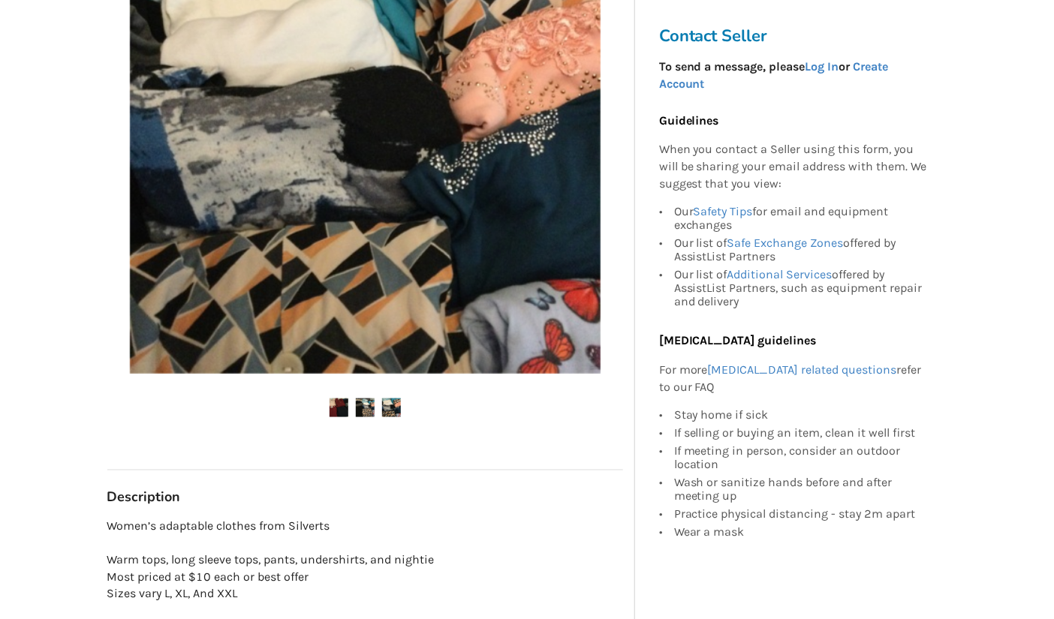
scroll to position [371, 0]
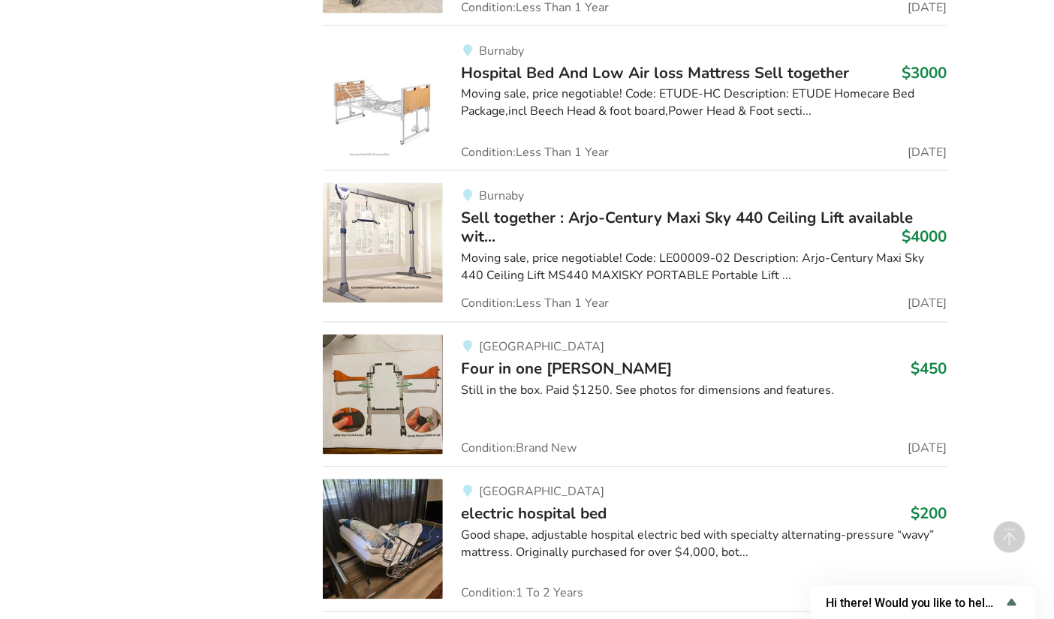
scroll to position [15462, 0]
click at [511, 498] on div "North Vancouver electric hospital bed $200 Good shape, adjustable hospital elec…" at bounding box center [695, 539] width 504 height 120
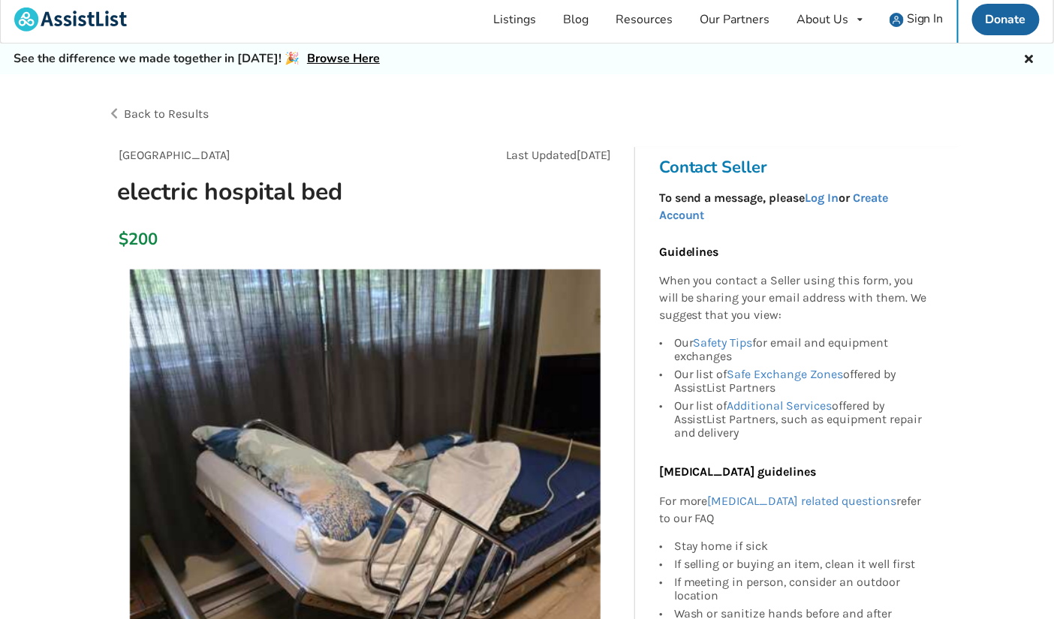
scroll to position [7, 0]
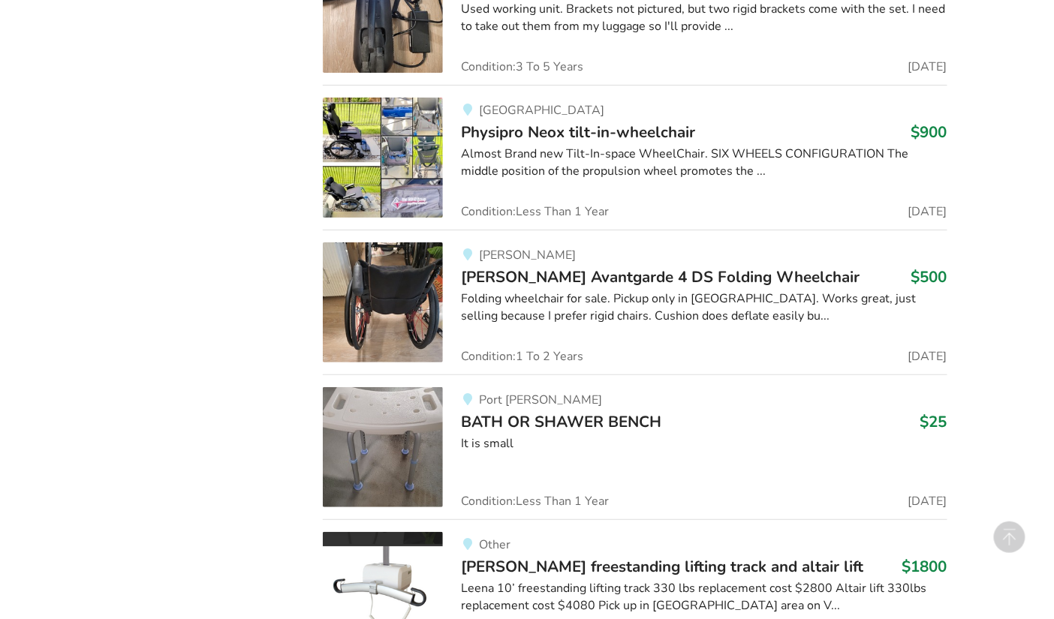
scroll to position [16569, 0]
drag, startPoint x: 255, startPoint y: 247, endPoint x: 616, endPoint y: 396, distance: 390.1
click at [616, 396] on div "Port Moody BATH OR SHAWER BENCH $25 It is small Condition: Less Than 1 Year 8 D…" at bounding box center [695, 447] width 504 height 120
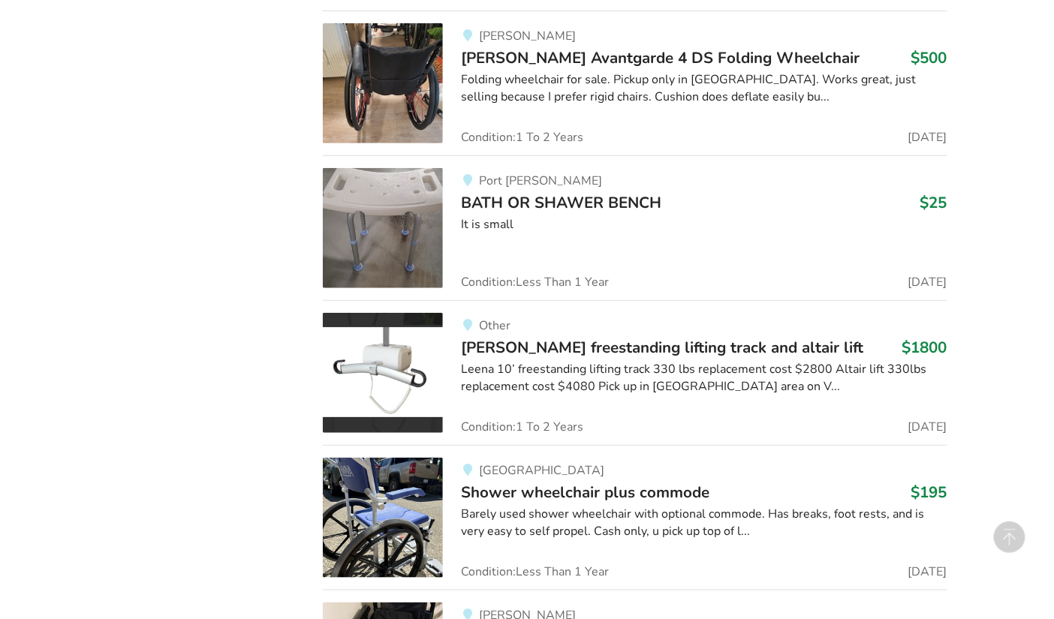
scroll to position [16788, 0]
click at [543, 481] on span "Shower wheelchair plus commode" at bounding box center [585, 491] width 249 height 21
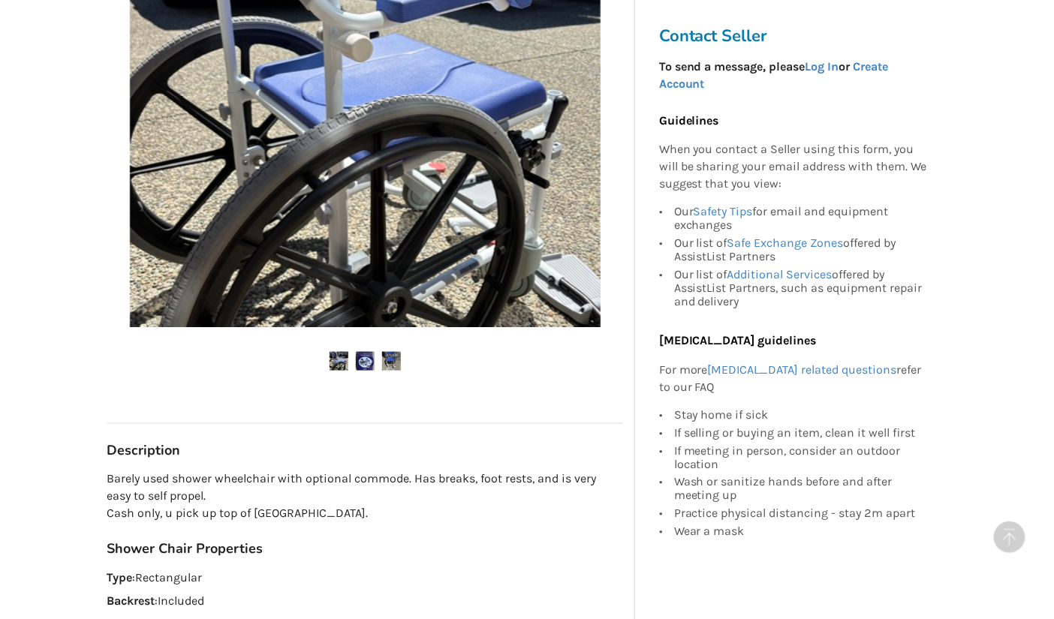
scroll to position [451, 0]
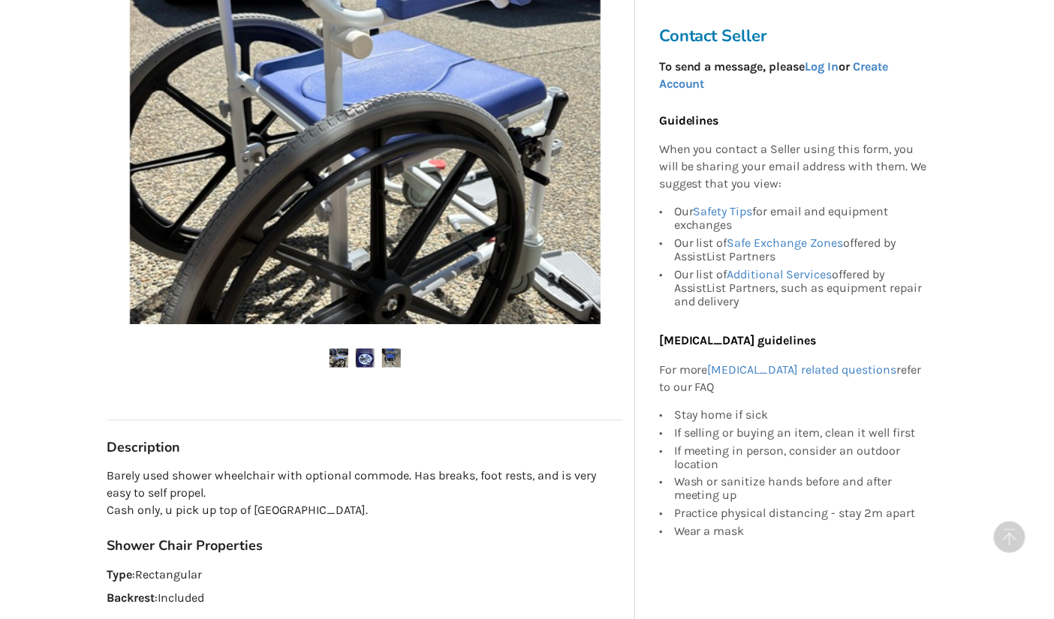
click at [334, 351] on img at bounding box center [339, 358] width 19 height 19
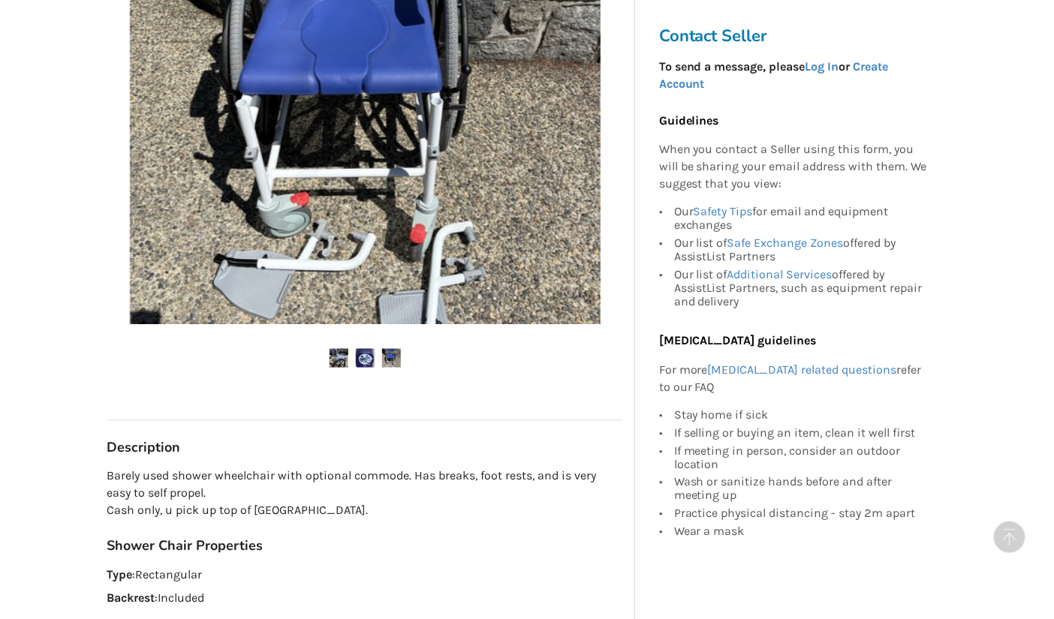
click at [365, 360] on img at bounding box center [365, 358] width 19 height 19
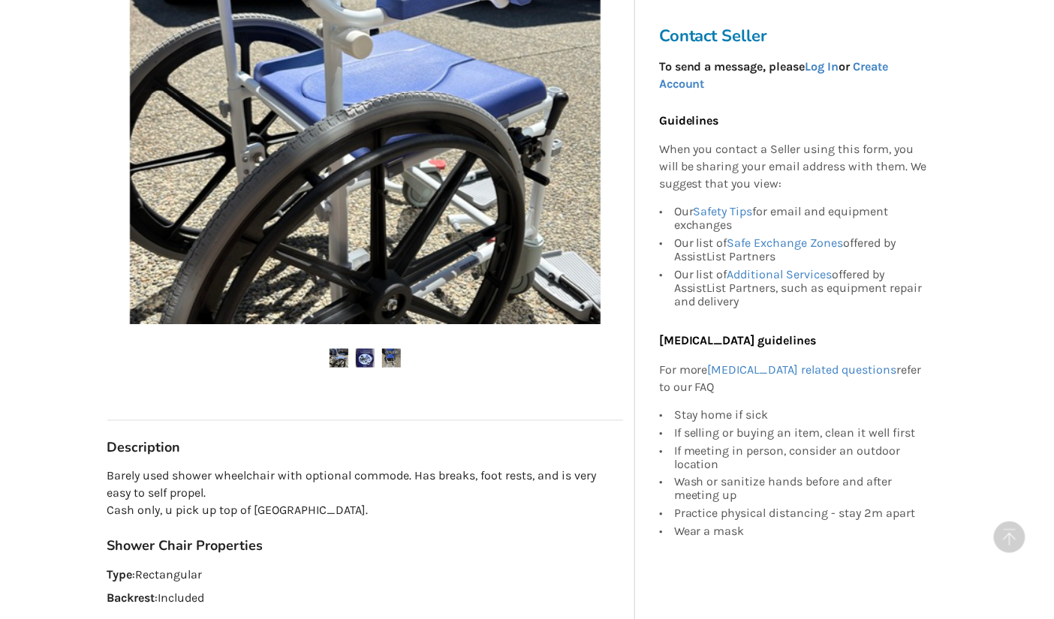
click at [390, 359] on img at bounding box center [391, 358] width 19 height 19
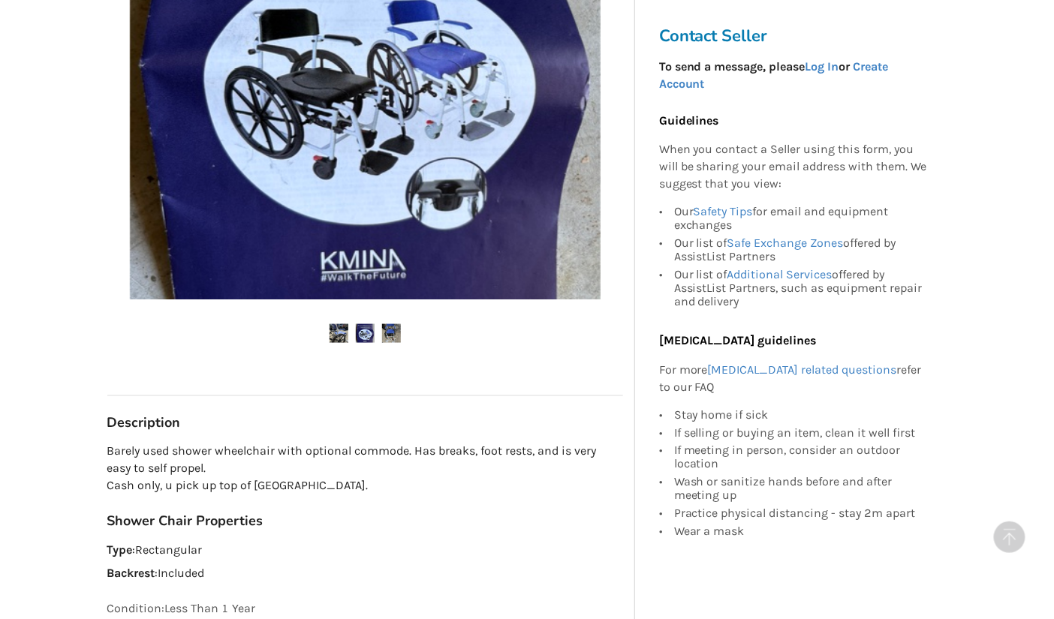
scroll to position [477, 0]
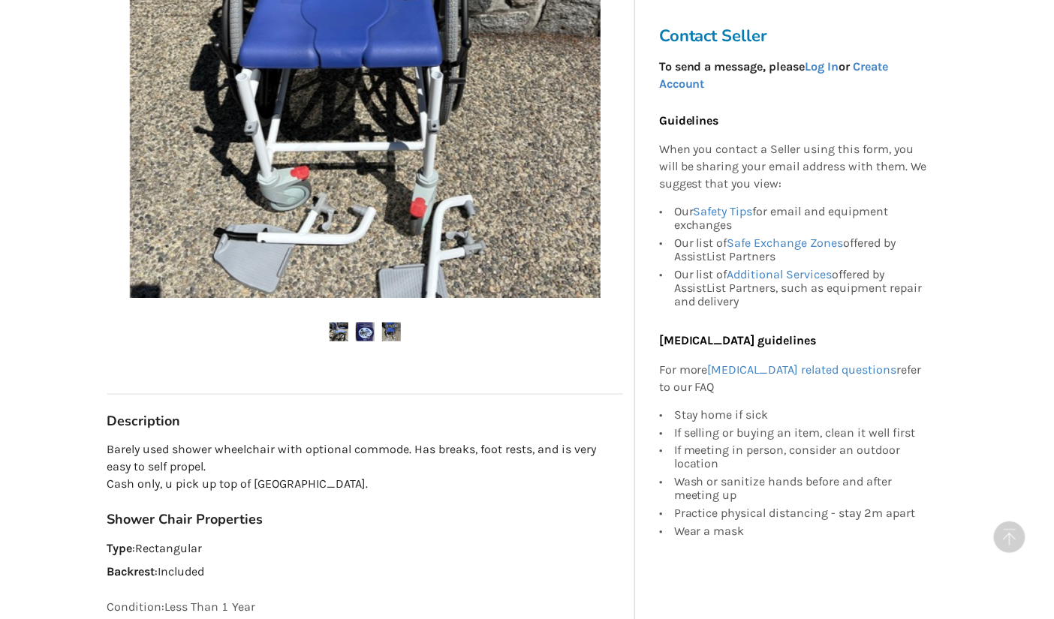
click at [369, 386] on div "North Vancouver Aug 10 Shower wheelchair plus commode $195" at bounding box center [365, 382] width 540 height 24
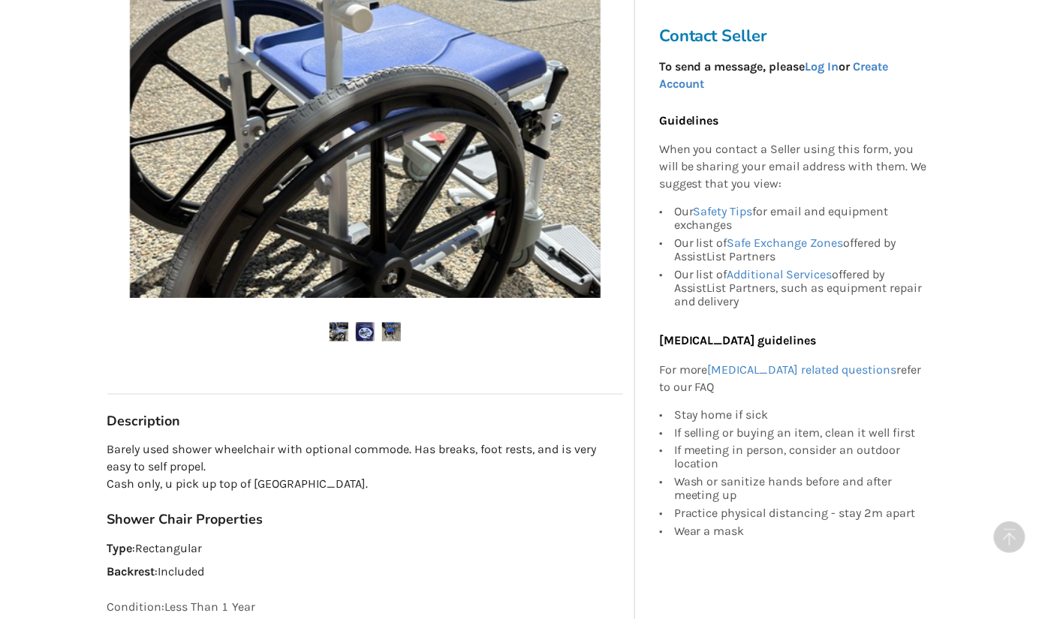
click at [369, 386] on div "North Vancouver Aug 10 Shower wheelchair plus commode $195" at bounding box center [365, 382] width 540 height 24
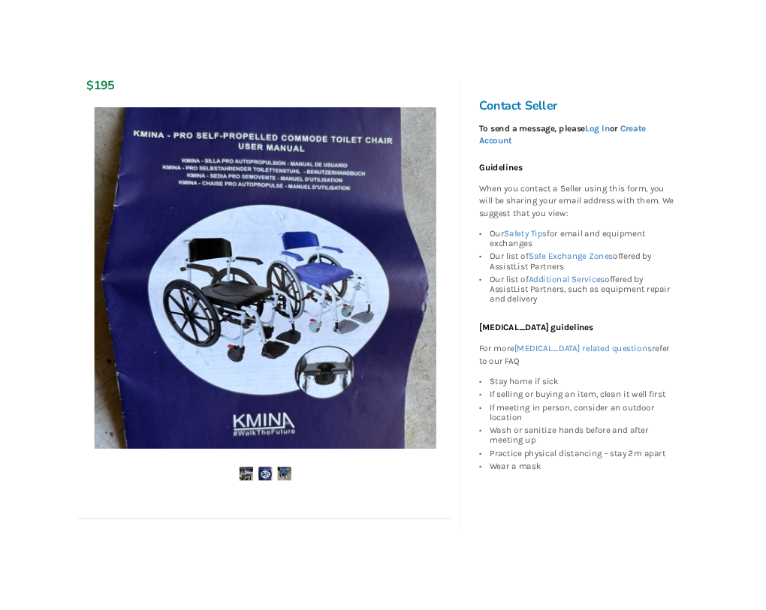
scroll to position [262, 0]
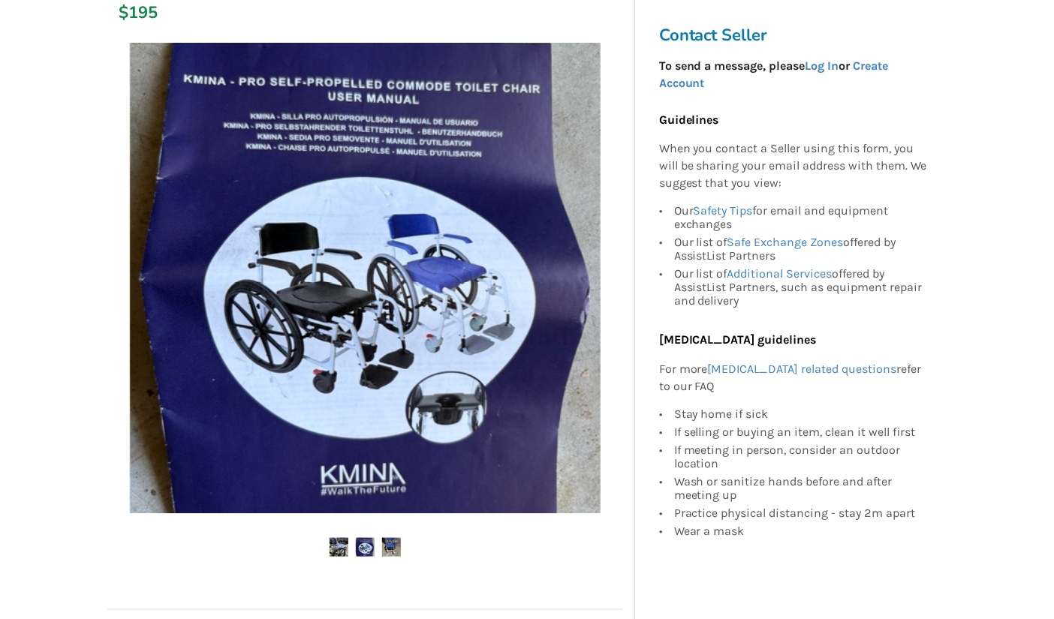
click at [287, 500] on img at bounding box center [365, 278] width 471 height 471
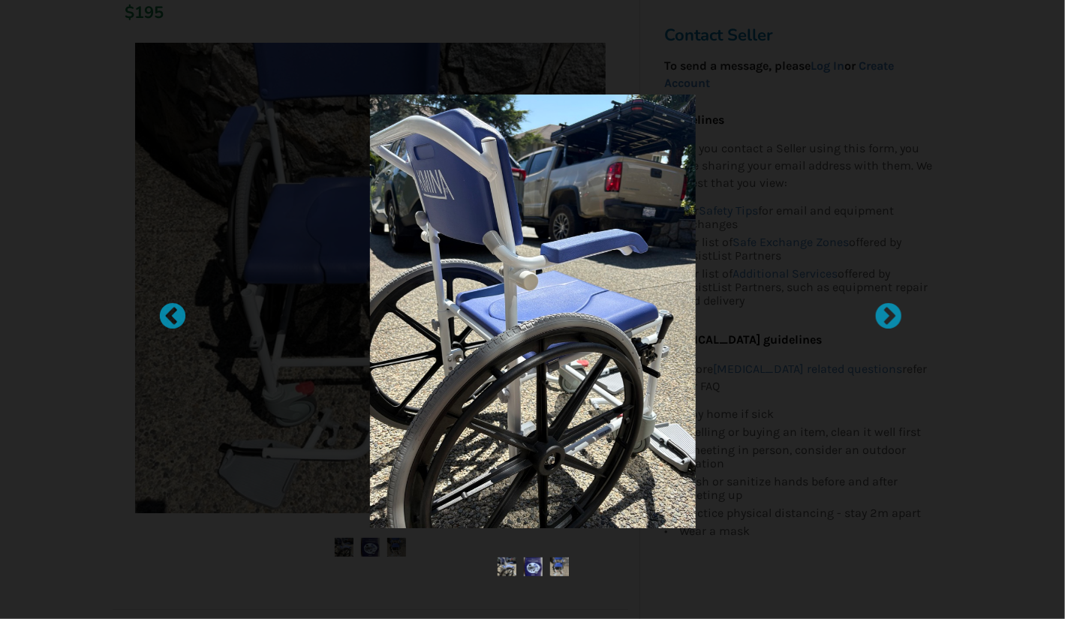
click at [92, 533] on div at bounding box center [532, 309] width 1065 height 619
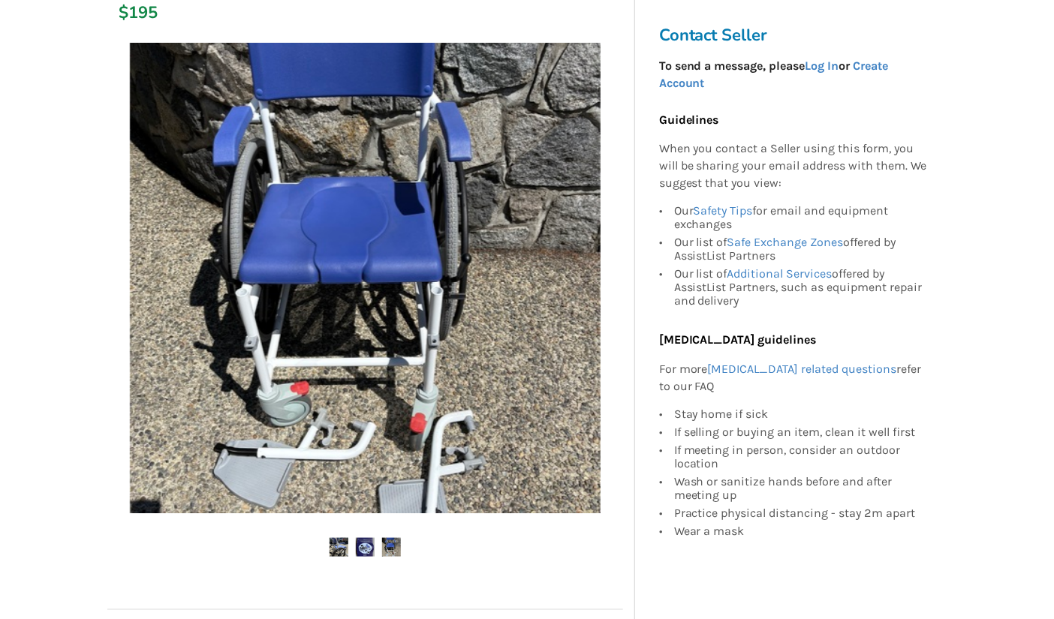
click at [466, 384] on img at bounding box center [365, 278] width 471 height 471
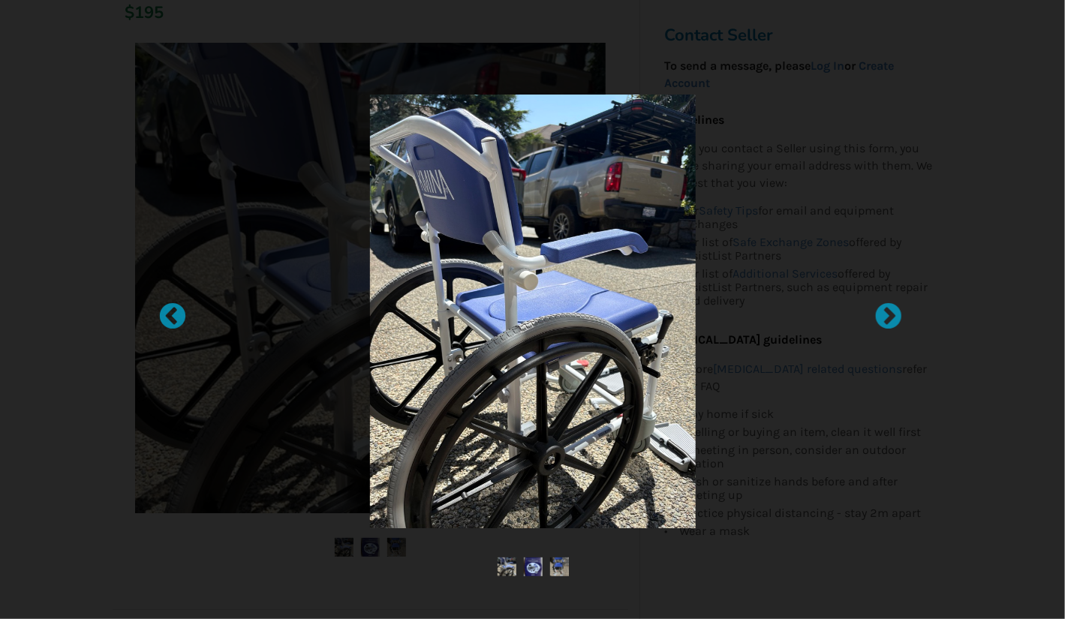
click at [529, 563] on img at bounding box center [532, 567] width 19 height 19
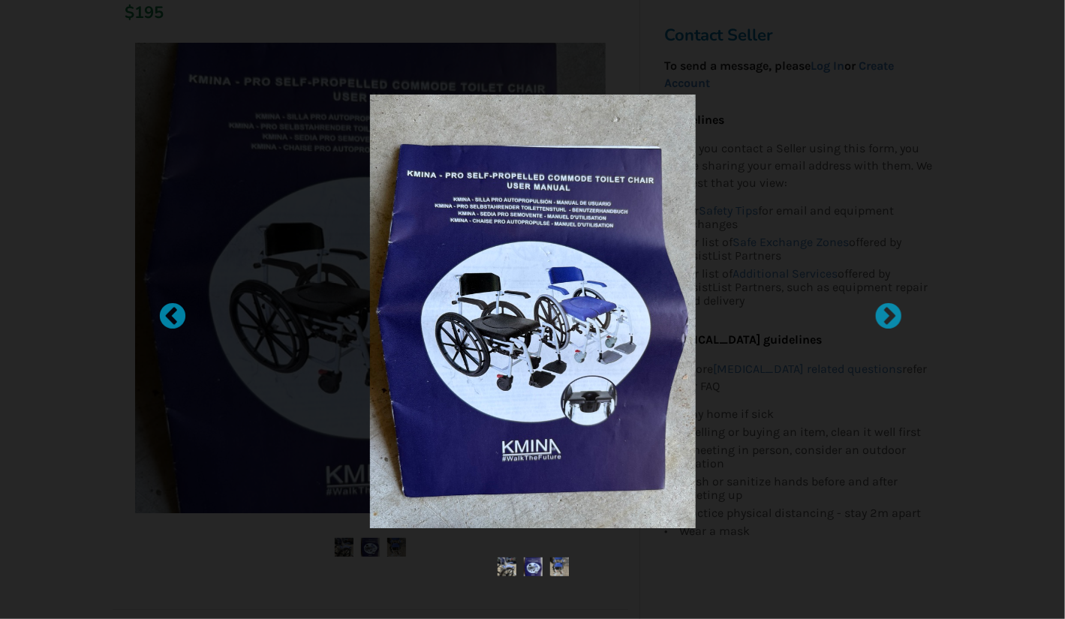
click at [505, 569] on img at bounding box center [506, 567] width 19 height 19
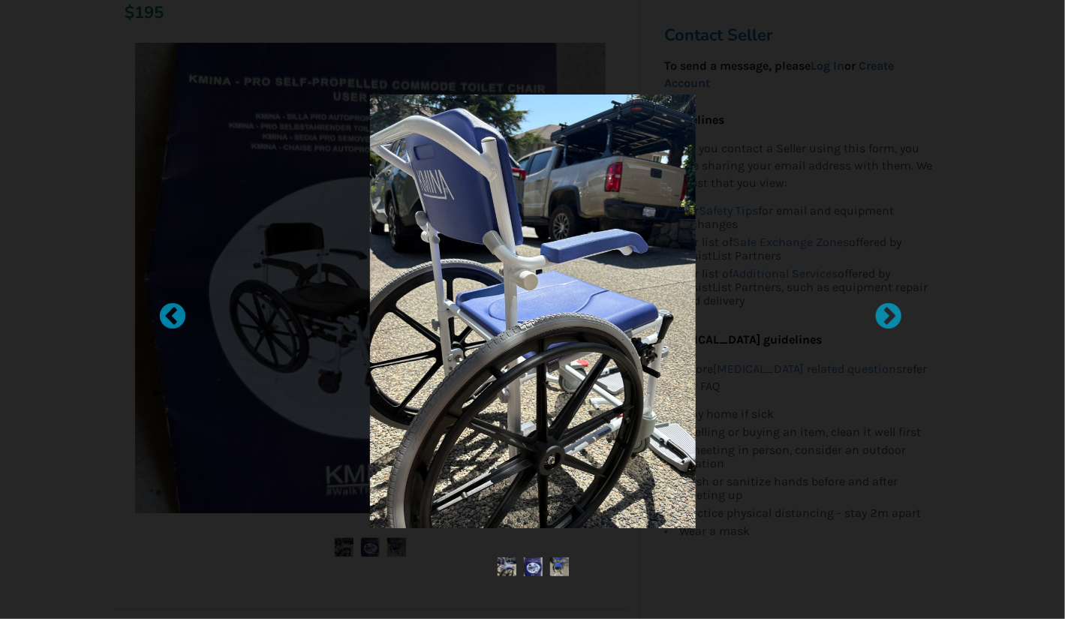
click at [559, 578] on div at bounding box center [532, 309] width 1065 height 619
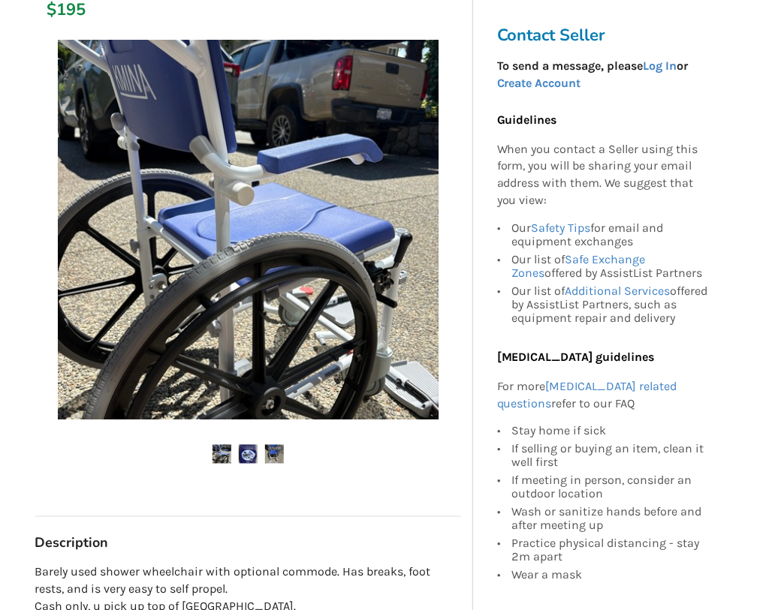
click at [245, 454] on img at bounding box center [248, 454] width 19 height 19
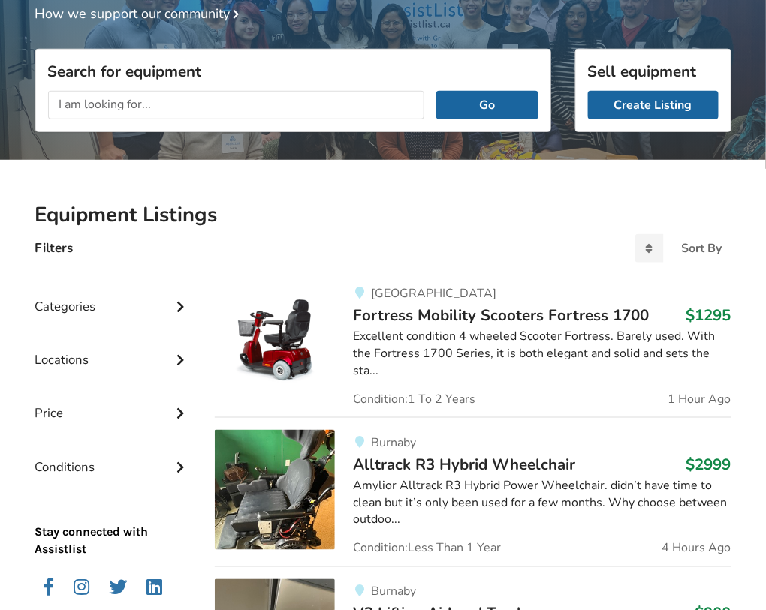
click at [219, 113] on input "text" at bounding box center [236, 105] width 377 height 29
type input "commode chair"
click at [436, 91] on button "Go" at bounding box center [486, 105] width 101 height 29
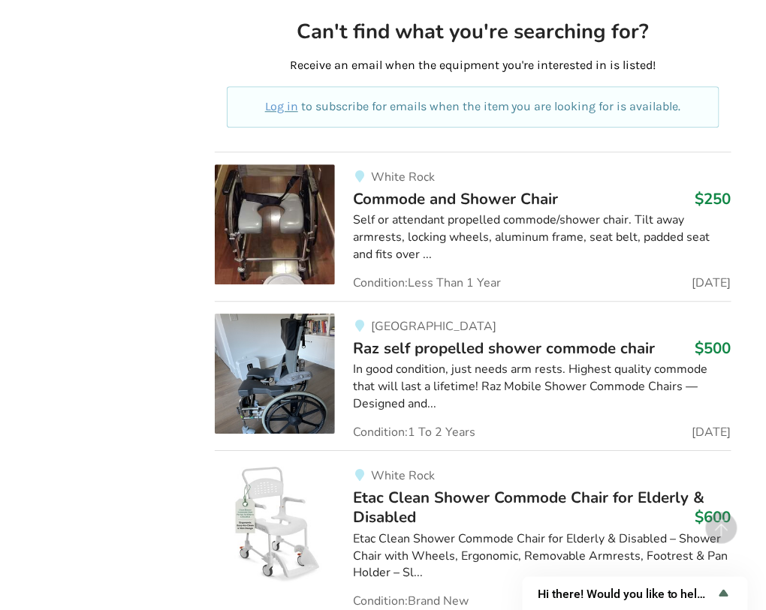
scroll to position [863, 0]
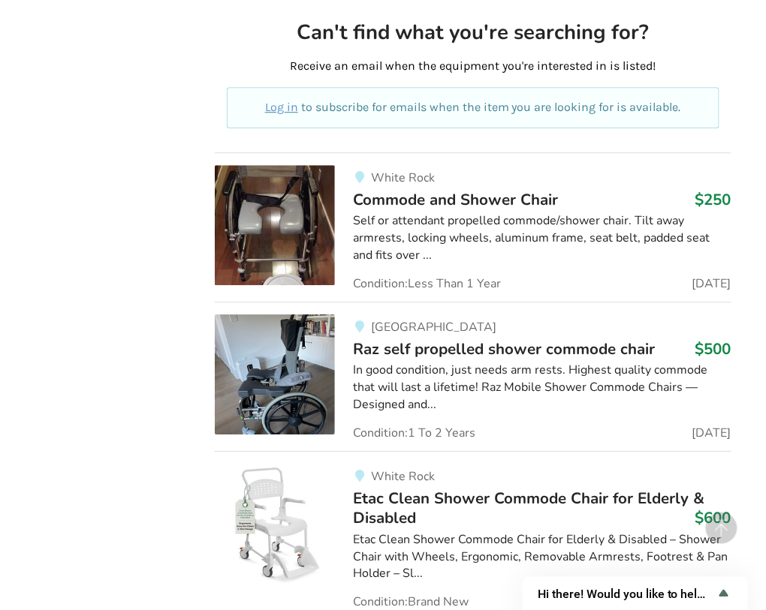
click at [391, 213] on div "White Rock Commode and Shower Chair $250 Self or attendant propelled commode/sh…" at bounding box center [533, 227] width 396 height 125
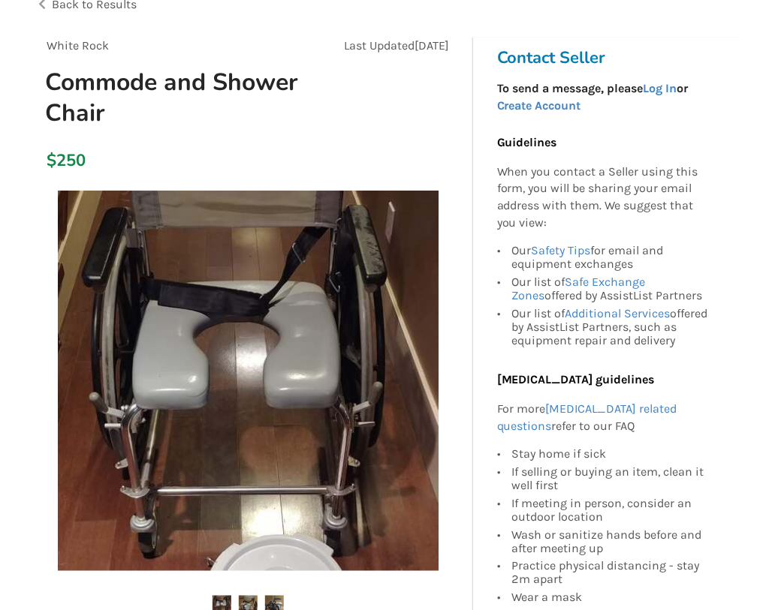
scroll to position [112, 0]
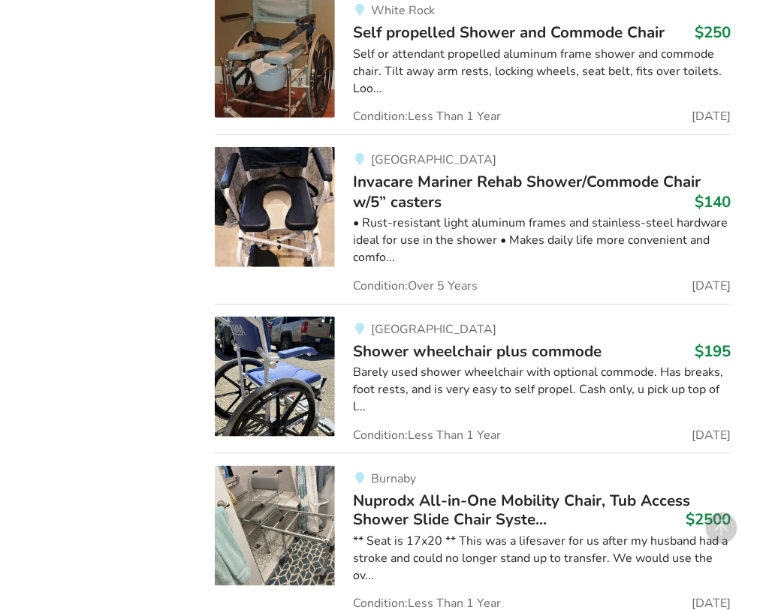
scroll to position [1504, 0]
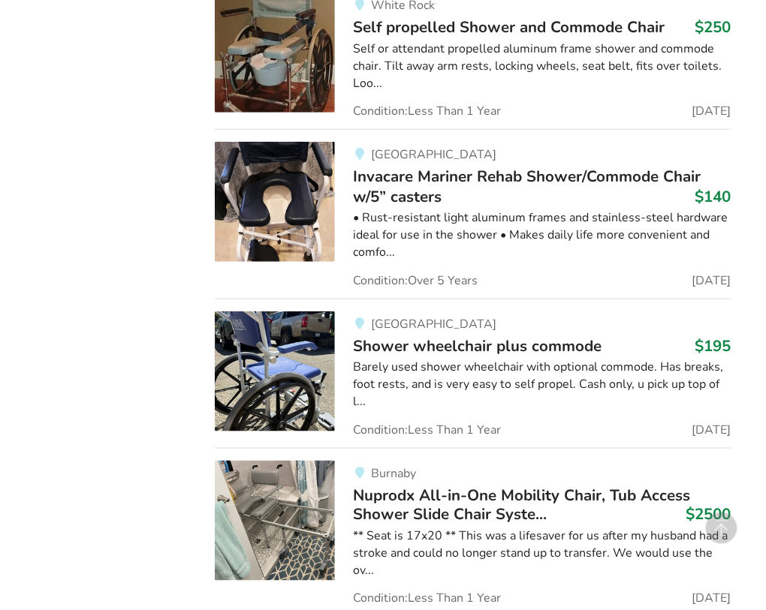
click at [479, 345] on span "Shower wheelchair plus commode" at bounding box center [477, 346] width 249 height 21
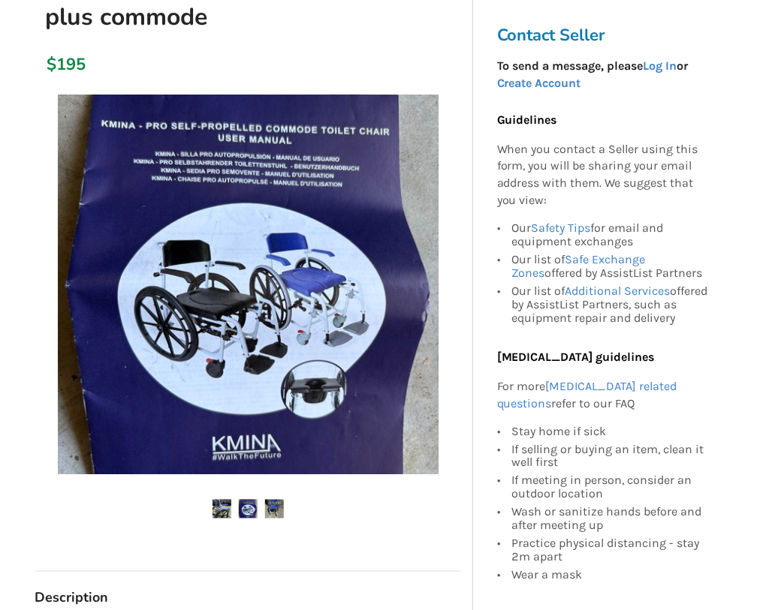
scroll to position [209, 0]
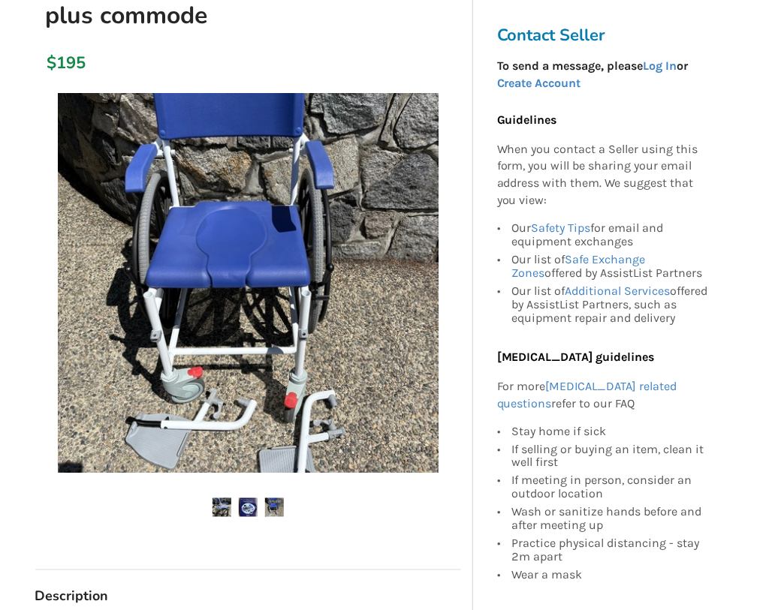
click at [479, 345] on div "Contact Seller To send a message, please Log In or Create Account Guidelines Wh…" at bounding box center [608, 412] width 270 height 945
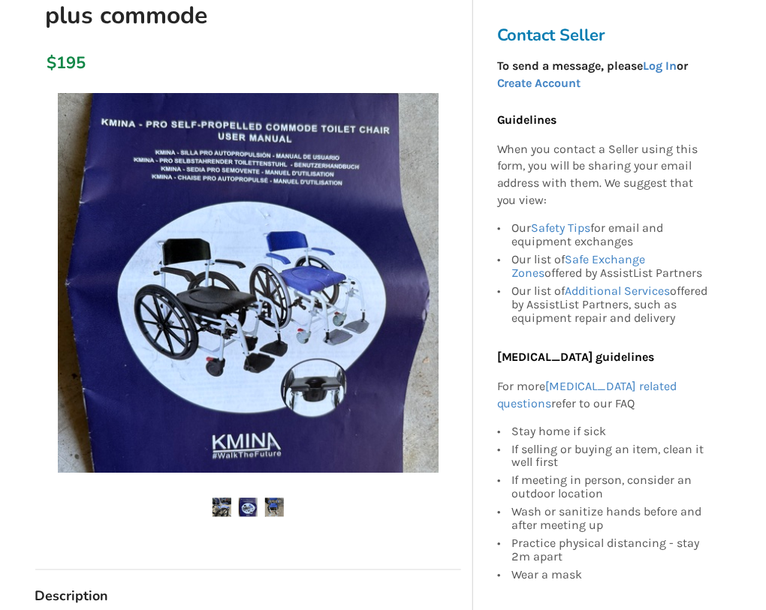
scroll to position [1504, 0]
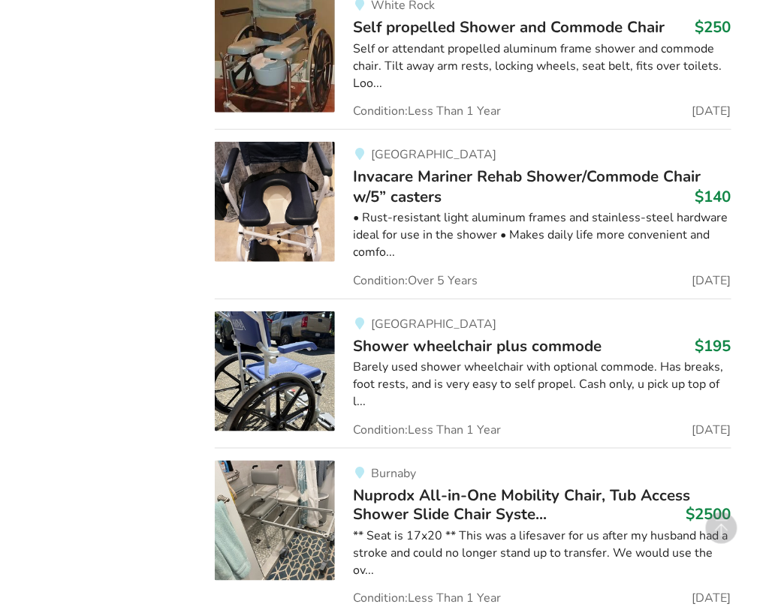
click at [289, 342] on img at bounding box center [275, 372] width 120 height 120
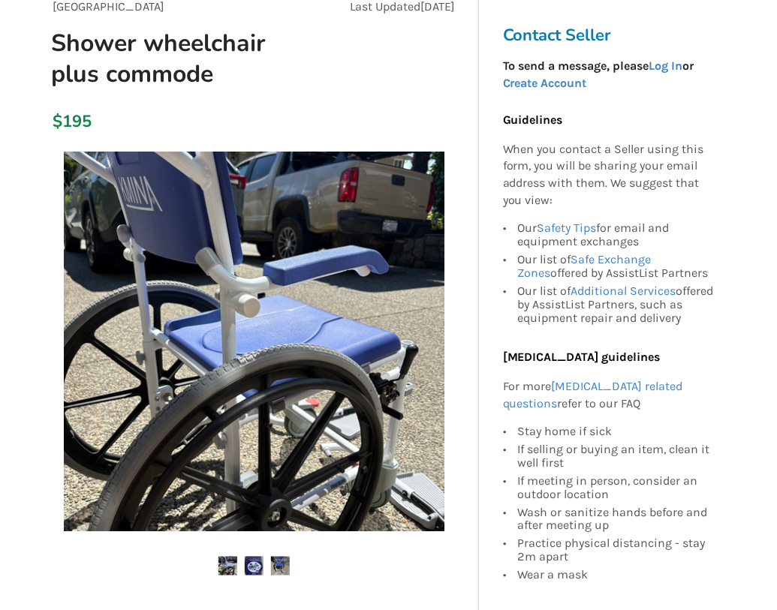
scroll to position [163, 0]
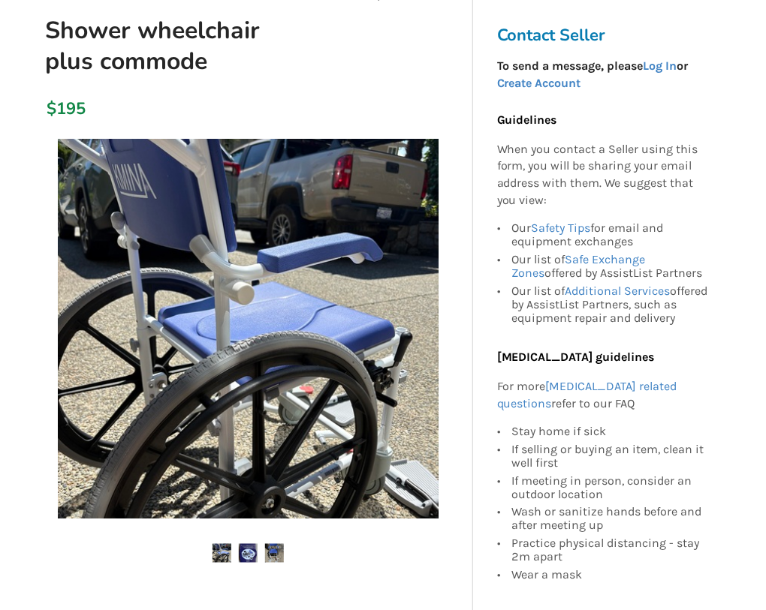
click at [317, 350] on img at bounding box center [248, 329] width 381 height 381
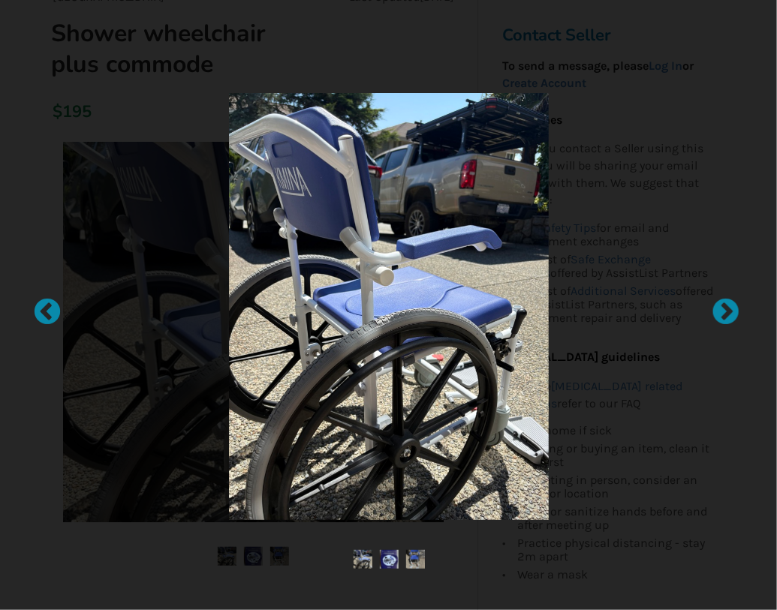
click at [317, 350] on img at bounding box center [388, 306] width 321 height 427
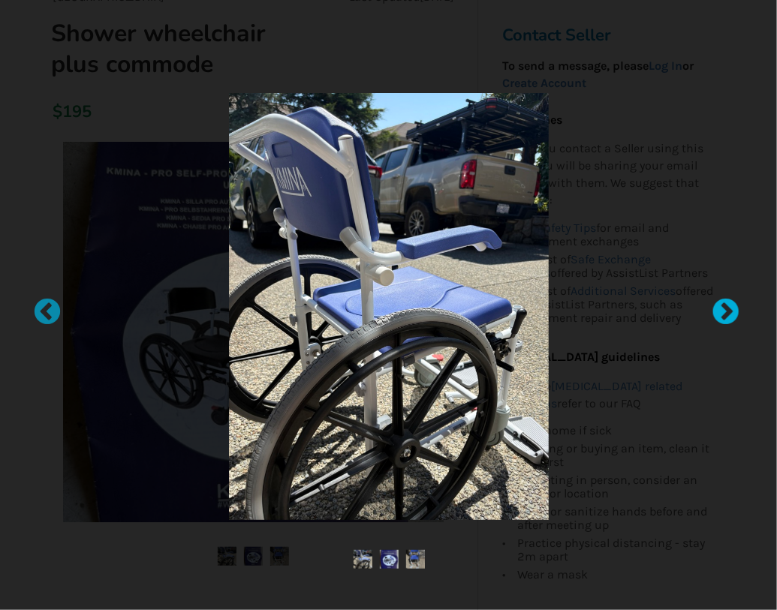
click at [726, 310] on div at bounding box center [718, 305] width 15 height 15
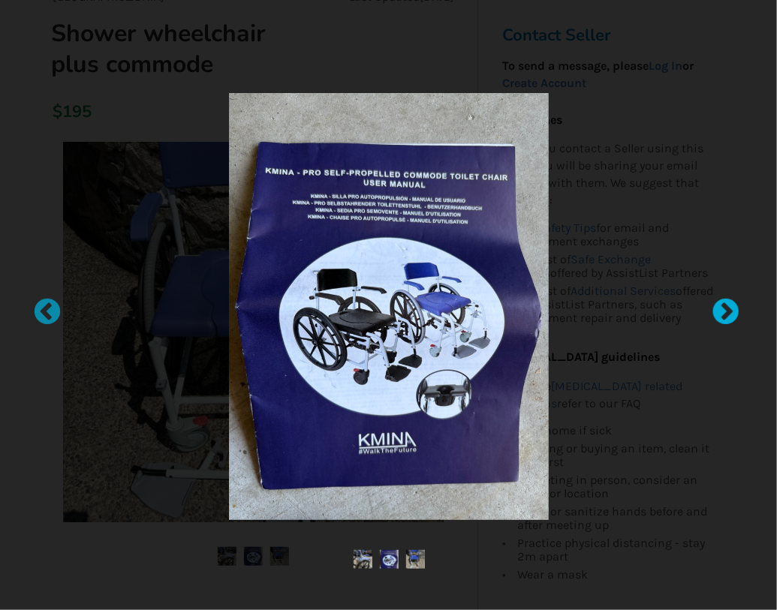
click at [725, 309] on div at bounding box center [718, 305] width 15 height 15
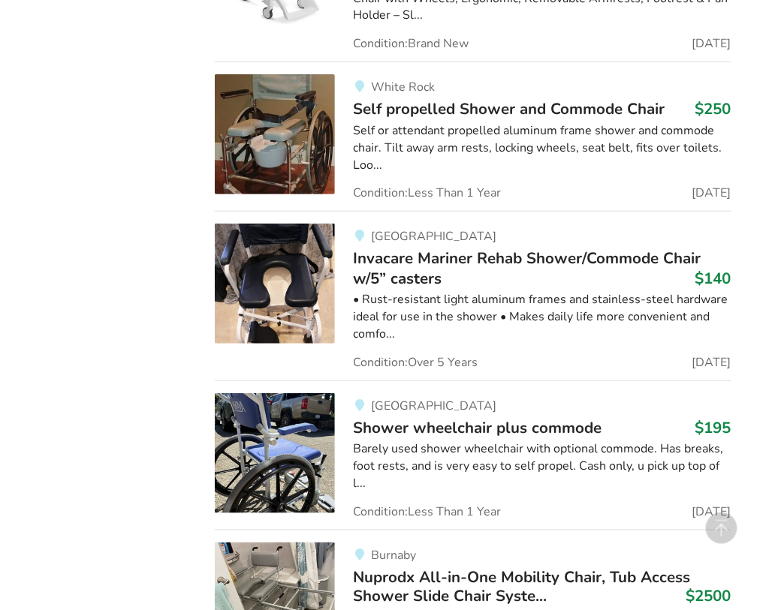
scroll to position [1421, 0]
